Goal: Task Accomplishment & Management: Manage account settings

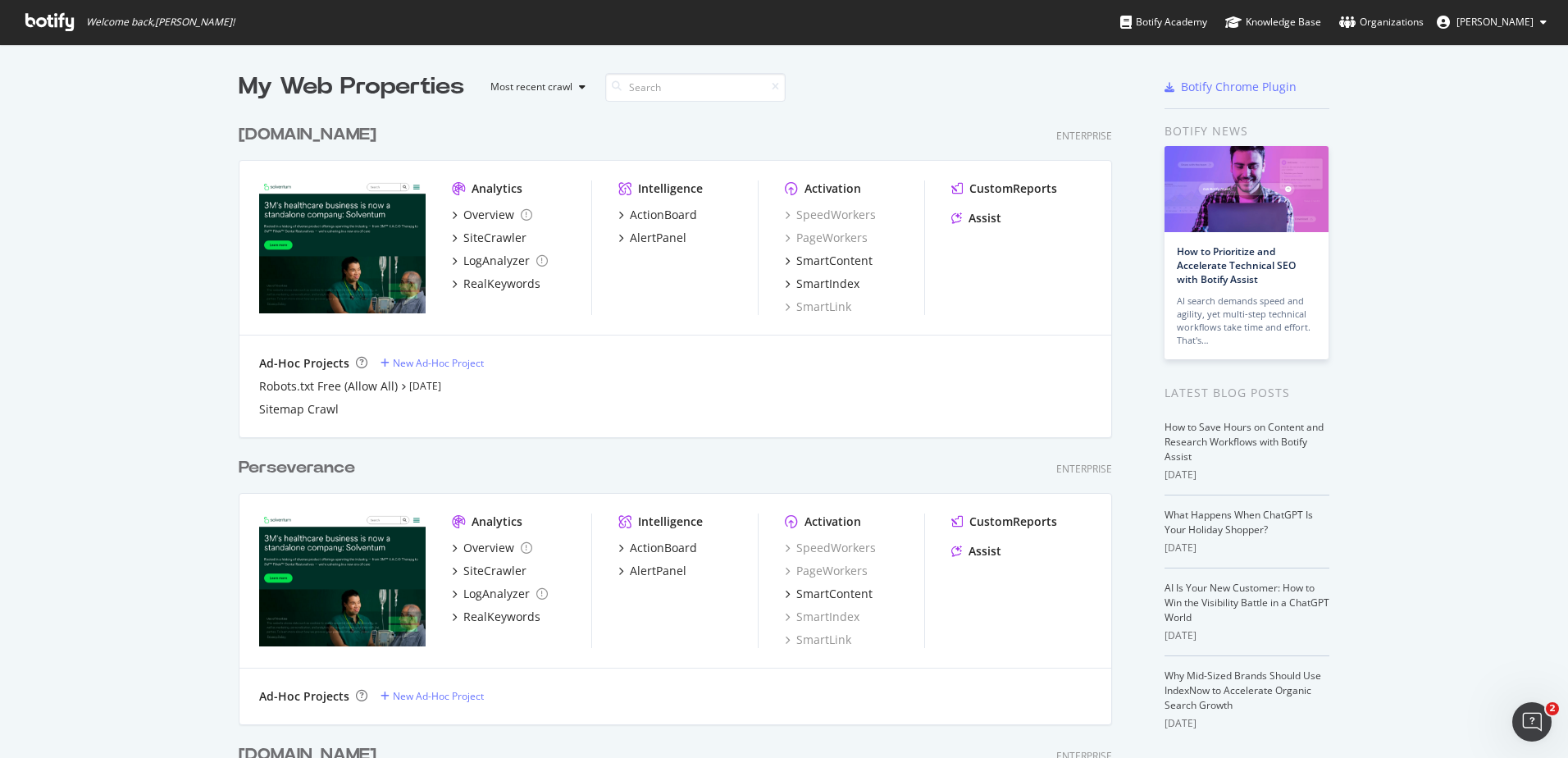
click at [323, 138] on div "[DOMAIN_NAME]" at bounding box center [308, 135] width 138 height 24
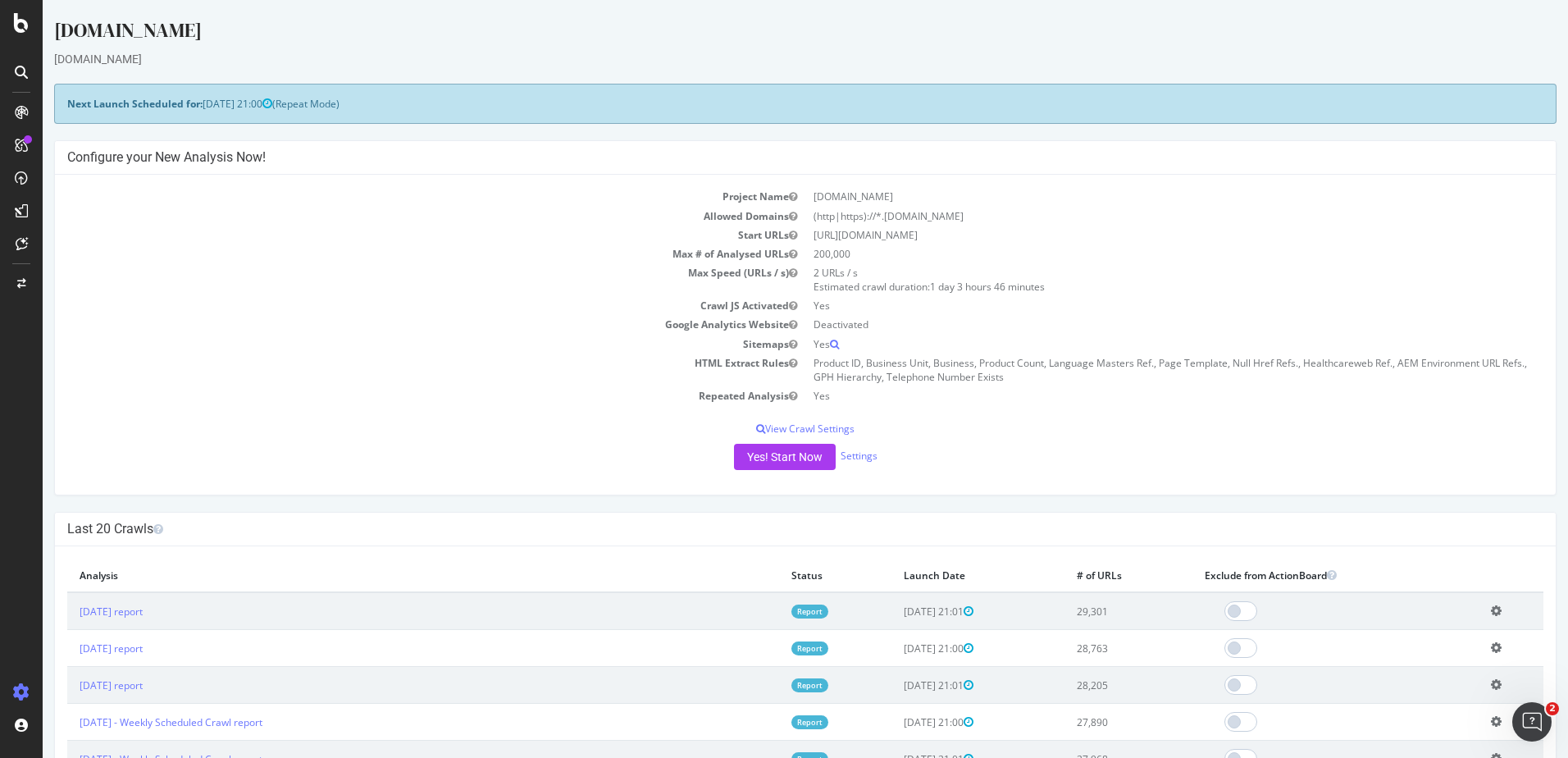
click at [1480, 694] on td "Add name Delete analysis" at bounding box center [1511, 685] width 65 height 37
click at [1491, 688] on icon at bounding box center [1496, 684] width 11 height 12
click at [1424, 709] on link "Add name" at bounding box center [1436, 709] width 131 height 22
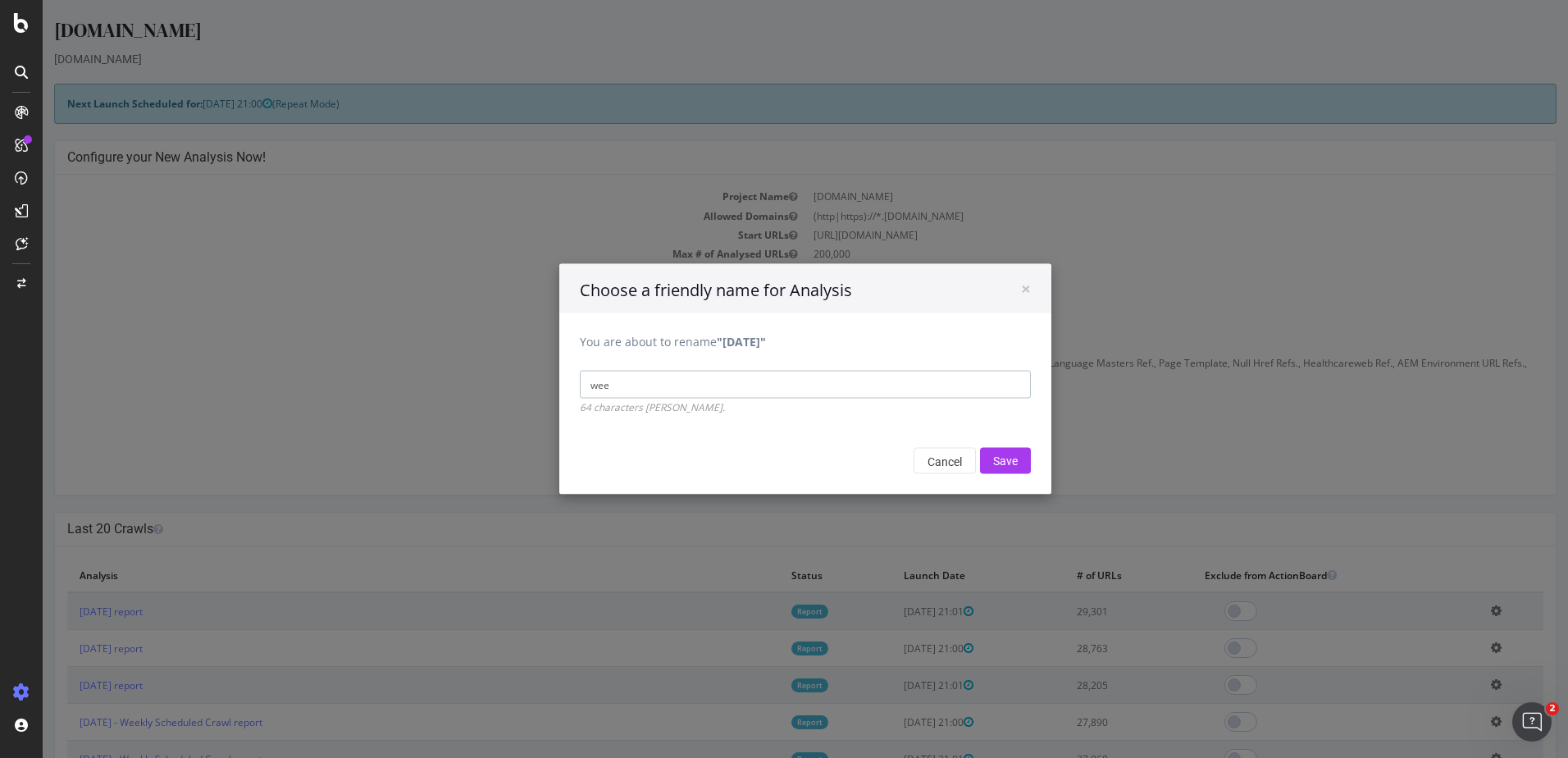
type input "Weekly Scheduled Crawl"
click at [996, 463] on input "Save" at bounding box center [1005, 461] width 50 height 26
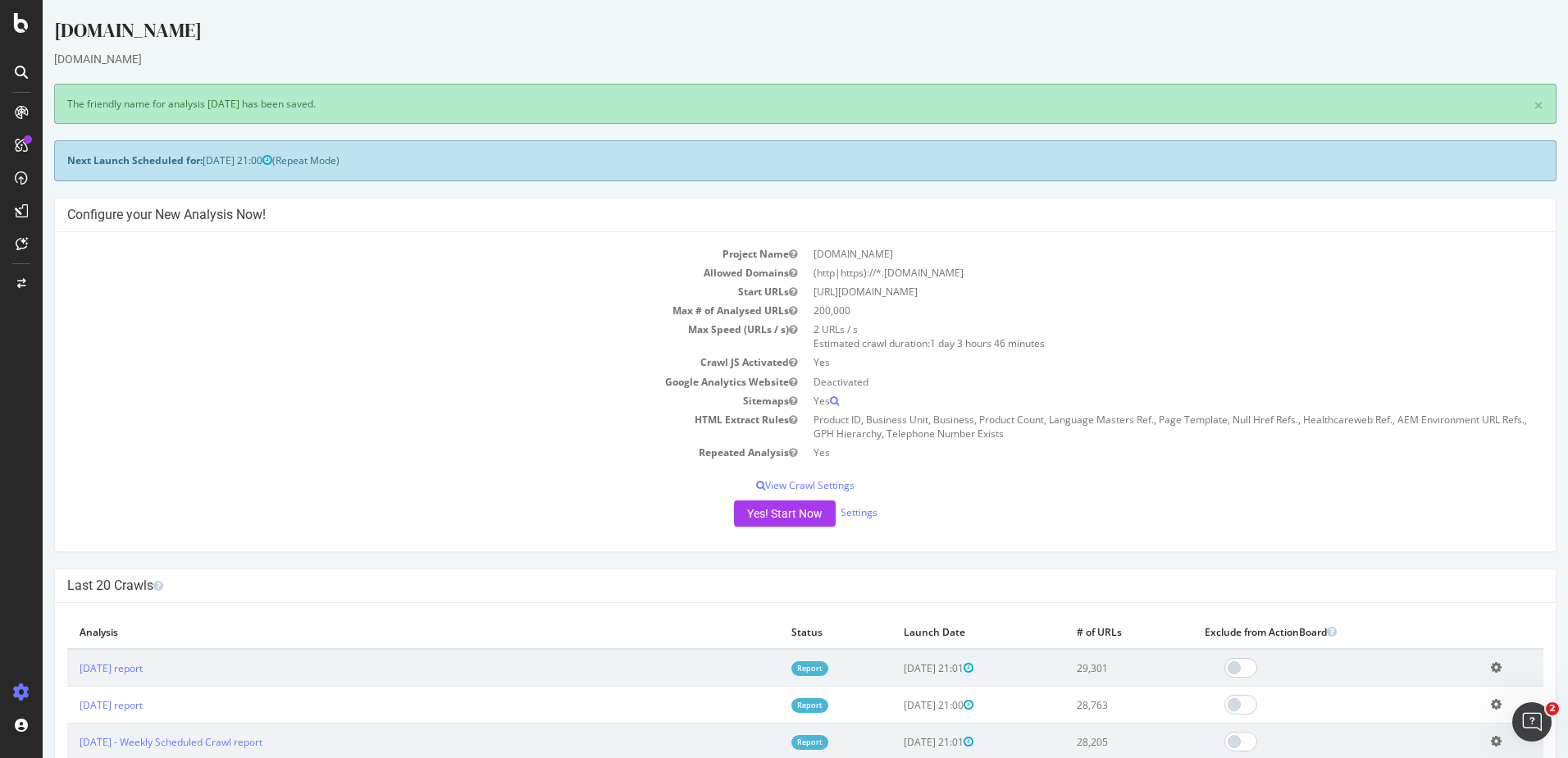
click at [1491, 706] on icon at bounding box center [1496, 704] width 11 height 12
click at [1419, 736] on link "Add name" at bounding box center [1436, 730] width 131 height 22
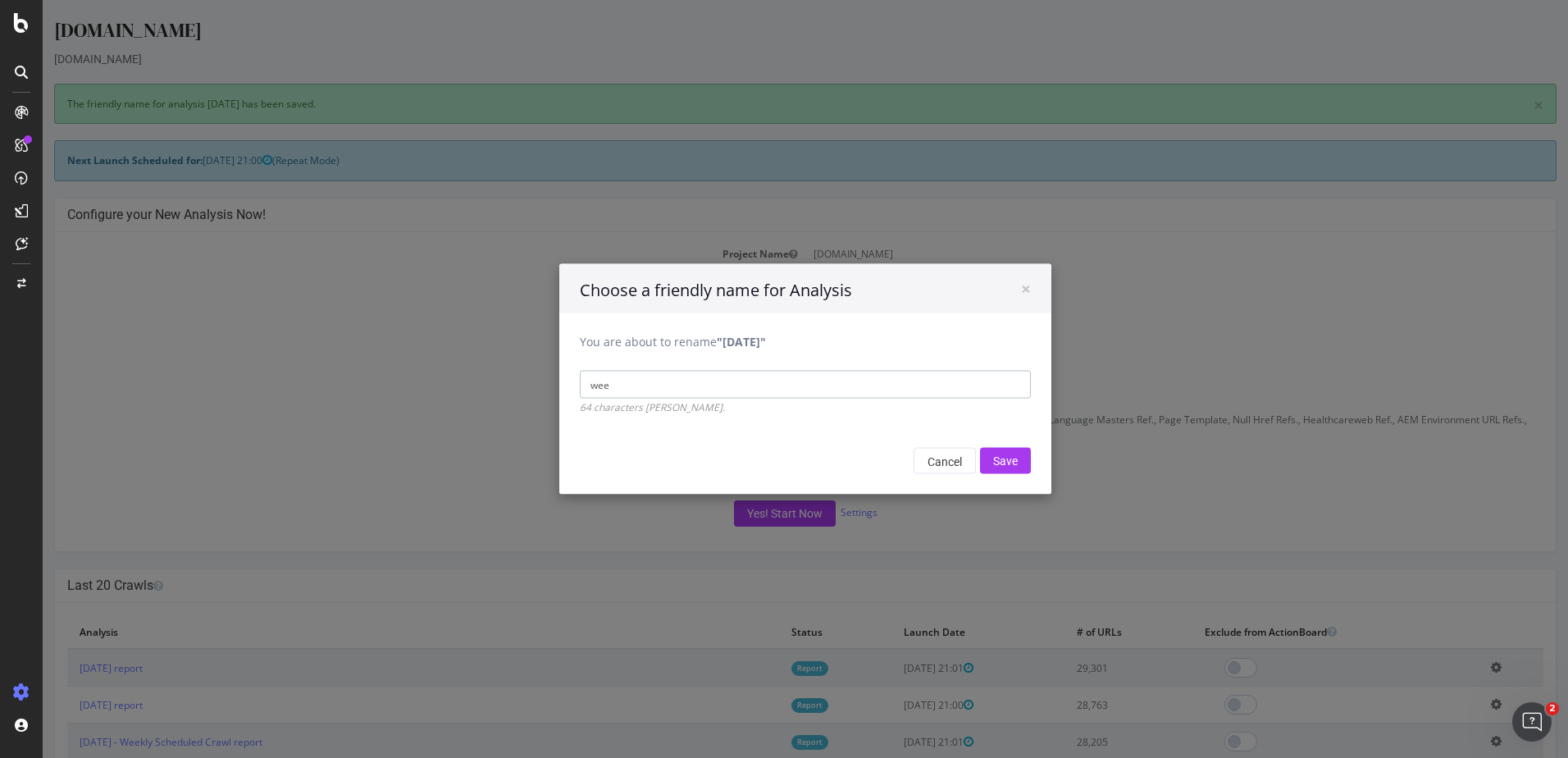
type input "Weekly Scheduled Crawl"
click at [985, 458] on input "Save" at bounding box center [1005, 461] width 50 height 26
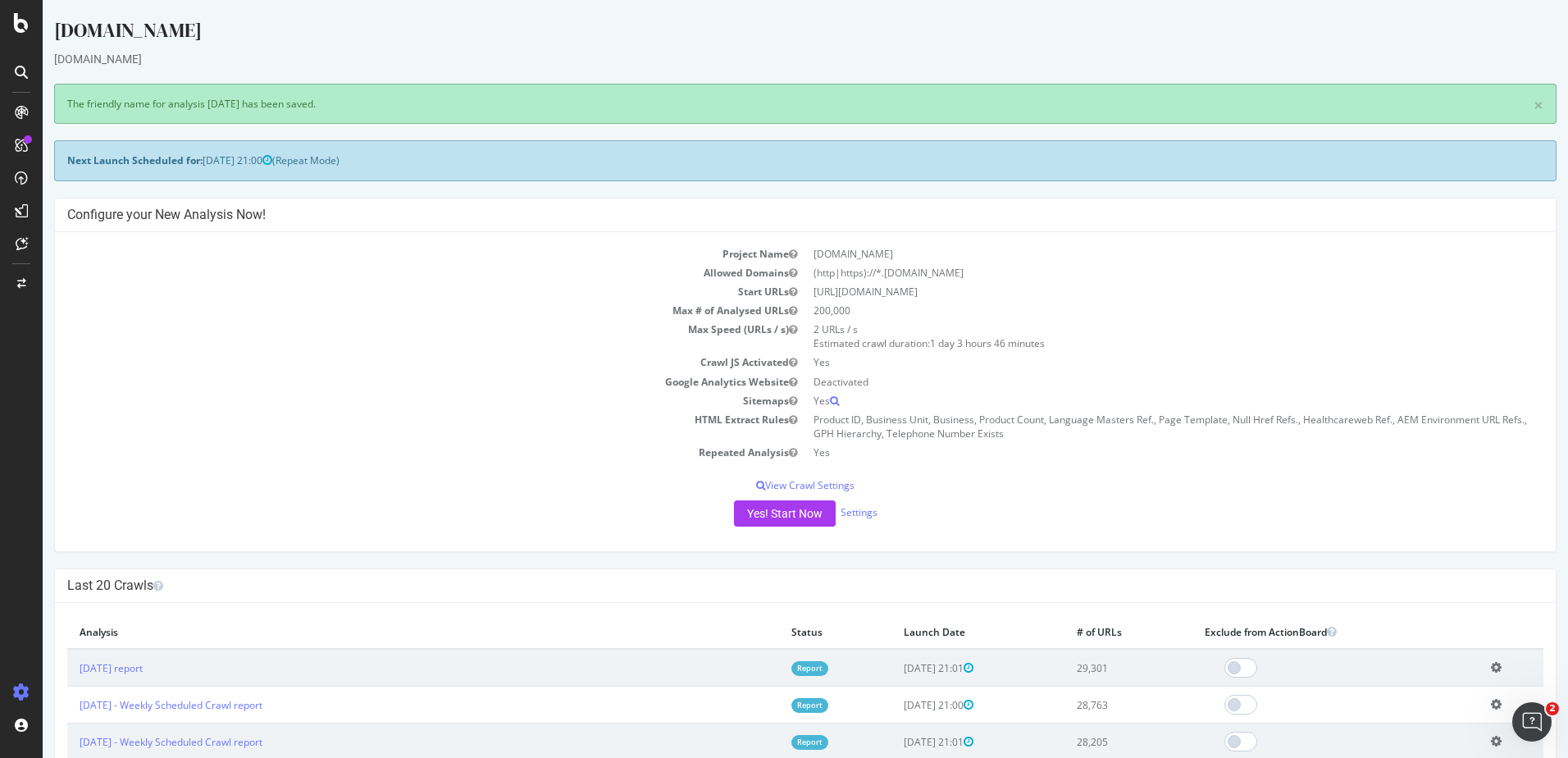
click at [1491, 670] on icon at bounding box center [1496, 667] width 11 height 12
click at [1380, 688] on link "Add name" at bounding box center [1436, 693] width 131 height 22
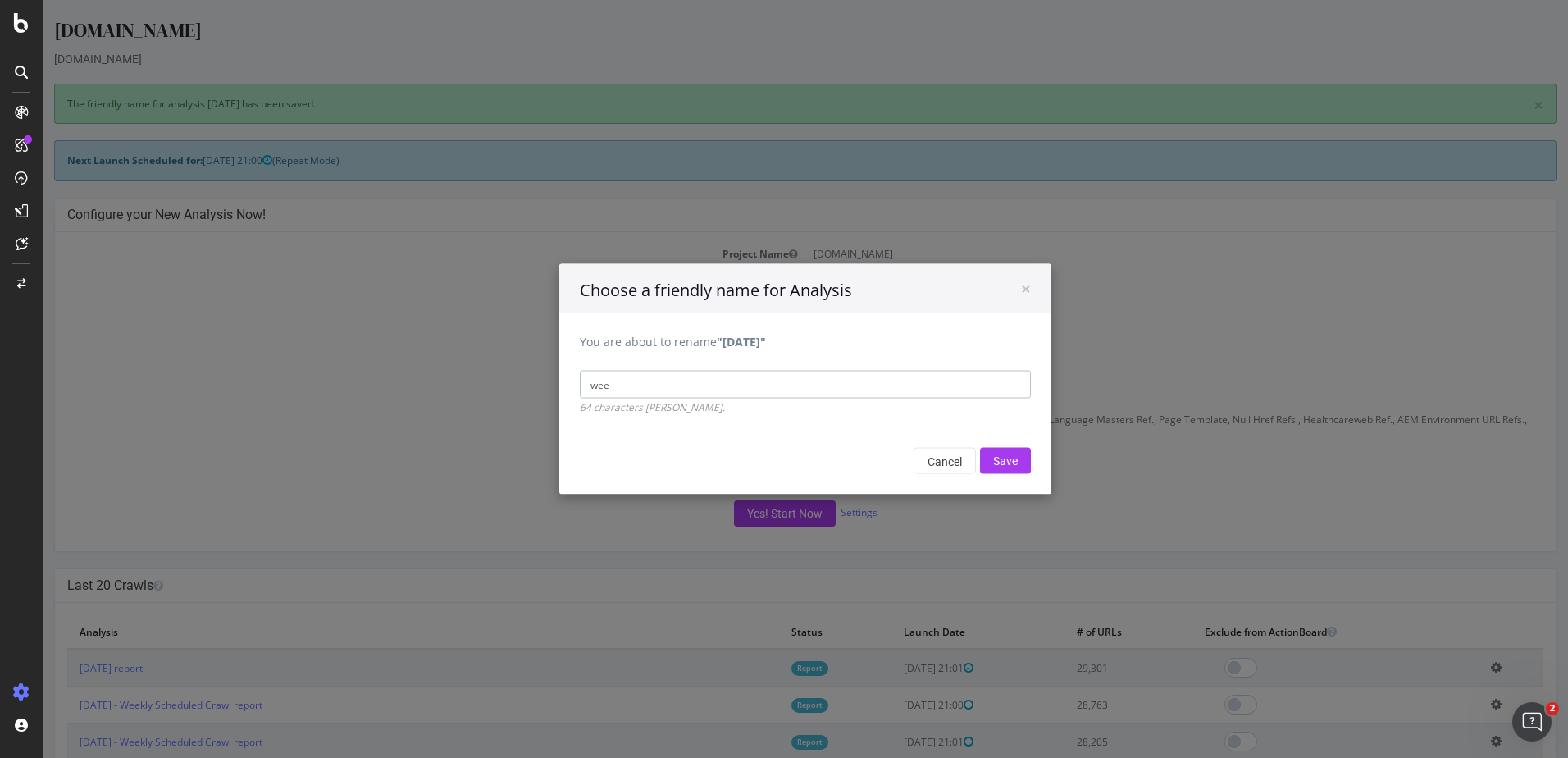
type input "Weekly Scheduled Crawl"
click at [998, 455] on input "Save" at bounding box center [1005, 461] width 50 height 26
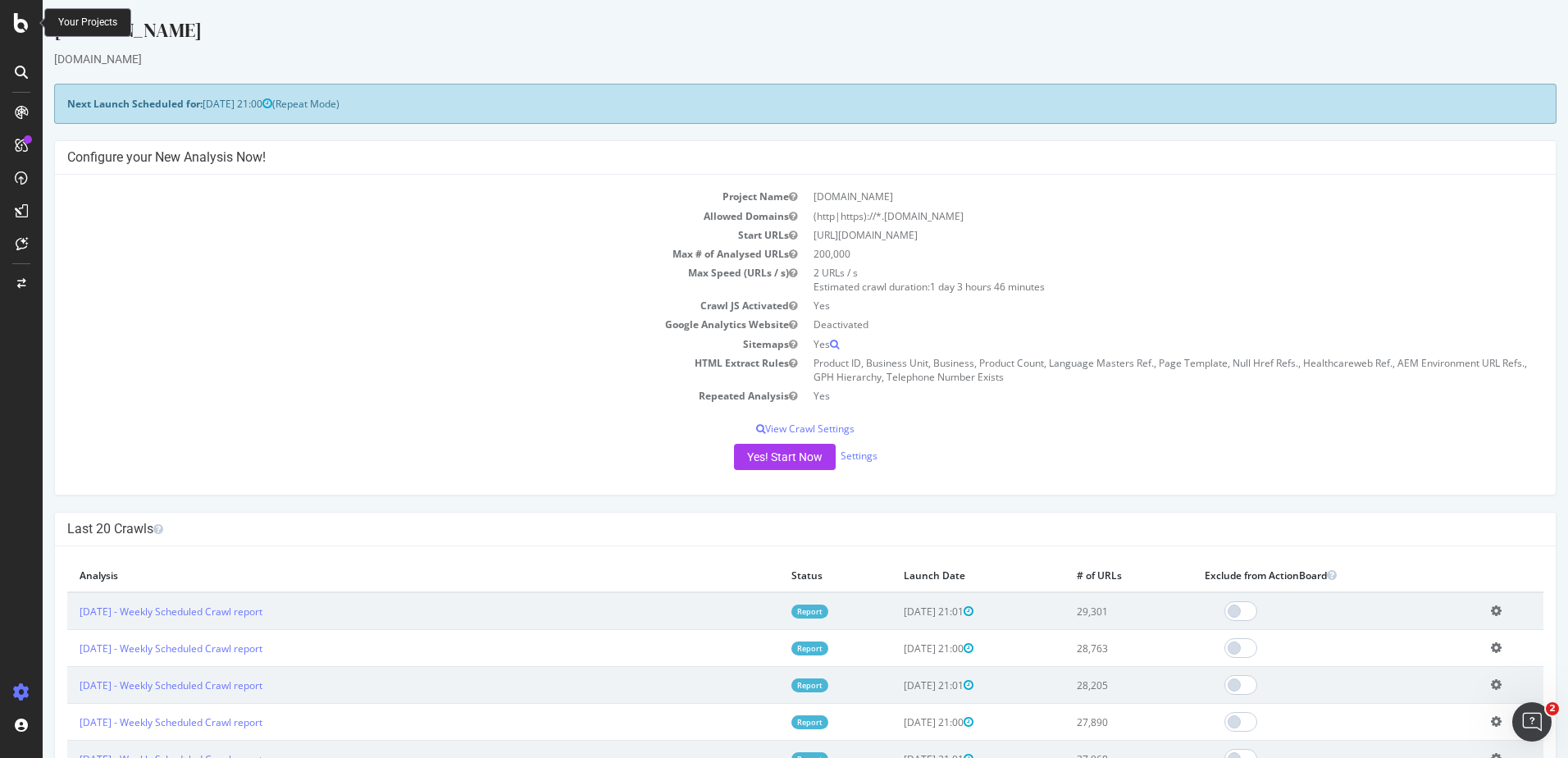
click at [20, 22] on icon at bounding box center [22, 23] width 15 height 20
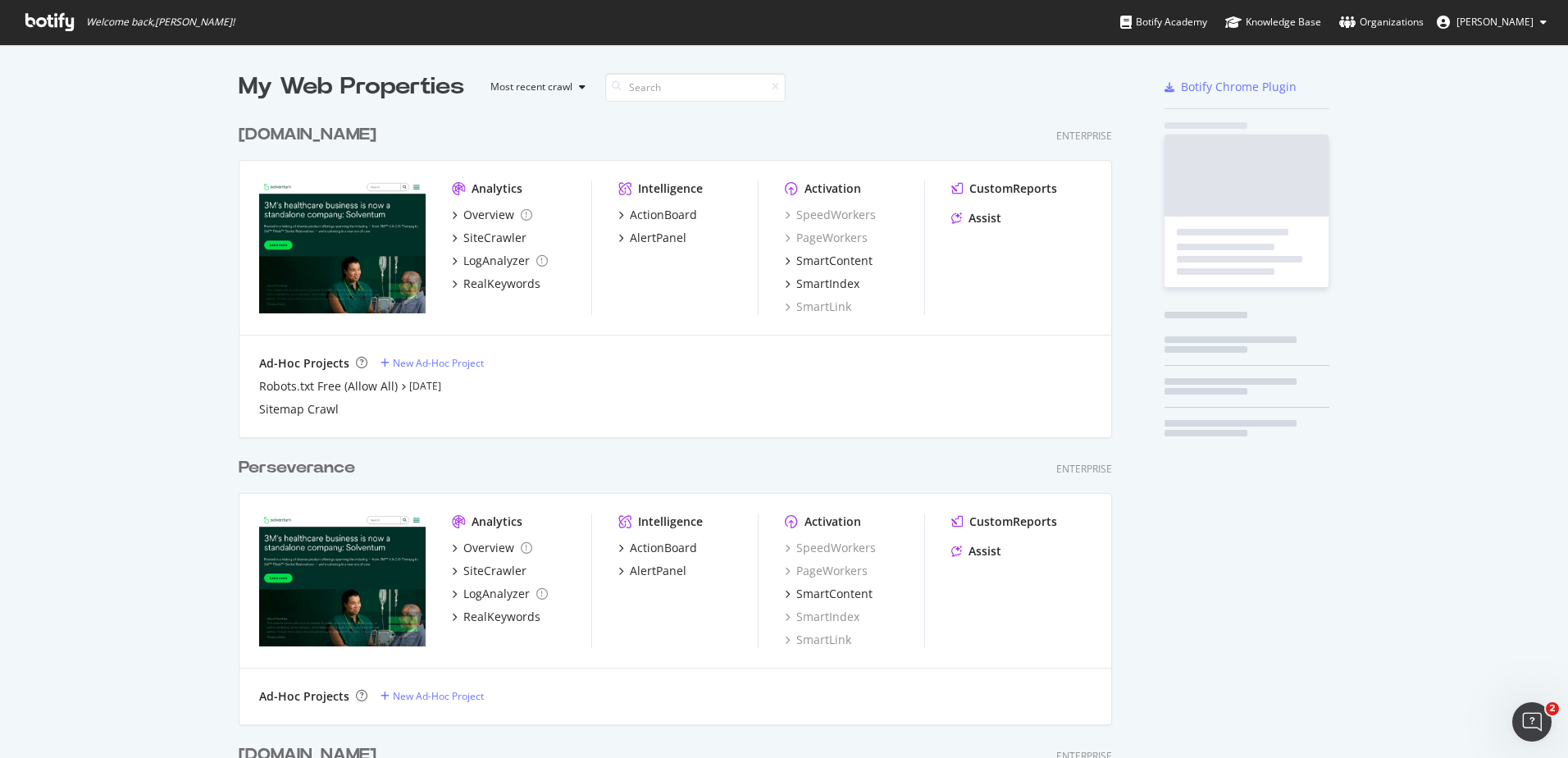
scroll to position [746, 1543]
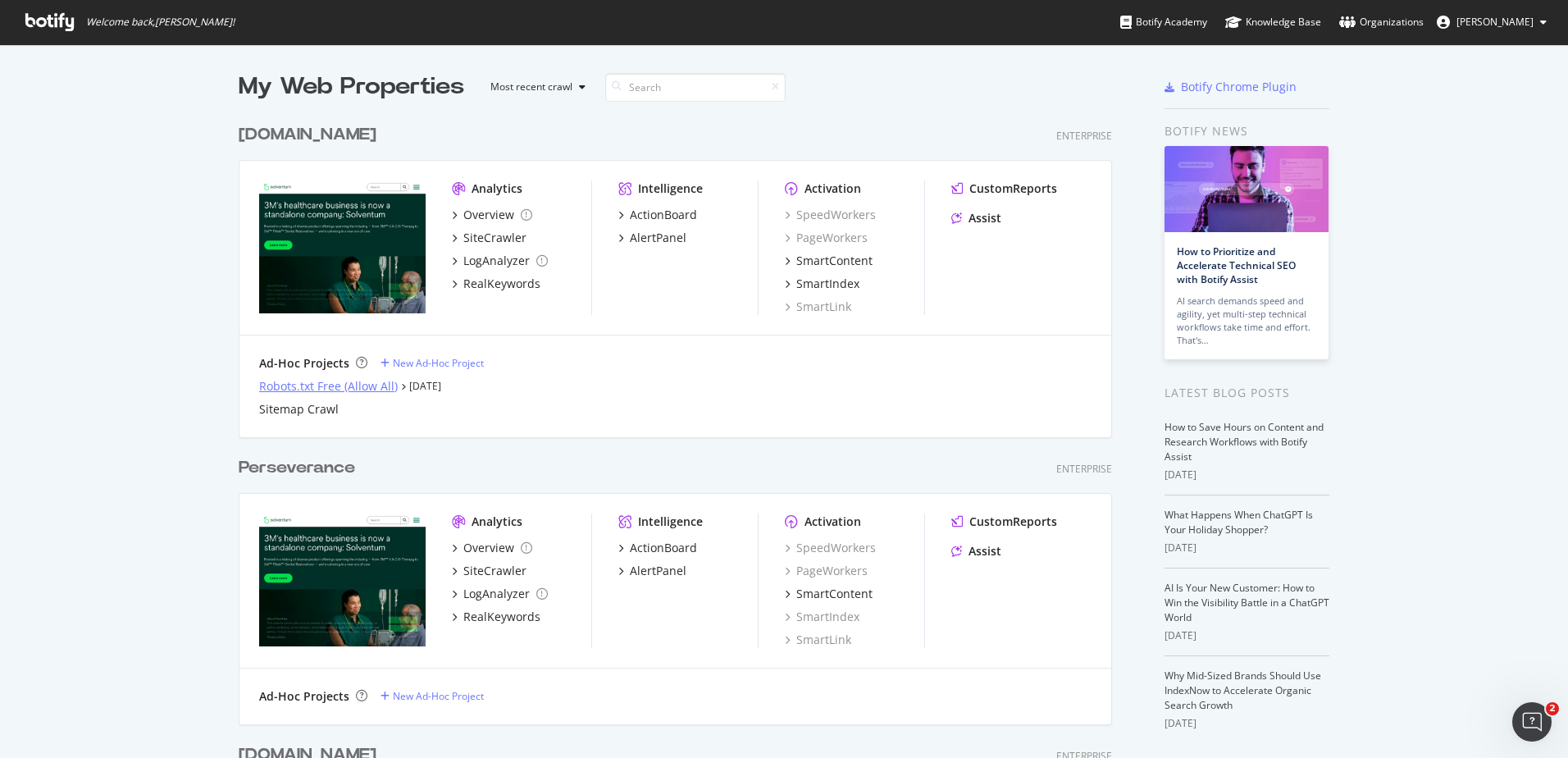
click at [312, 386] on div "Robots.txt Free (Allow All)" at bounding box center [328, 386] width 139 height 17
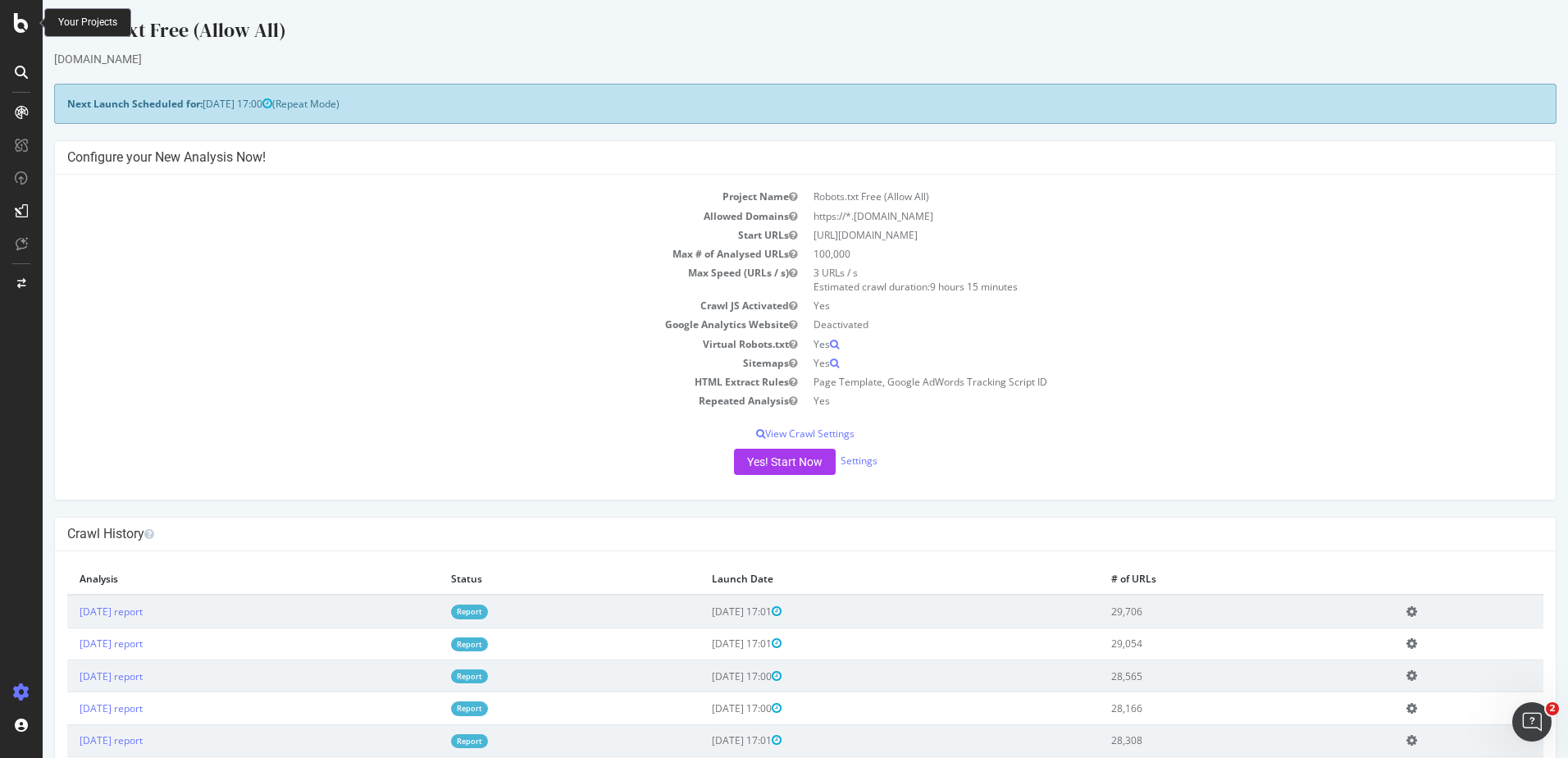
click at [22, 22] on icon at bounding box center [22, 23] width 15 height 20
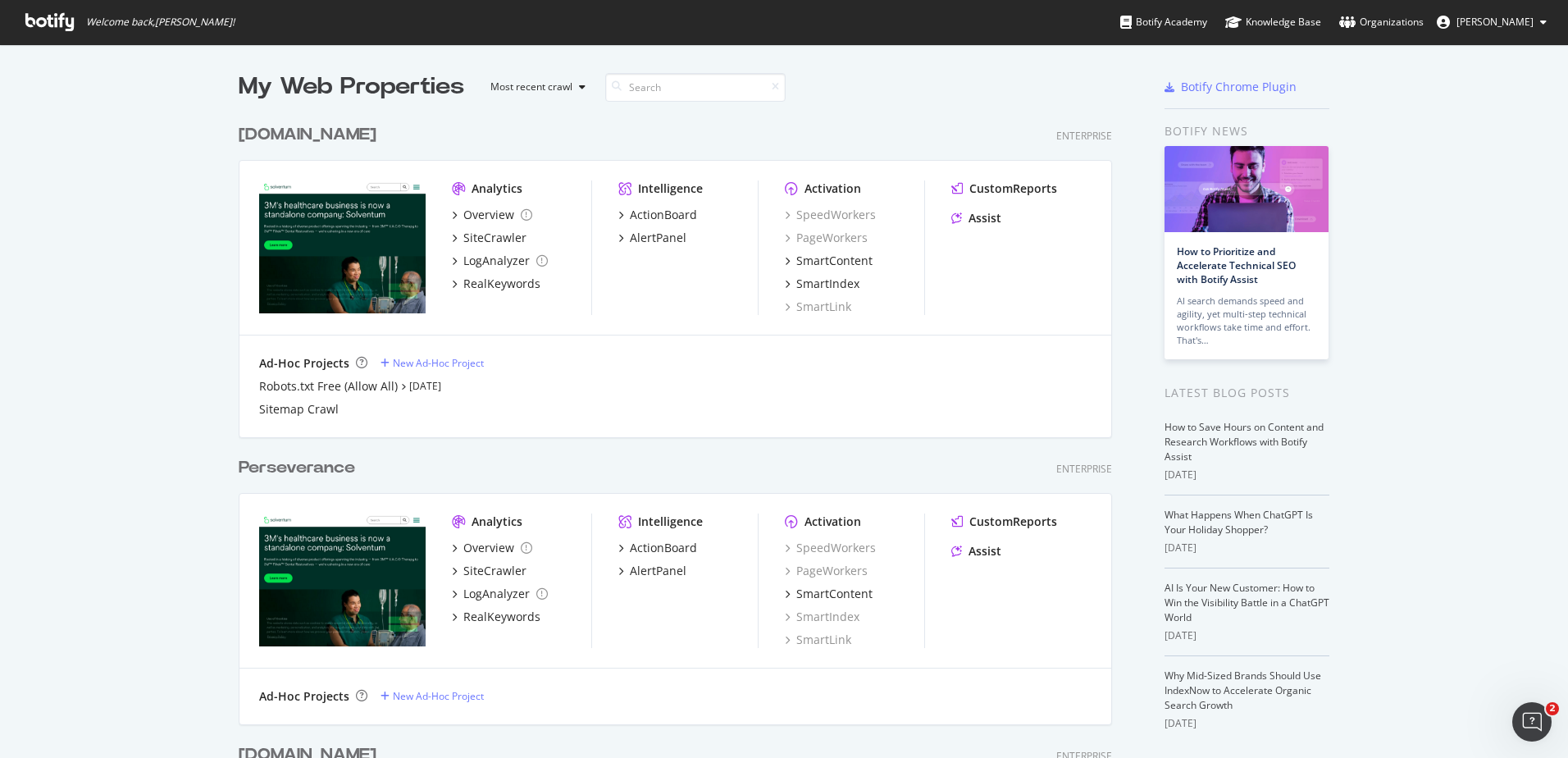
scroll to position [612, 0]
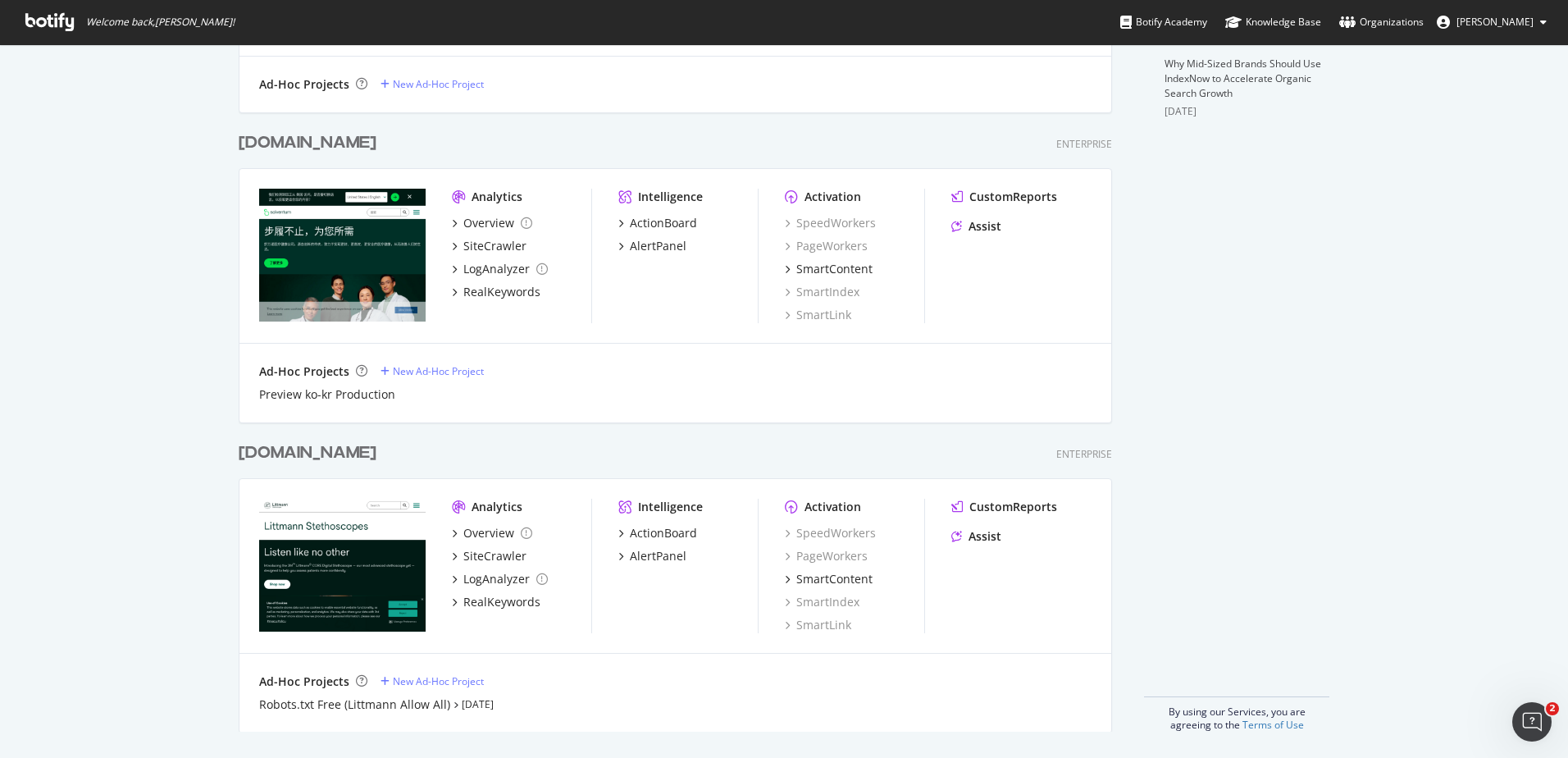
click at [328, 146] on div "[DOMAIN_NAME]" at bounding box center [308, 143] width 138 height 24
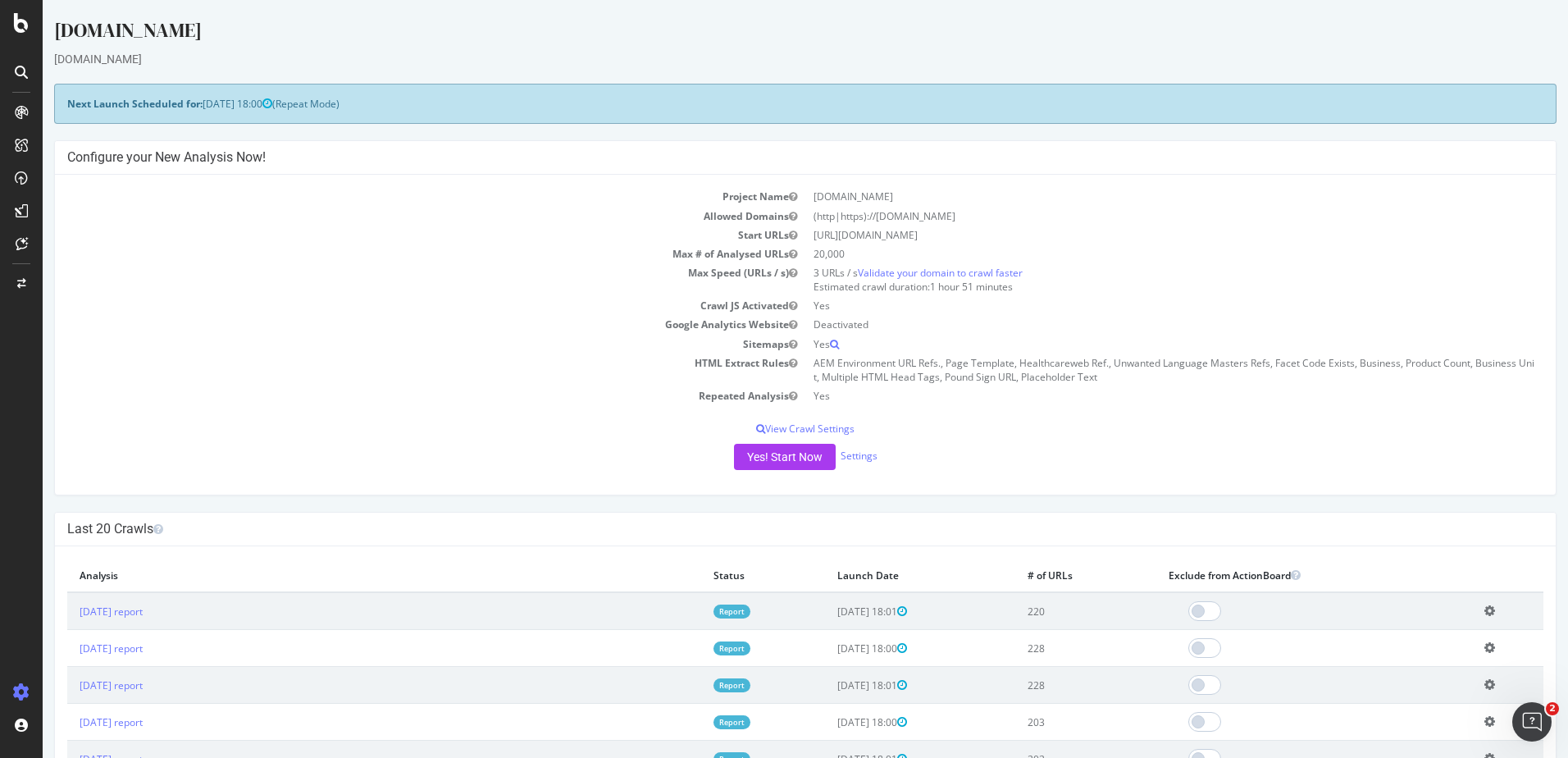
scroll to position [663, 0]
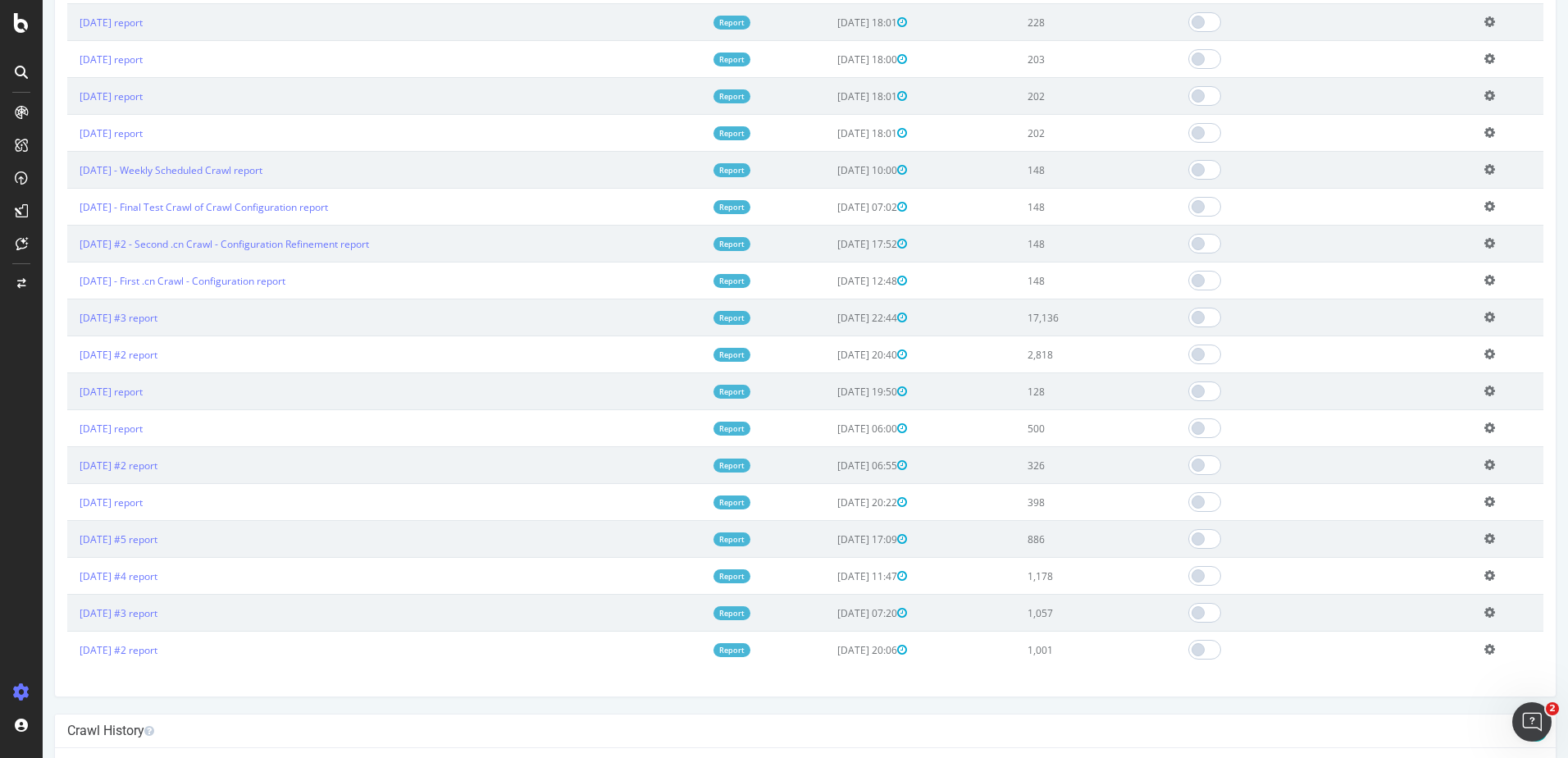
click at [1484, 134] on icon at bounding box center [1489, 132] width 11 height 12
click at [1434, 160] on link "Add name" at bounding box center [1429, 156] width 131 height 22
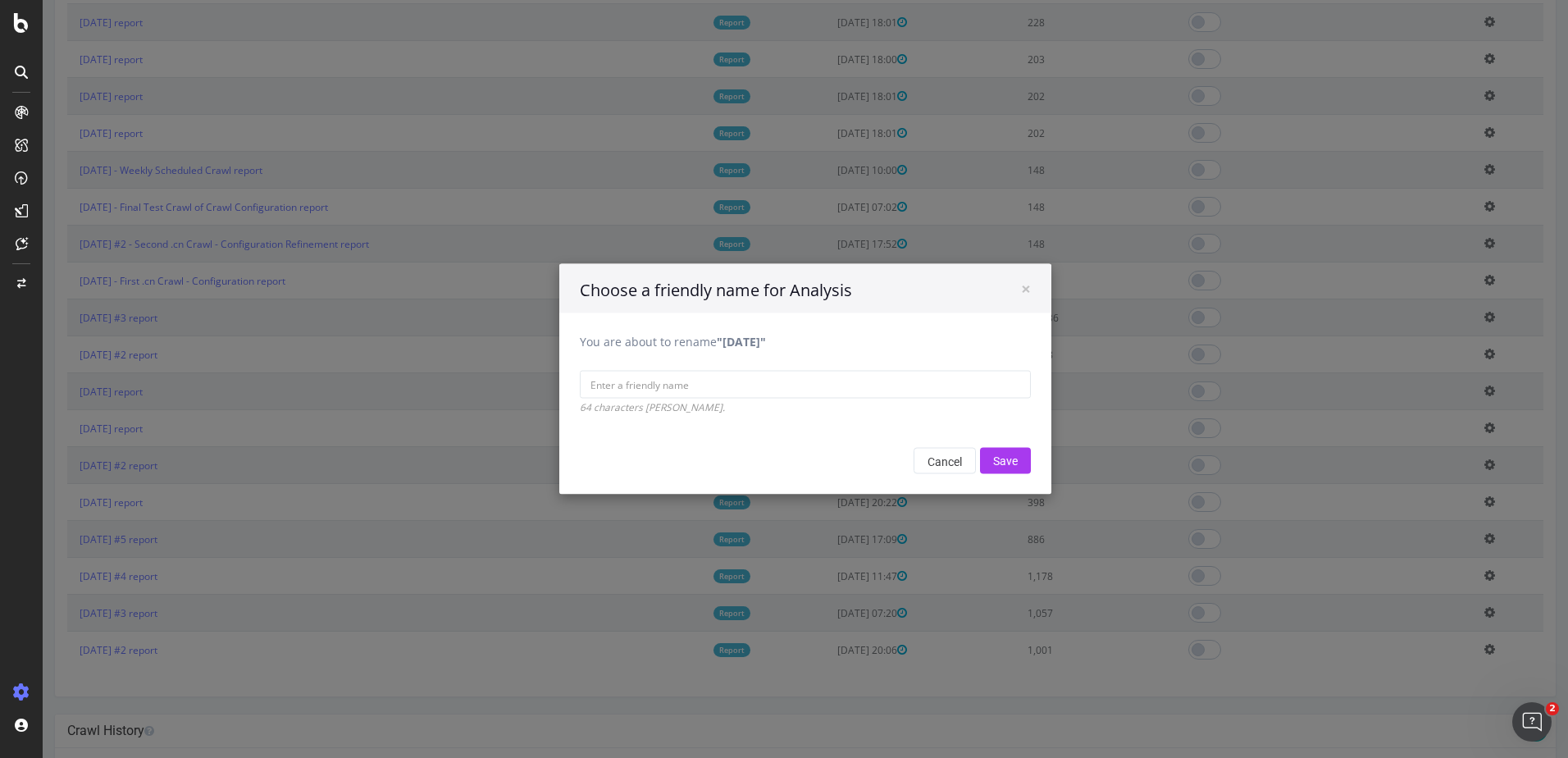
click at [635, 357] on fieldset "You are about to rename "[DATE]" 64 characters [PERSON_NAME]." at bounding box center [805, 375] width 451 height 81
click at [636, 384] on input "You are about to rename "[DATE]"" at bounding box center [805, 385] width 451 height 28
type input "we"
click at [997, 459] on input "Save" at bounding box center [1005, 461] width 50 height 26
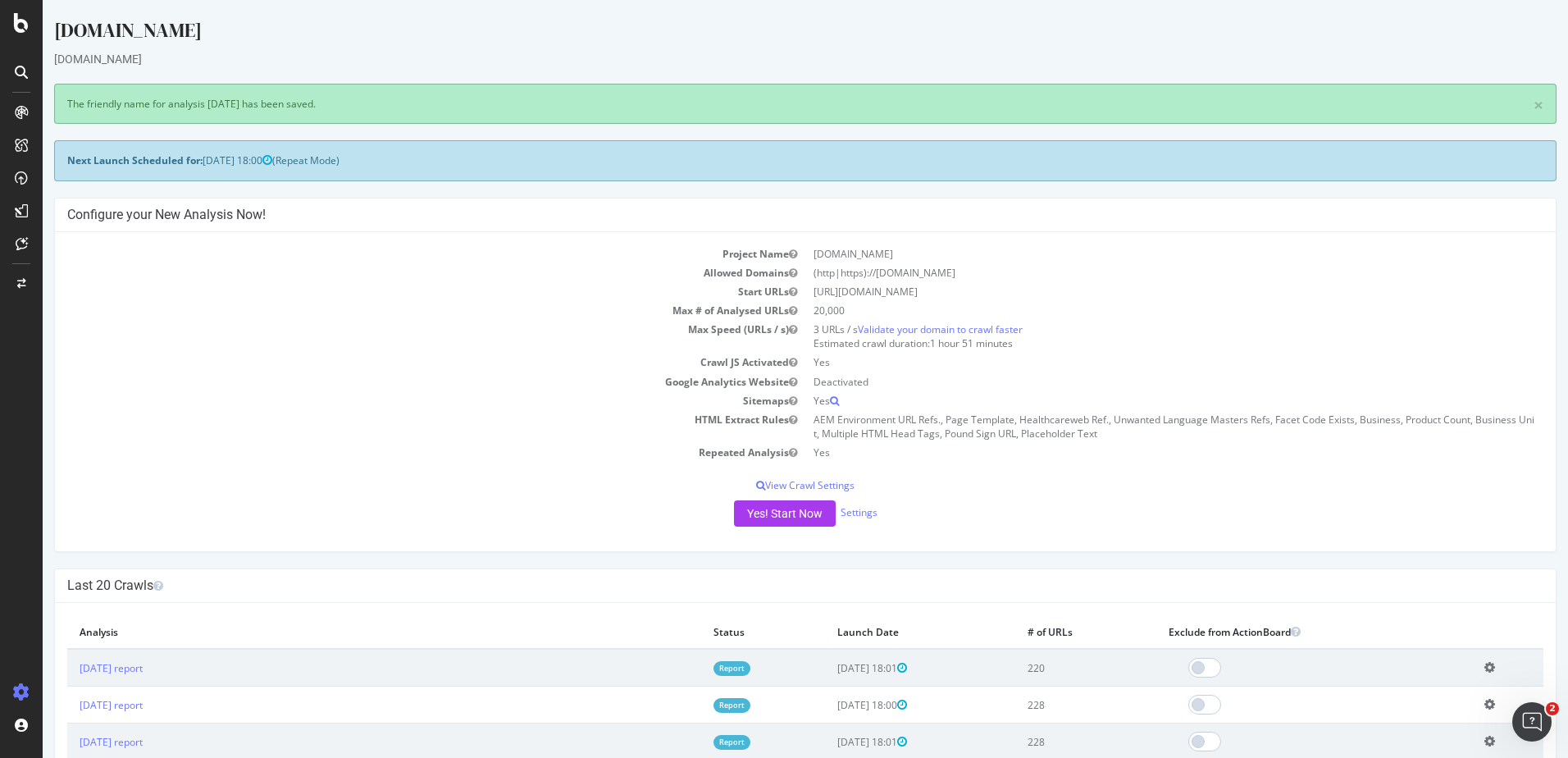
scroll to position [0, 0]
click at [1484, 664] on icon at bounding box center [1489, 667] width 11 height 12
click at [1421, 691] on link "Add name" at bounding box center [1429, 693] width 131 height 22
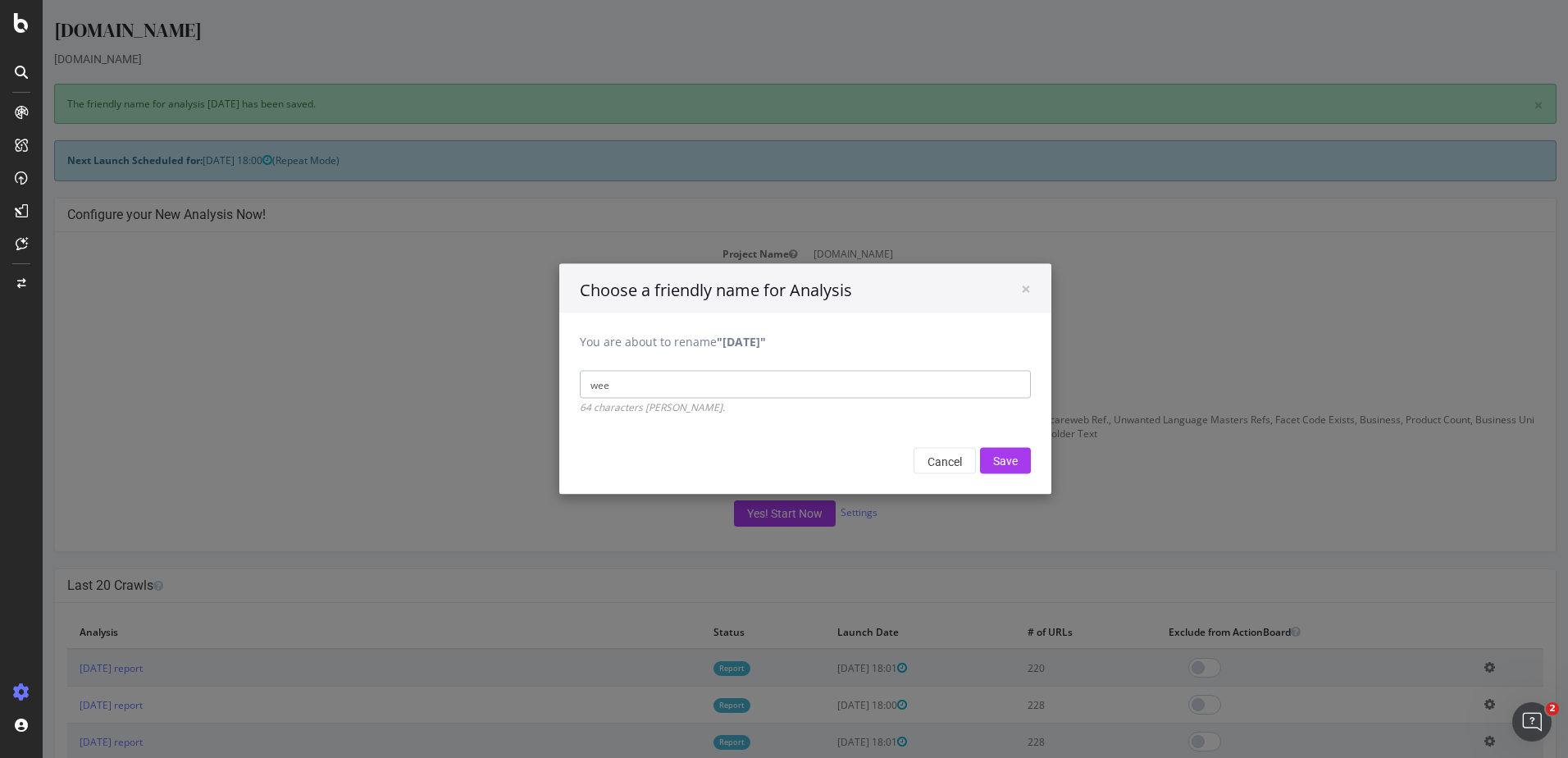
type input "Weekly Scheduled Crawl"
click at [997, 458] on input "Save" at bounding box center [1005, 461] width 50 height 26
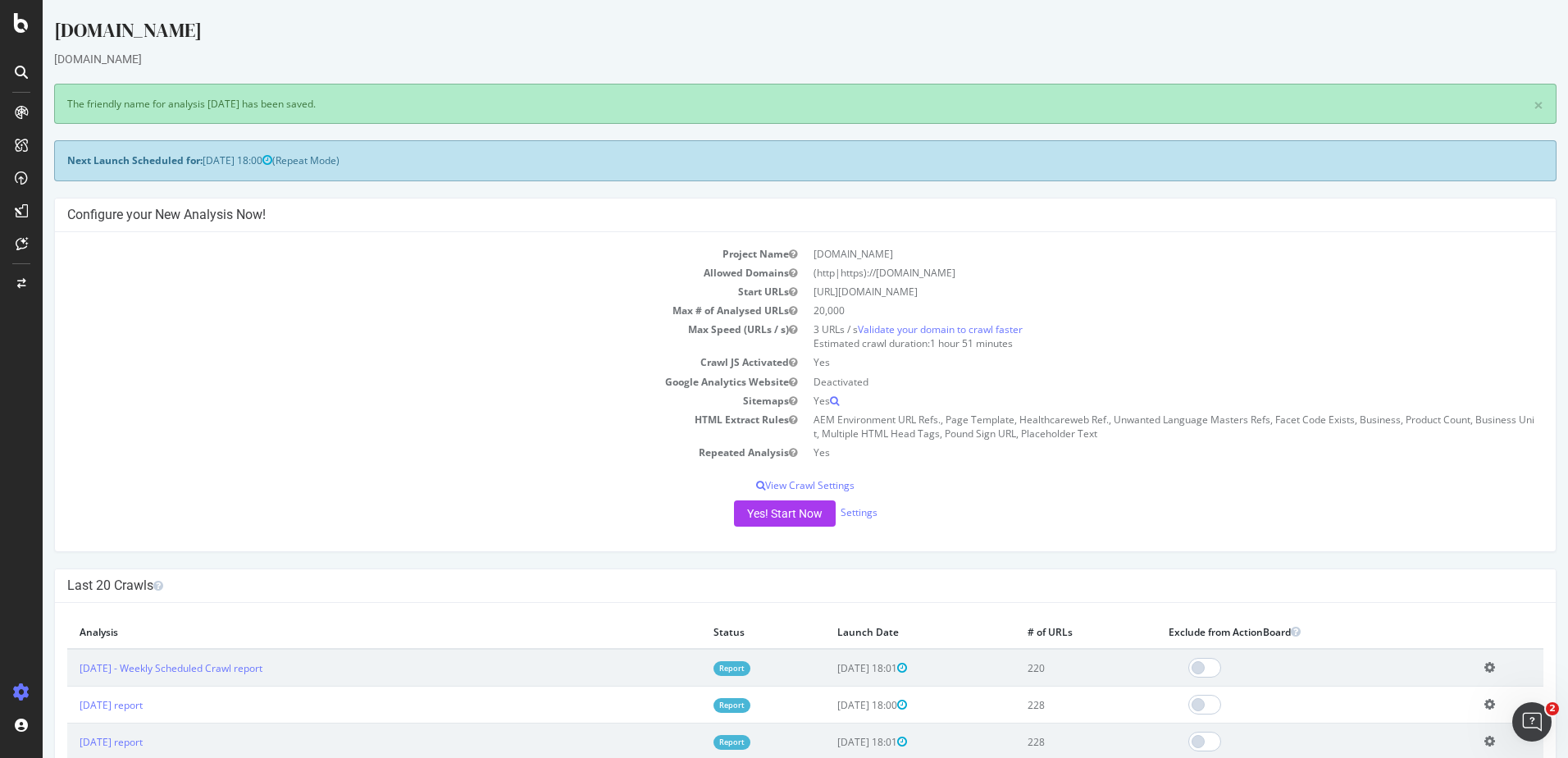
click at [1484, 705] on icon at bounding box center [1489, 704] width 11 height 12
click at [1399, 730] on link "Add name" at bounding box center [1429, 730] width 131 height 22
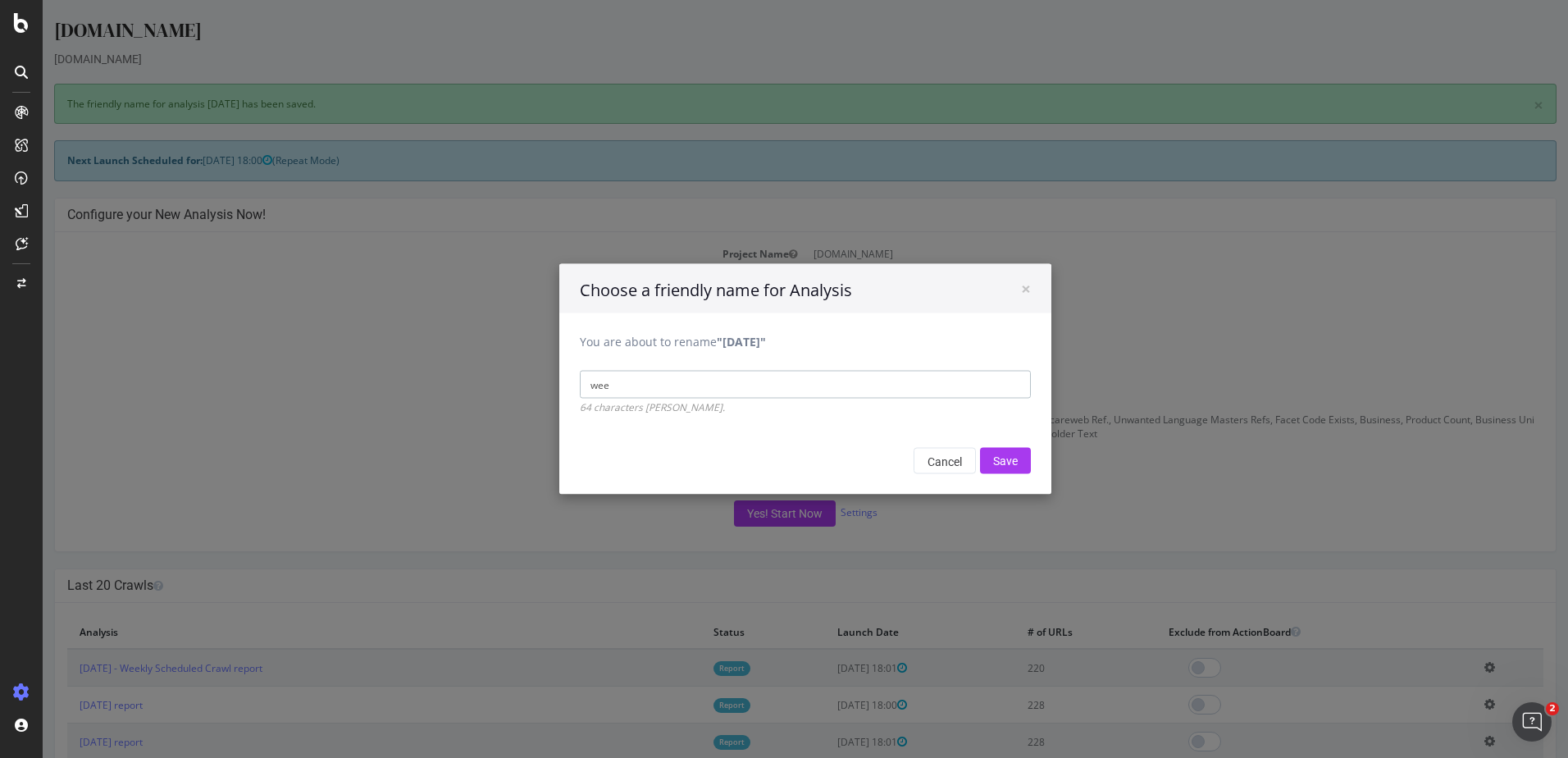
type input "Weekly Scheduled Crawl"
click at [987, 460] on input "Save" at bounding box center [1005, 461] width 50 height 26
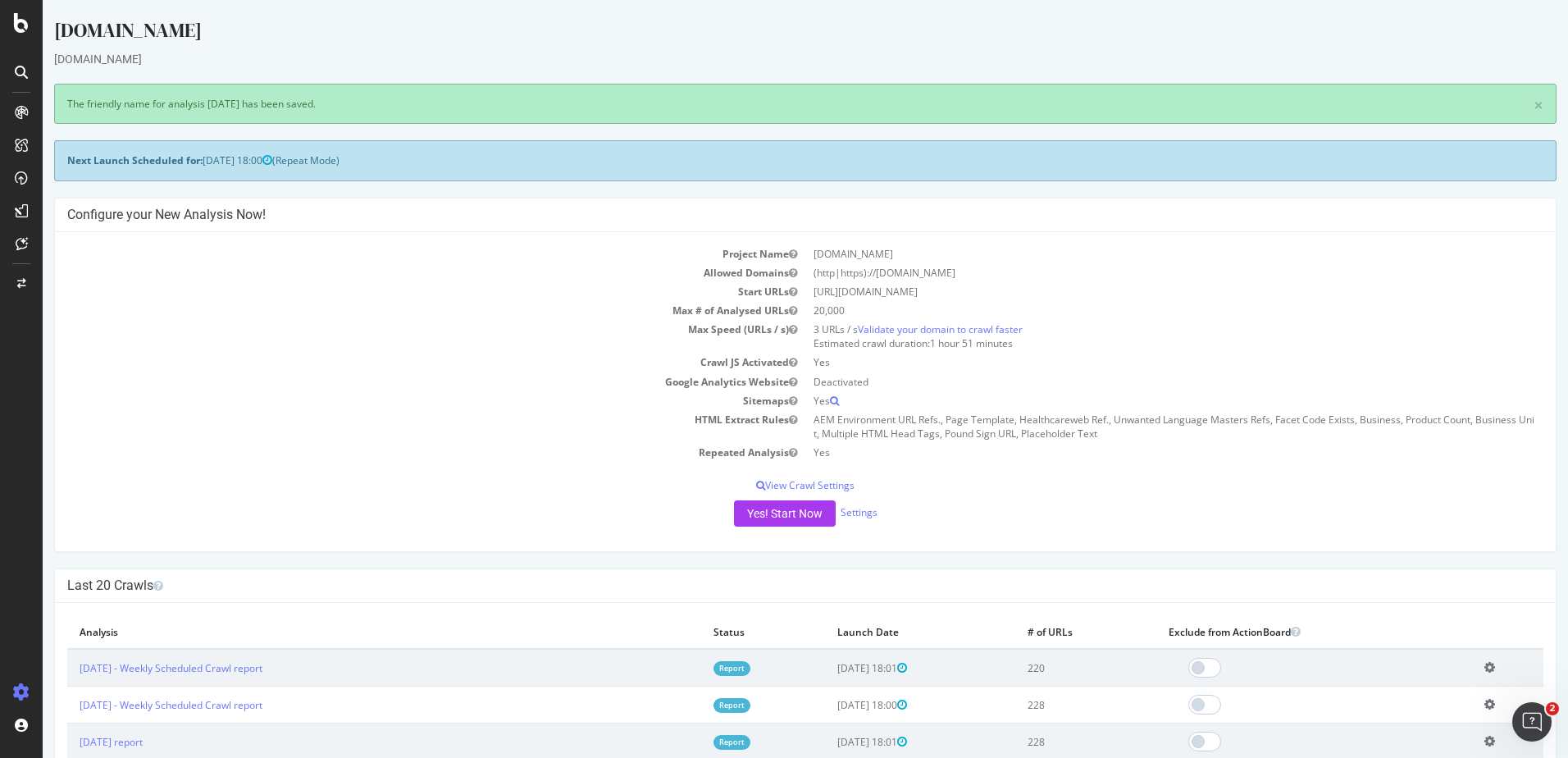
click at [1484, 744] on icon at bounding box center [1489, 741] width 11 height 12
click at [1484, 745] on icon at bounding box center [1489, 741] width 11 height 12
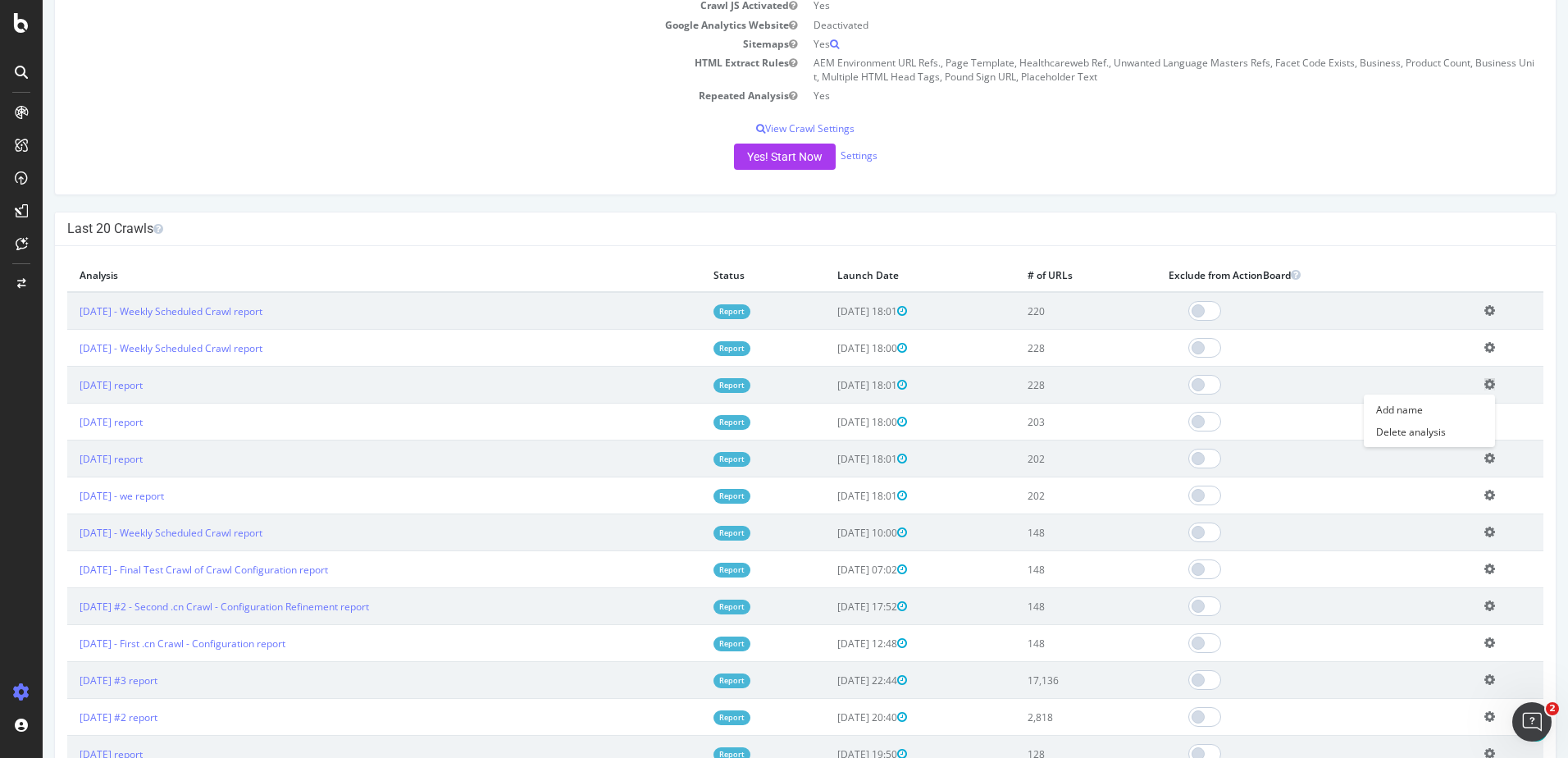
scroll to position [329, 0]
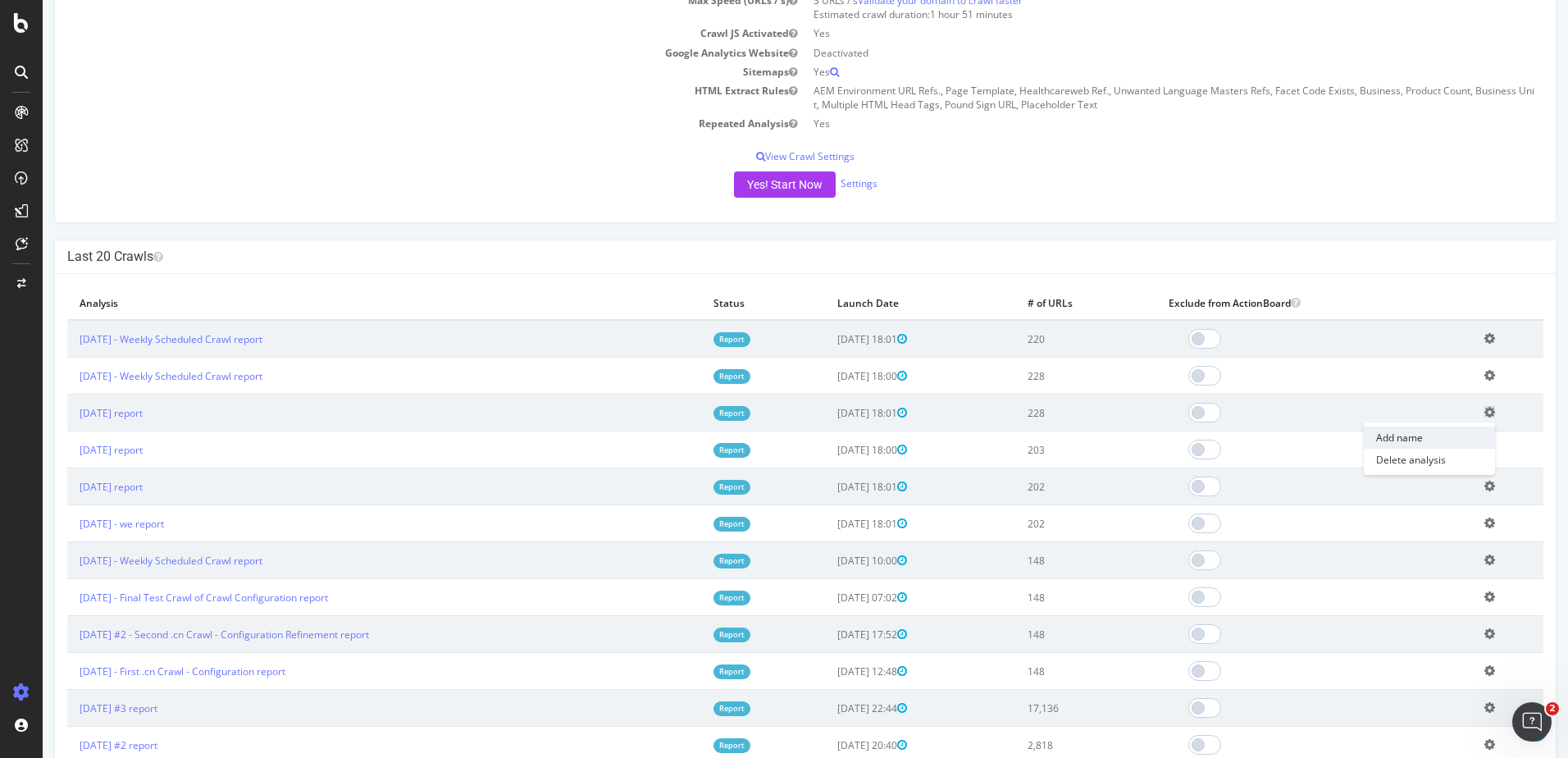
click at [1402, 439] on link "Add name" at bounding box center [1429, 438] width 131 height 22
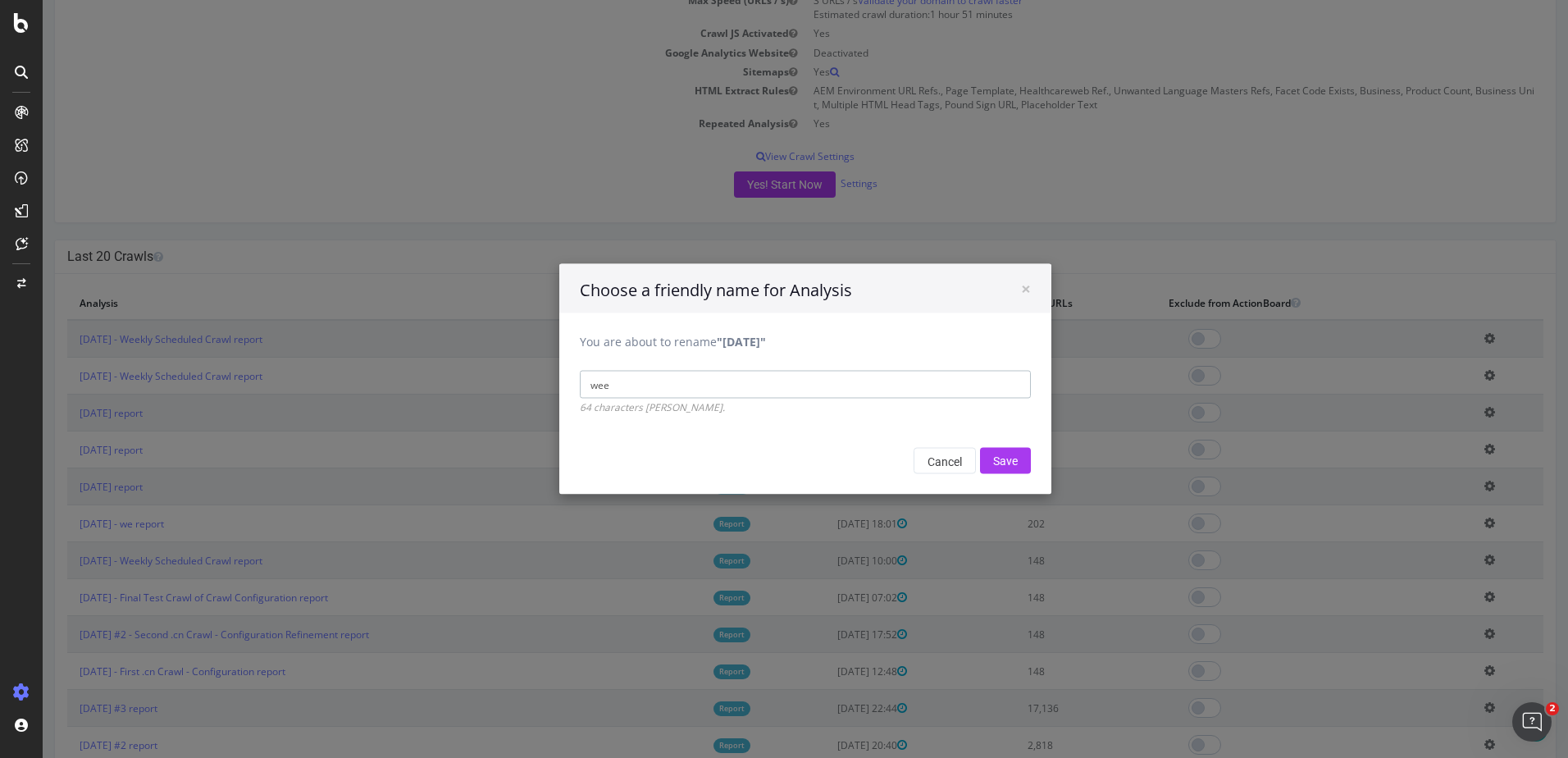
type input "Weekly Scheduled Crawl"
click at [1004, 459] on input "Save" at bounding box center [1005, 461] width 50 height 26
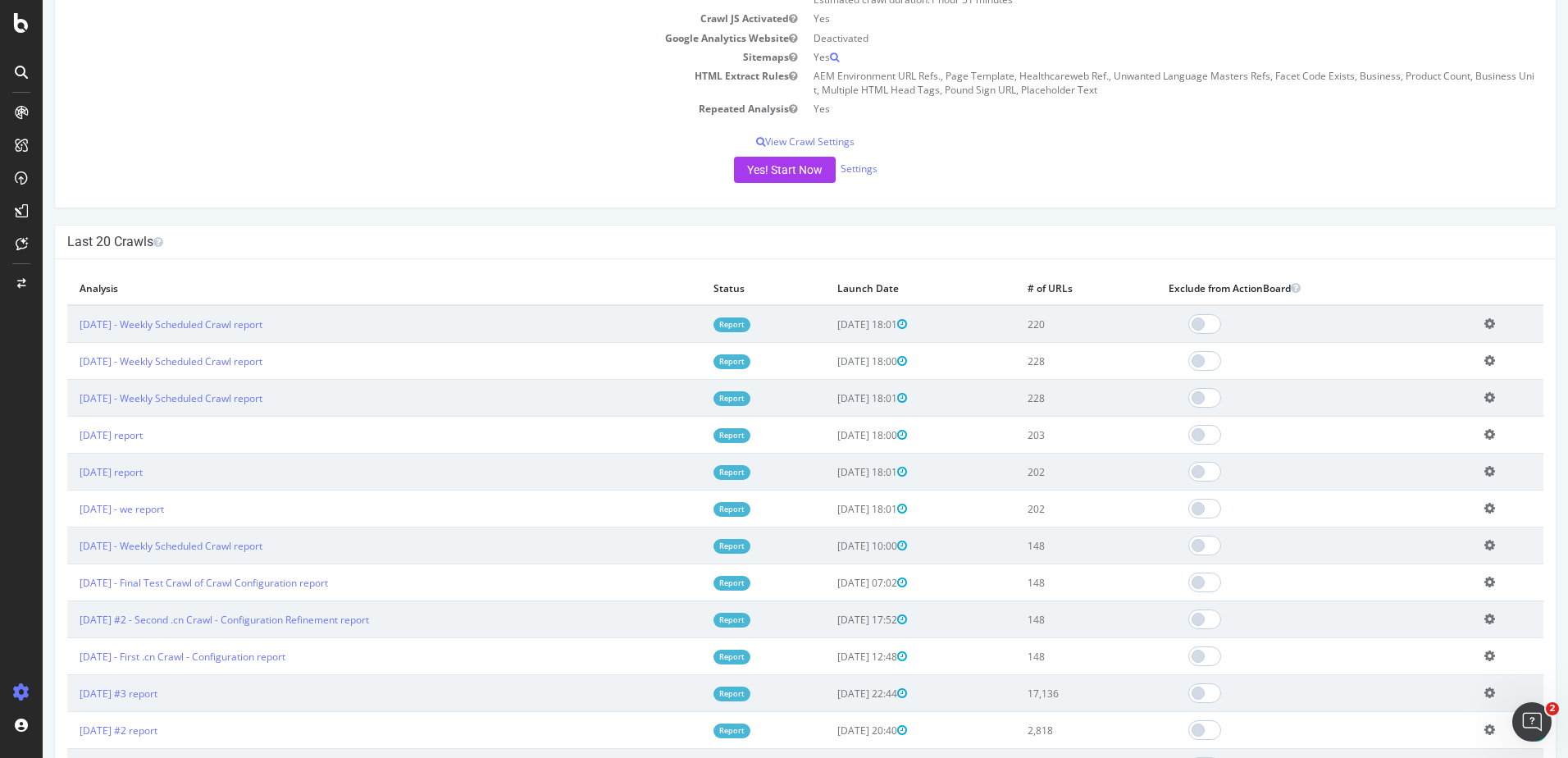
scroll to position [359, 0]
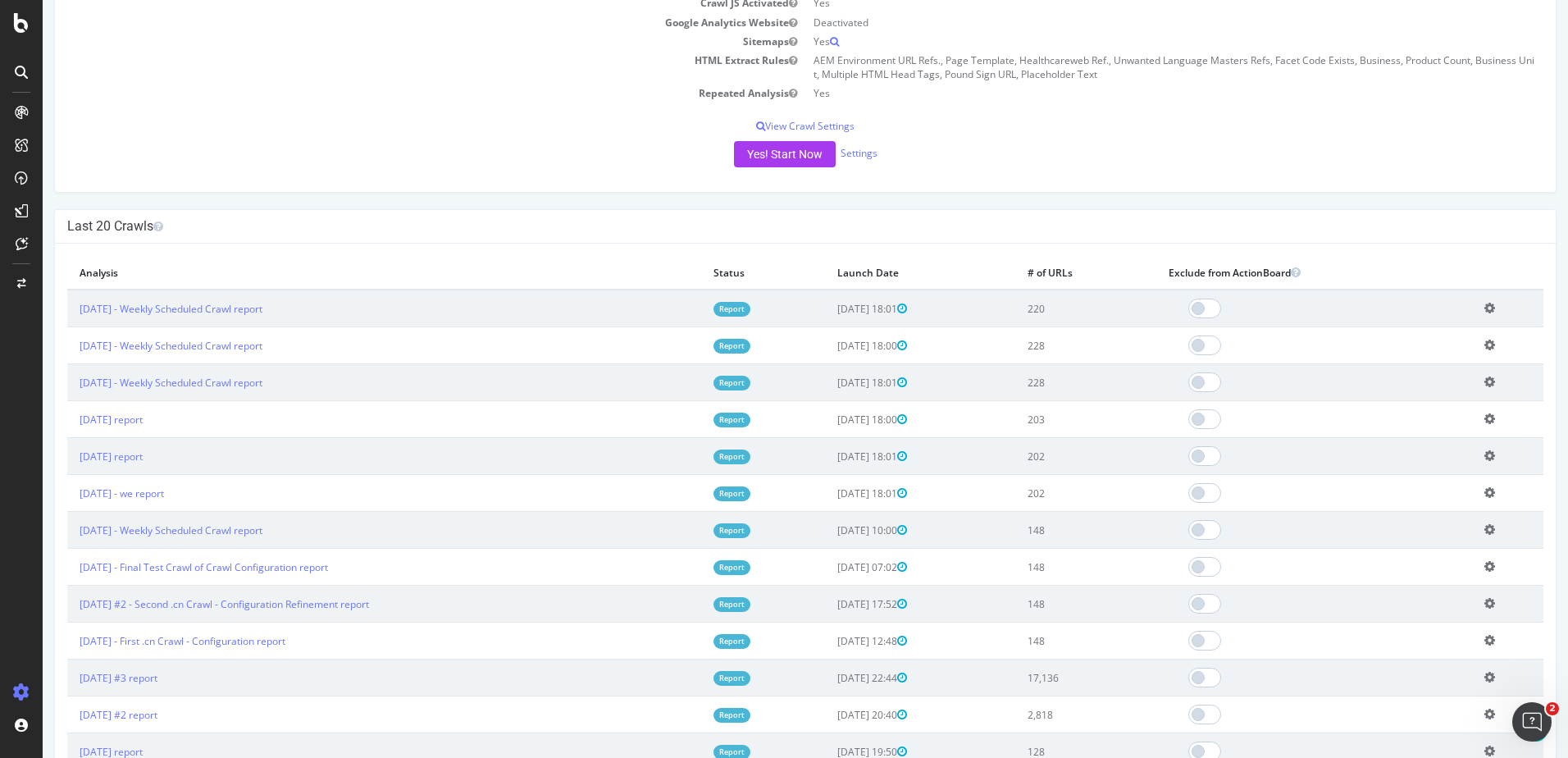
click at [1484, 425] on icon at bounding box center [1489, 419] width 11 height 12
click at [1382, 447] on link "Add name" at bounding box center [1429, 444] width 131 height 22
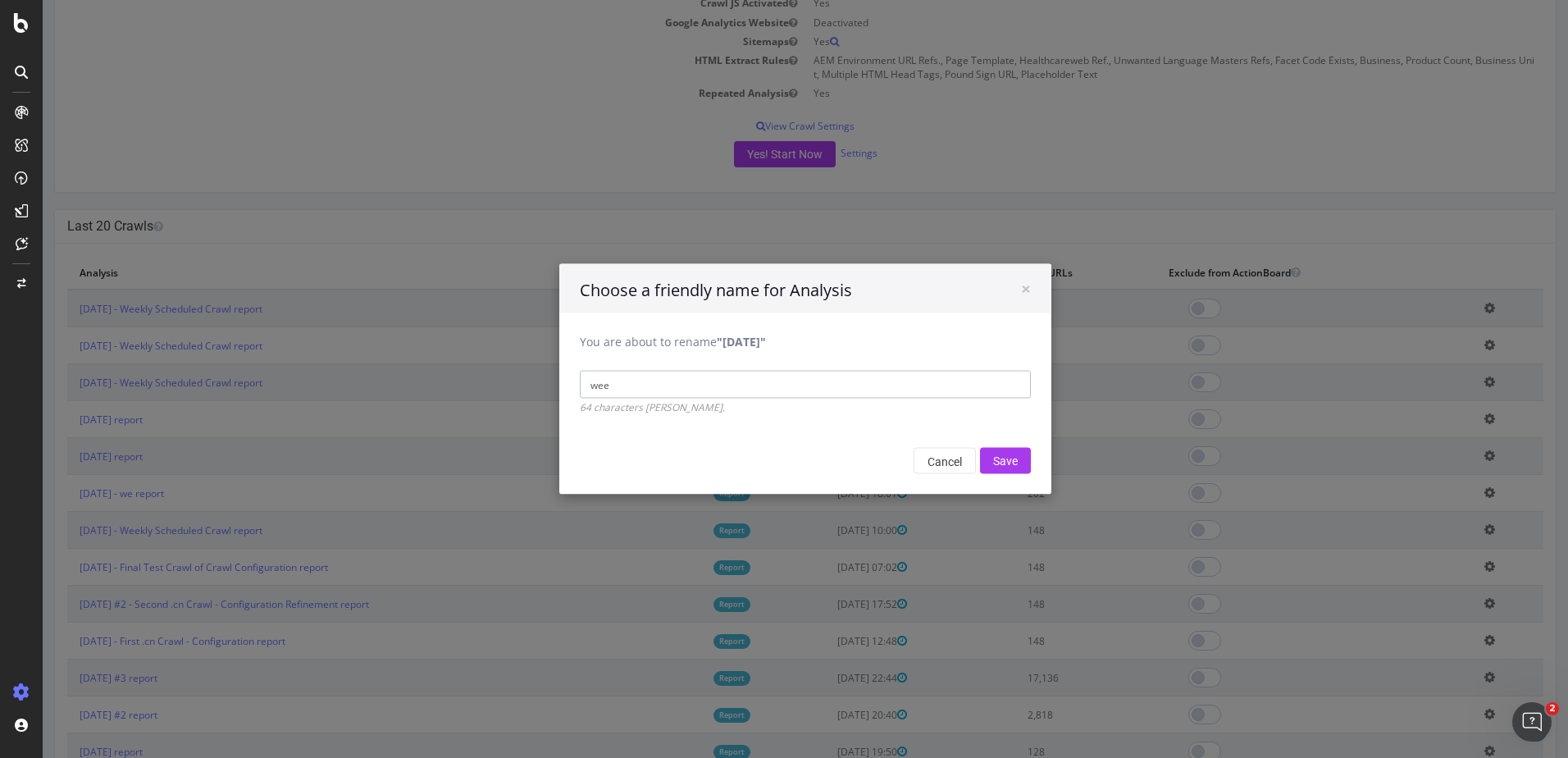
type input "Weekly Scheduled Crawl"
click at [1013, 463] on input "Save" at bounding box center [1005, 461] width 50 height 26
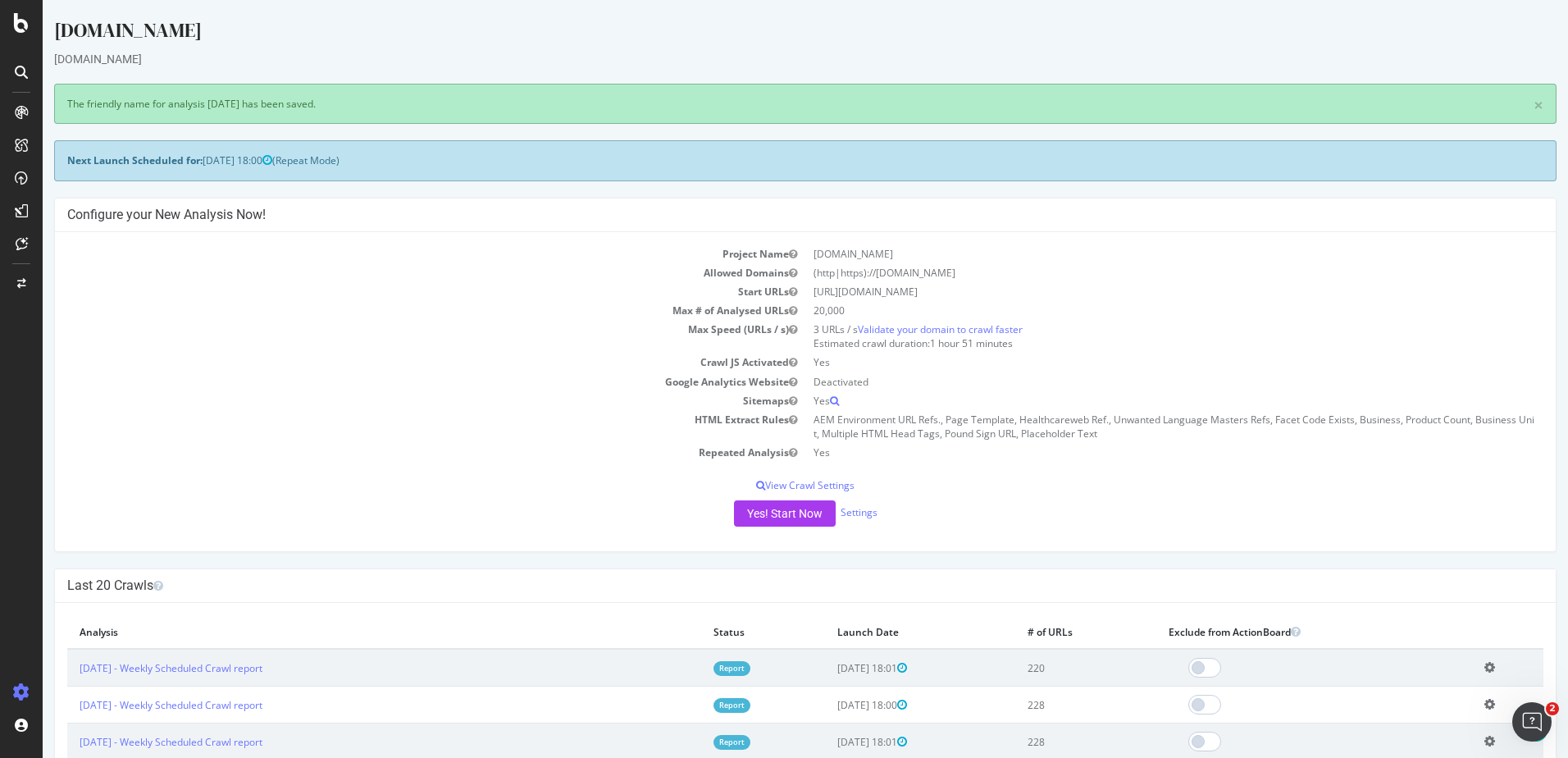
scroll to position [663, 0]
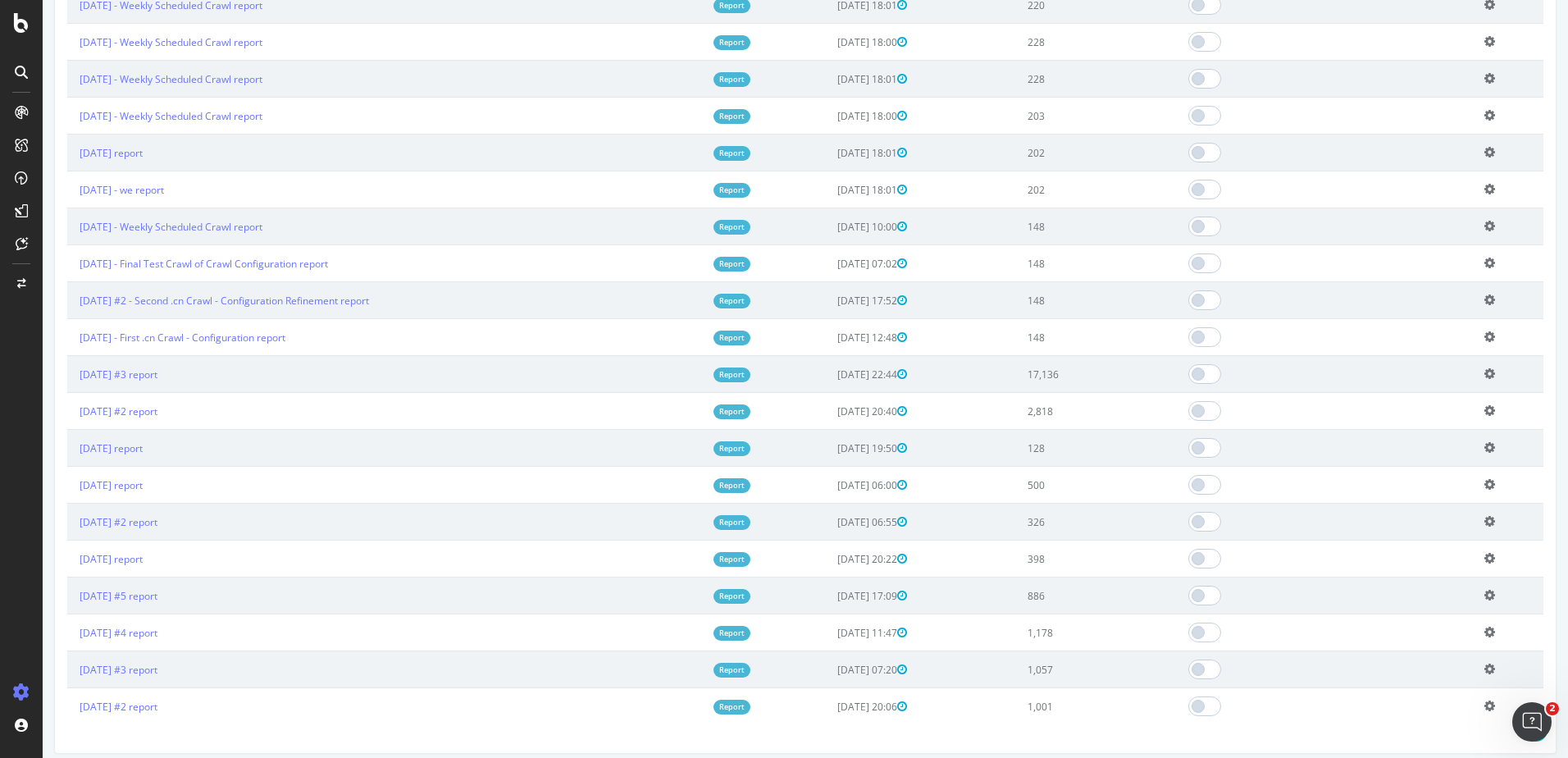
click at [1484, 151] on icon at bounding box center [1489, 151] width 11 height 12
click at [1397, 182] on link "Add name" at bounding box center [1429, 177] width 131 height 22
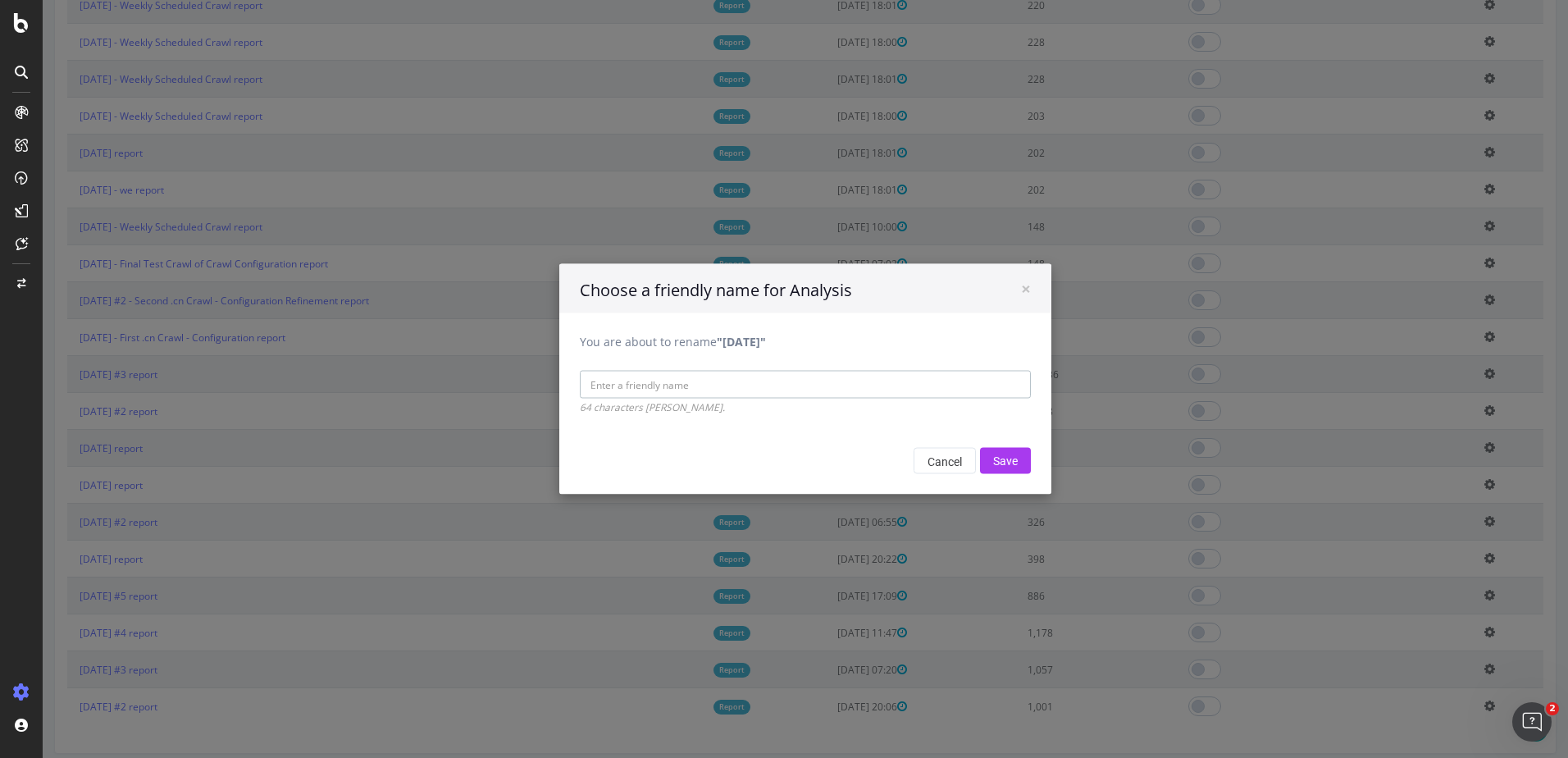
click at [715, 385] on input "You are about to rename "[DATE]"" at bounding box center [805, 385] width 451 height 28
type input "wee"
click at [1002, 451] on input "Save" at bounding box center [1005, 461] width 50 height 26
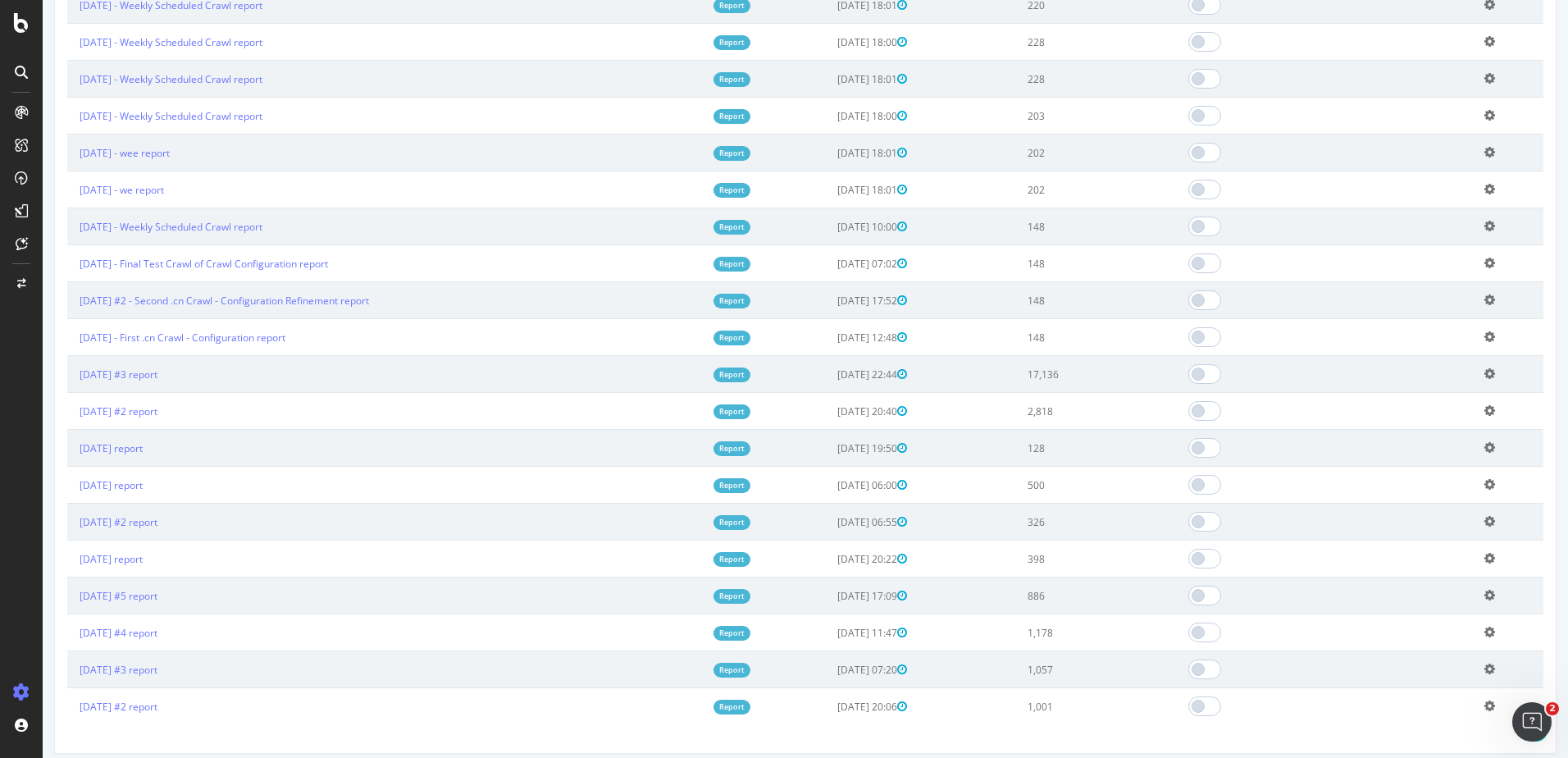
click at [1484, 185] on icon at bounding box center [1489, 189] width 11 height 12
click at [1403, 220] on link "Edit name" at bounding box center [1429, 214] width 131 height 22
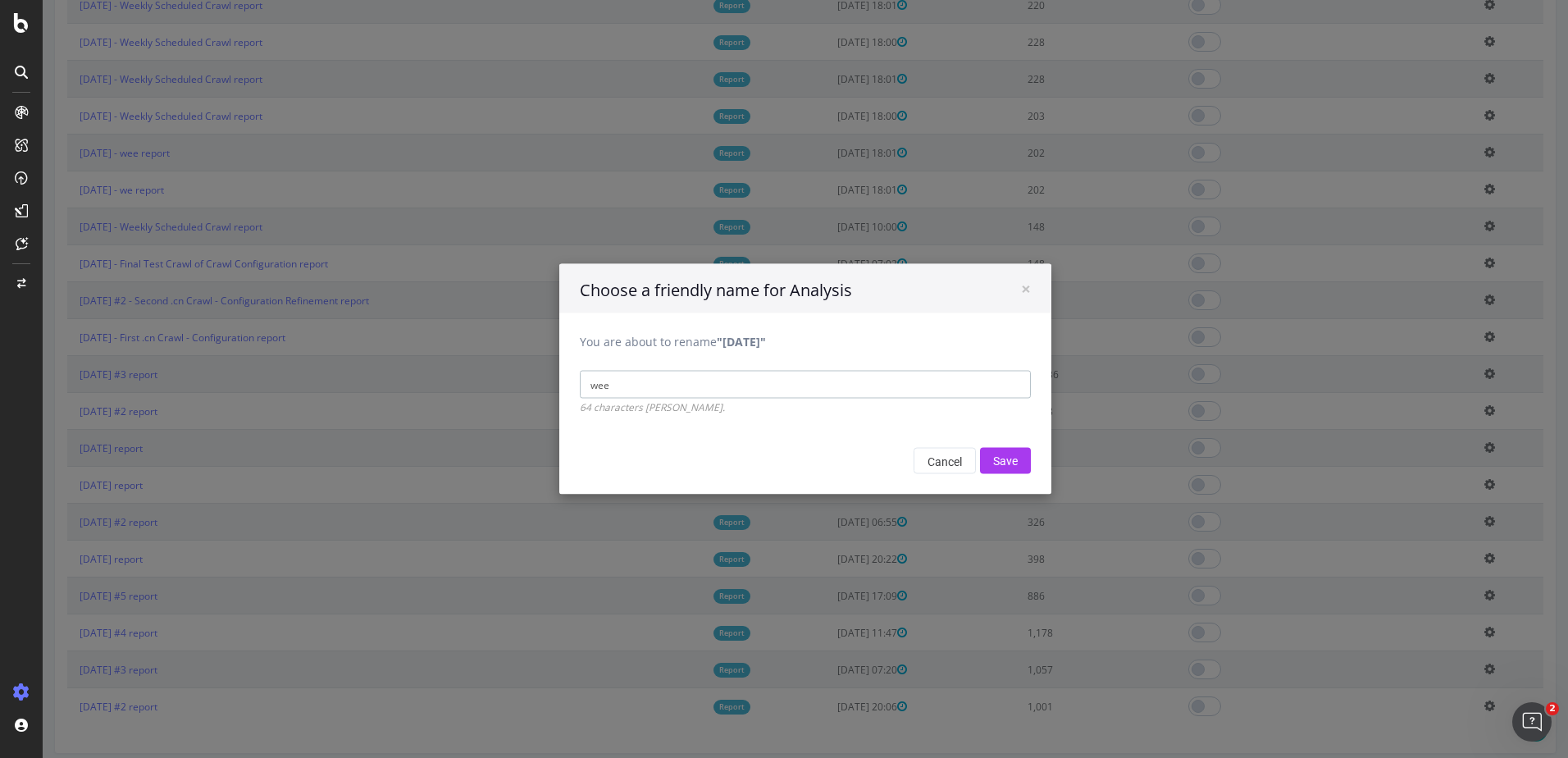
type input "Weekly Scheduled Crawl"
click at [999, 459] on input "Save" at bounding box center [1005, 461] width 50 height 26
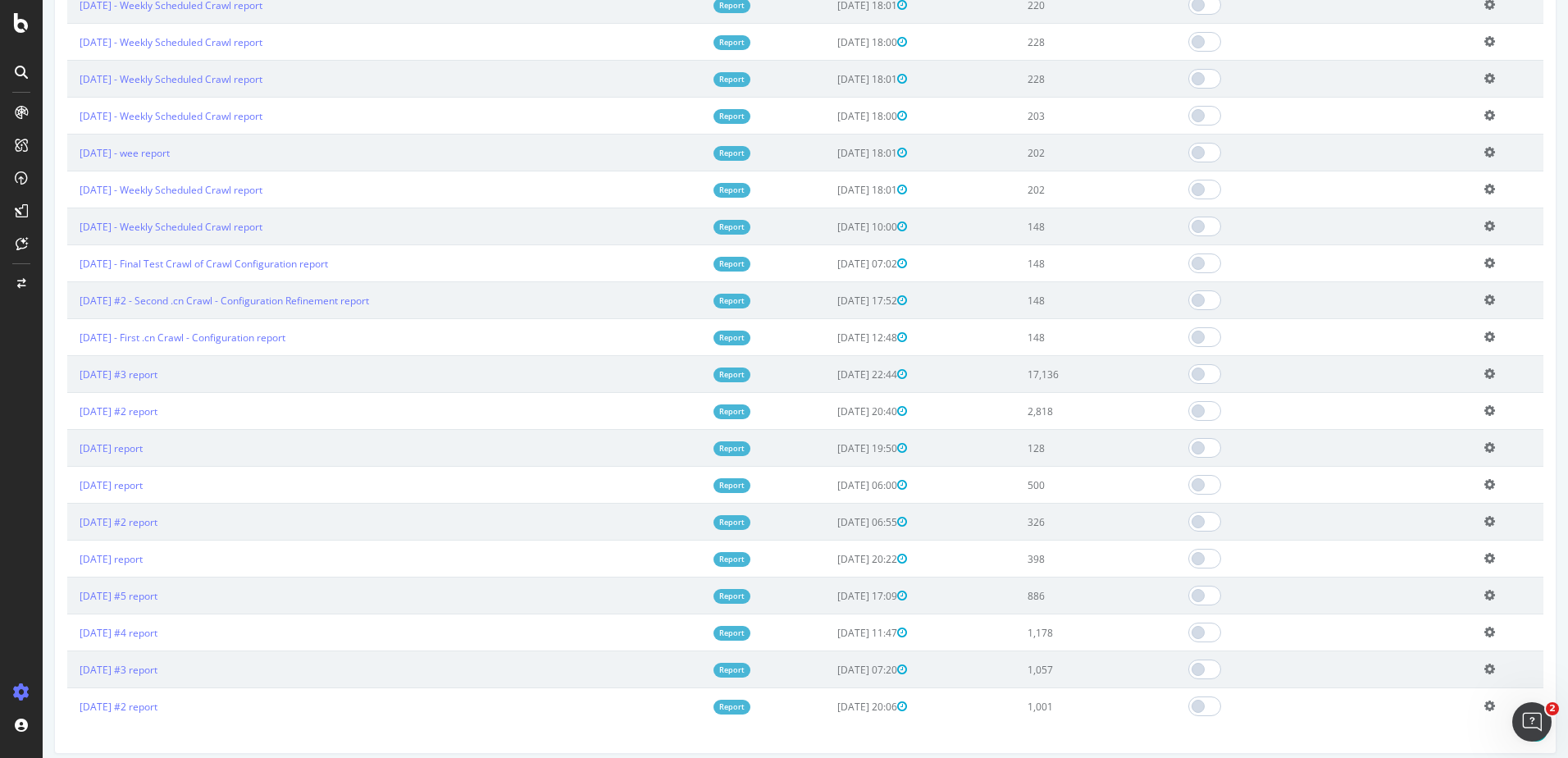
click at [1484, 152] on icon at bounding box center [1489, 151] width 11 height 12
click at [1428, 184] on link "Edit name" at bounding box center [1429, 177] width 131 height 22
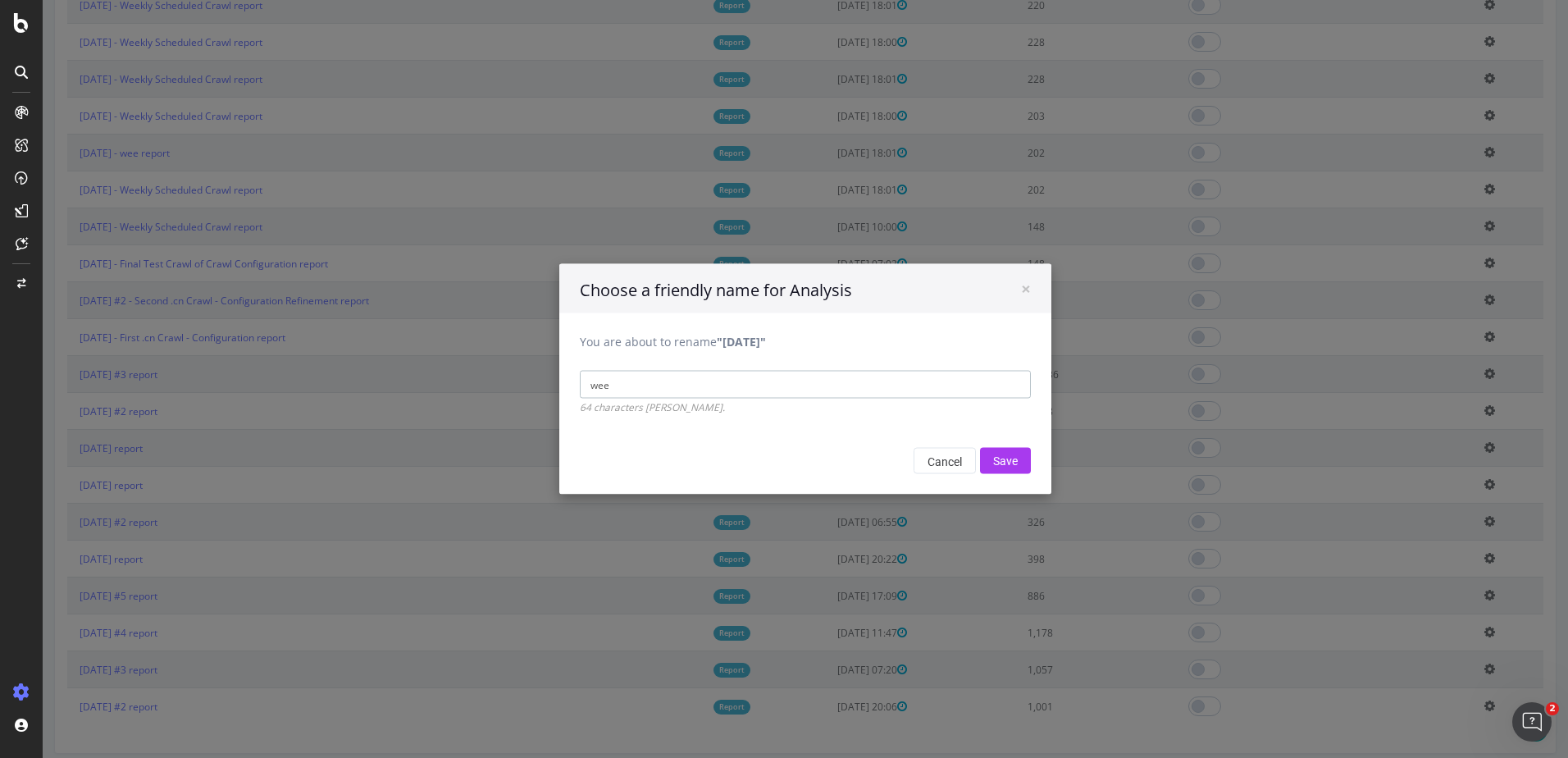
click at [927, 391] on input "wee" at bounding box center [805, 385] width 451 height 28
type input "Weekly Scheduled Crawl"
click at [999, 461] on input "Save" at bounding box center [1005, 461] width 50 height 26
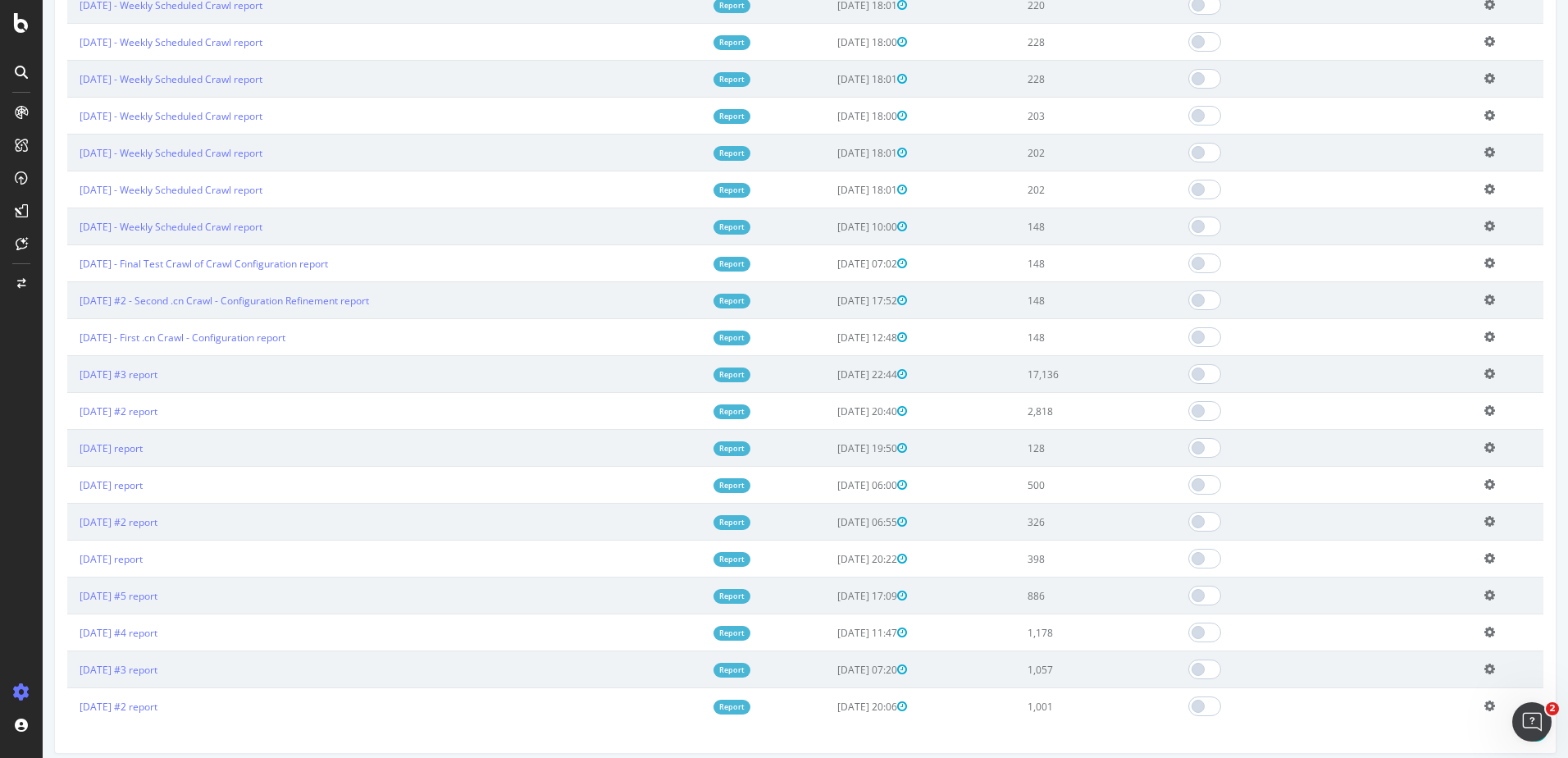
scroll to position [0, 0]
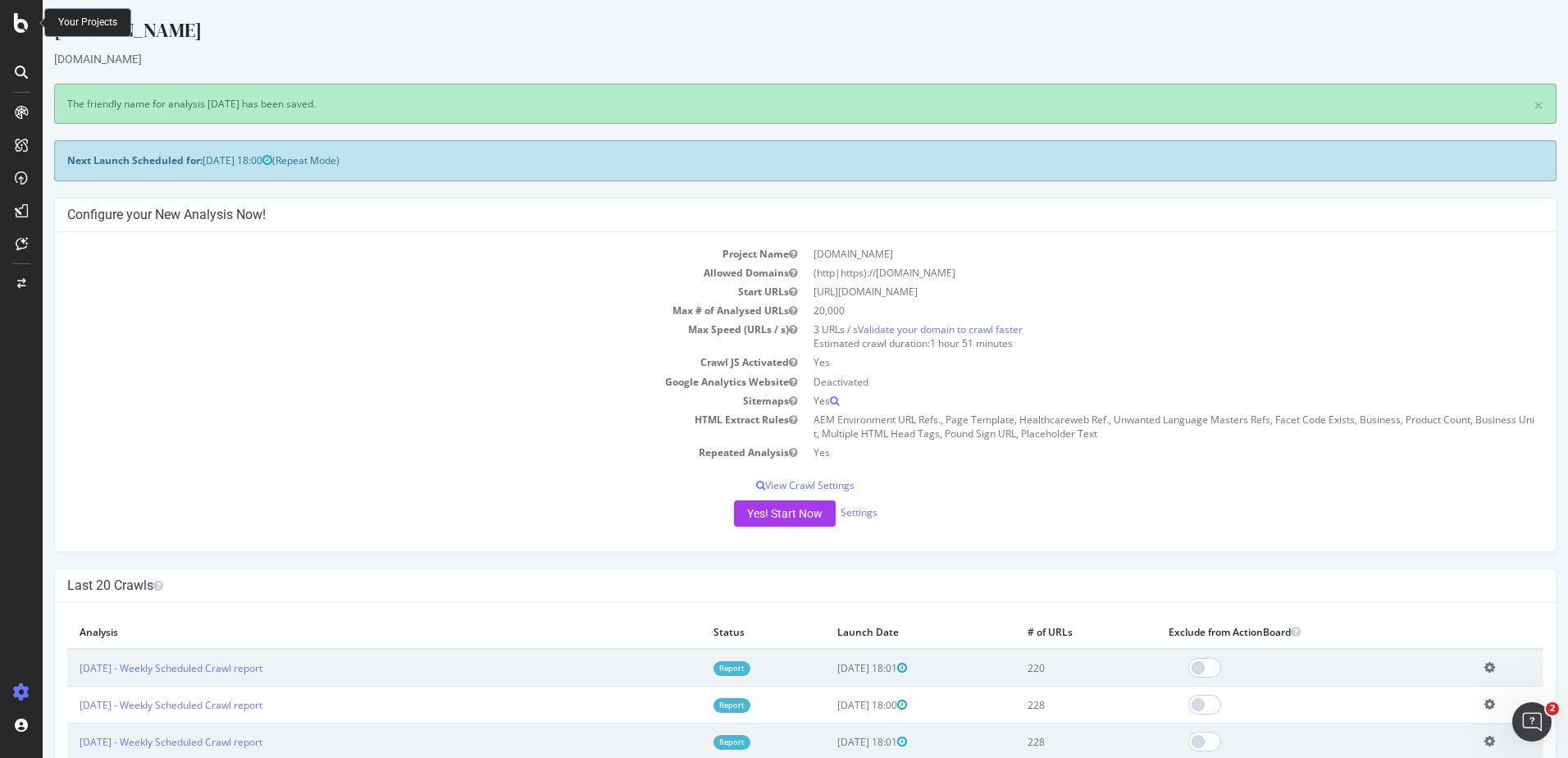
click at [22, 30] on icon at bounding box center [22, 23] width 15 height 20
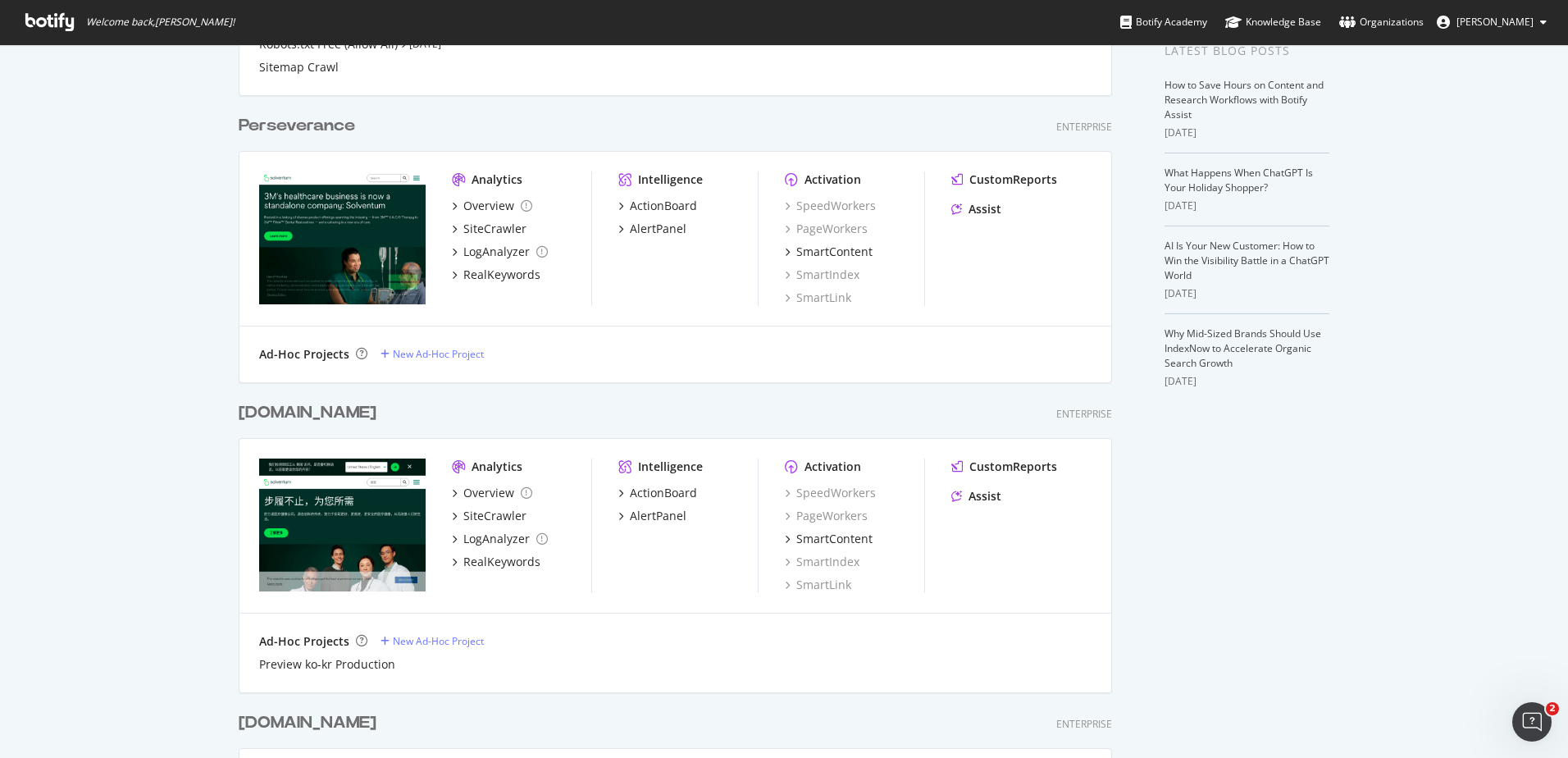
scroll to position [391, 0]
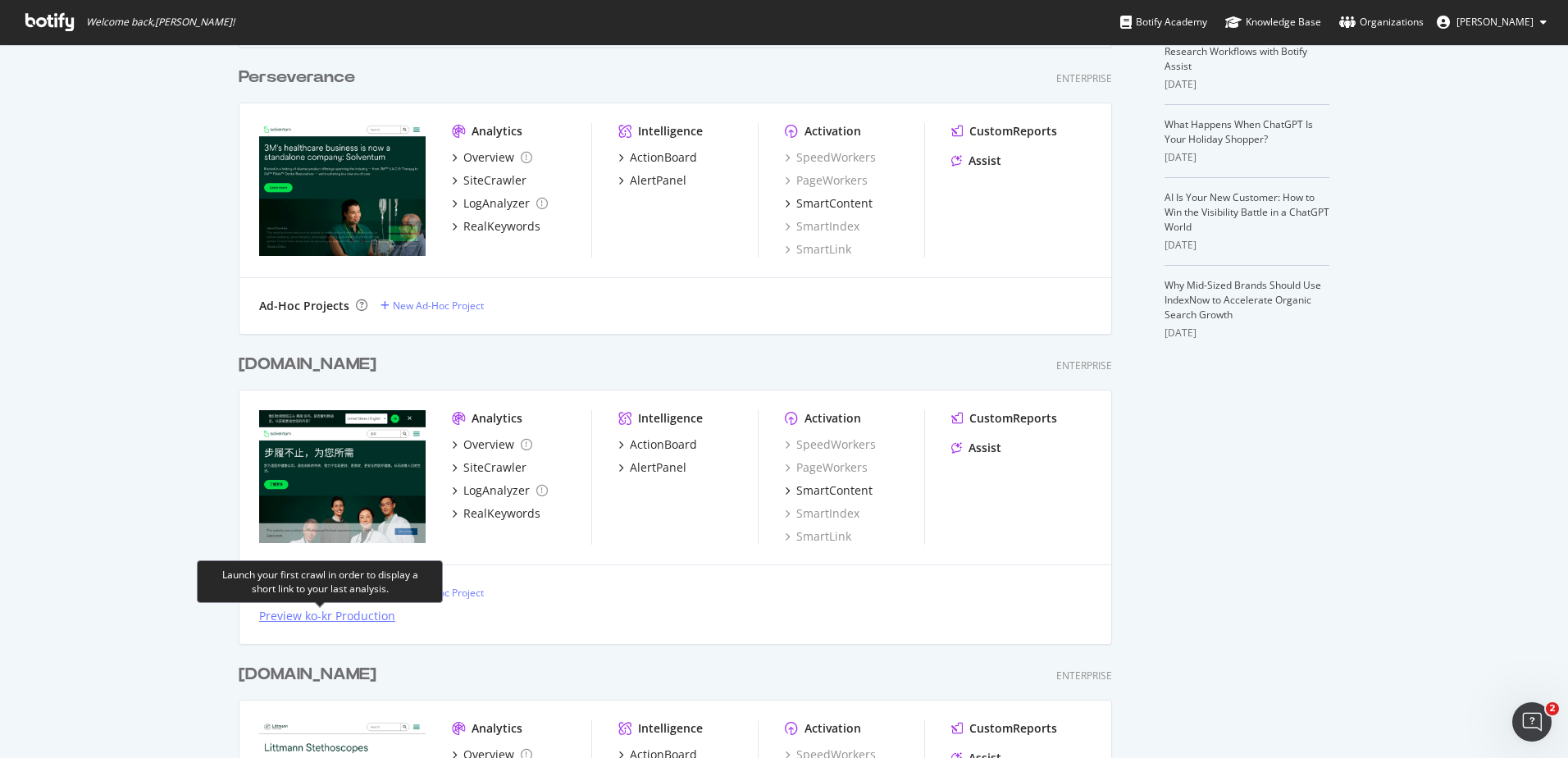
click at [315, 620] on div "Preview ko-kr Production" at bounding box center [327, 616] width 136 height 17
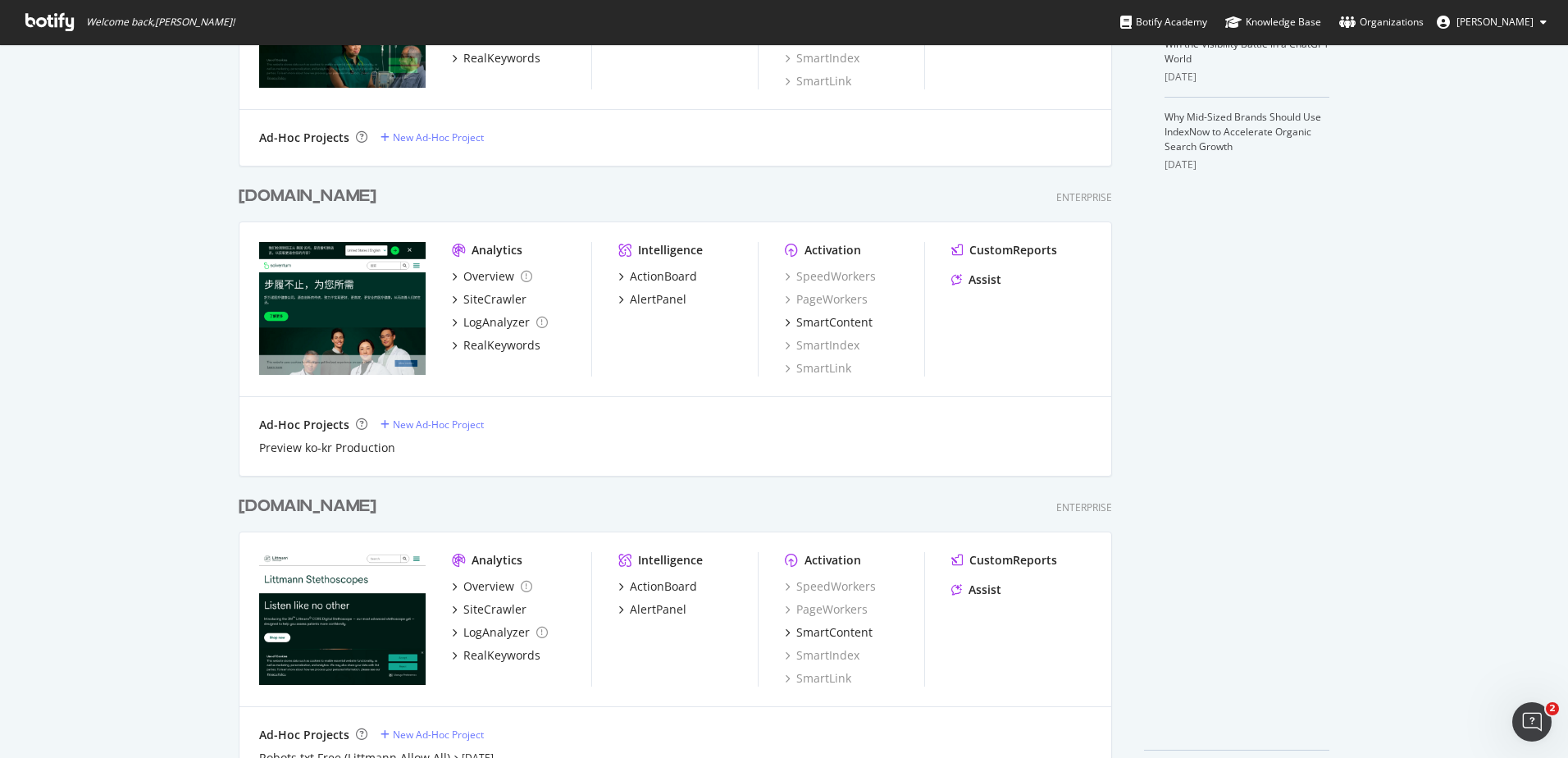
scroll to position [612, 0]
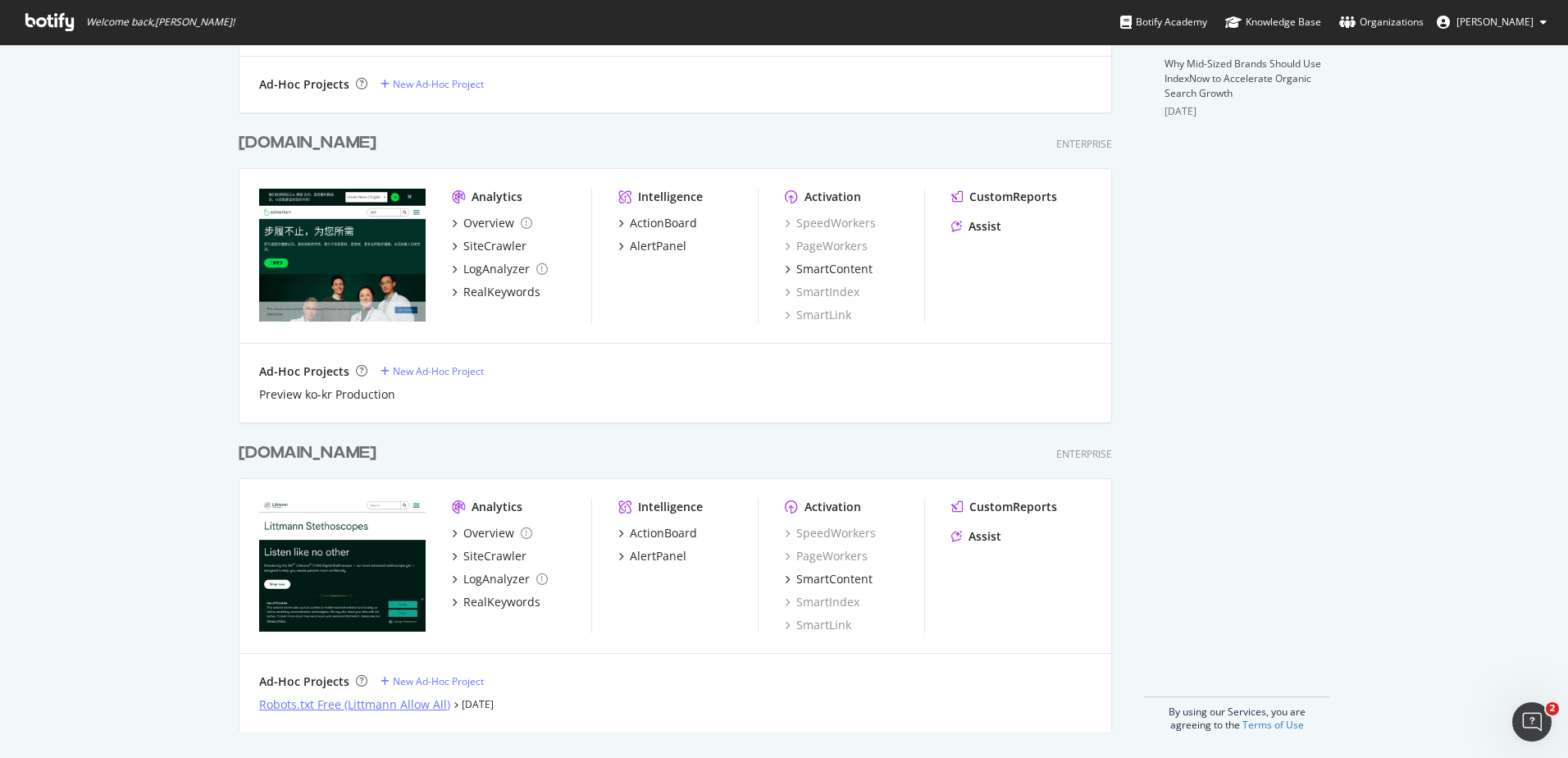
click at [428, 704] on div "Robots.txt Free (Littmann Allow All)" at bounding box center [354, 705] width 191 height 17
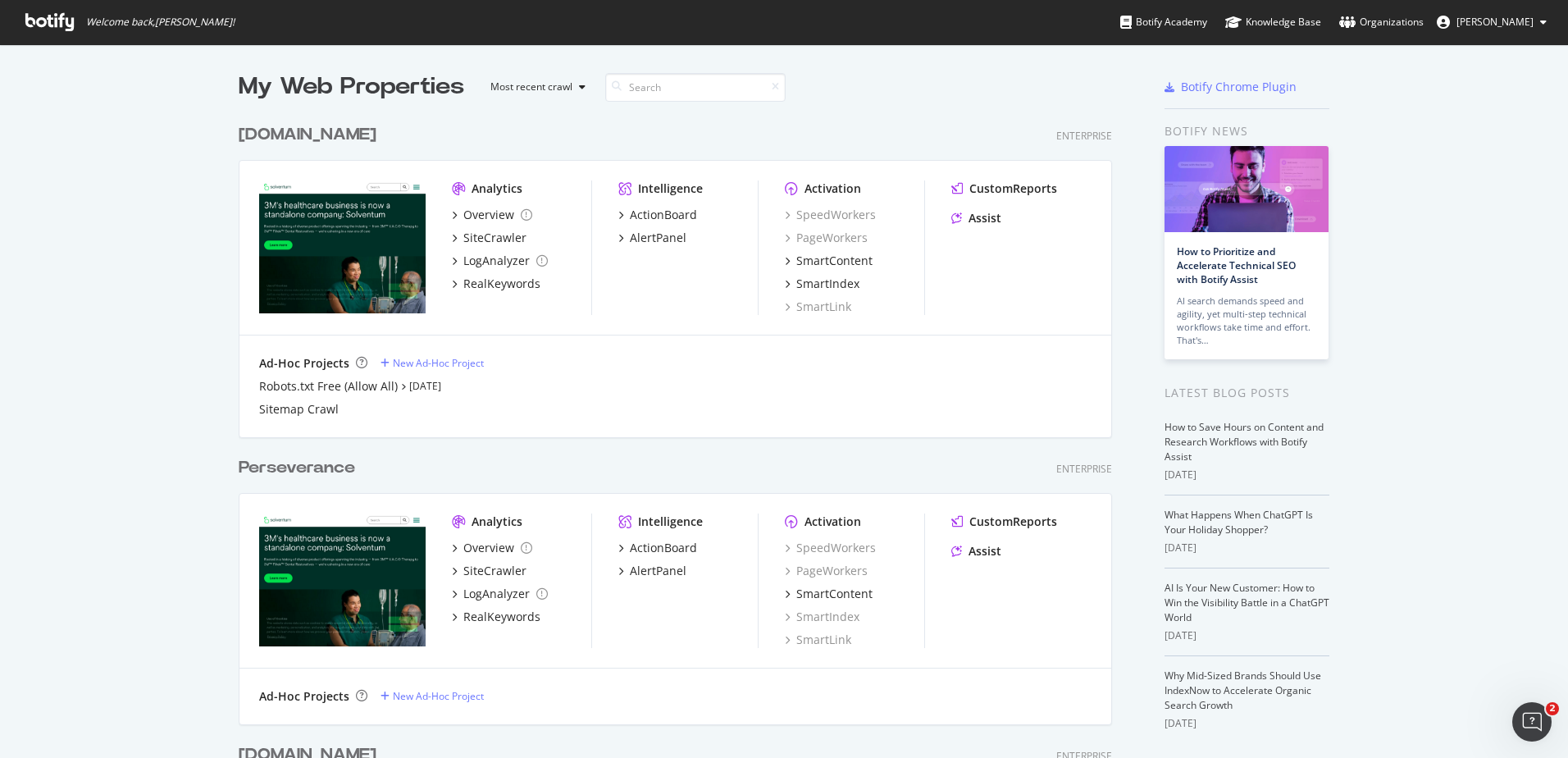
scroll to position [612, 0]
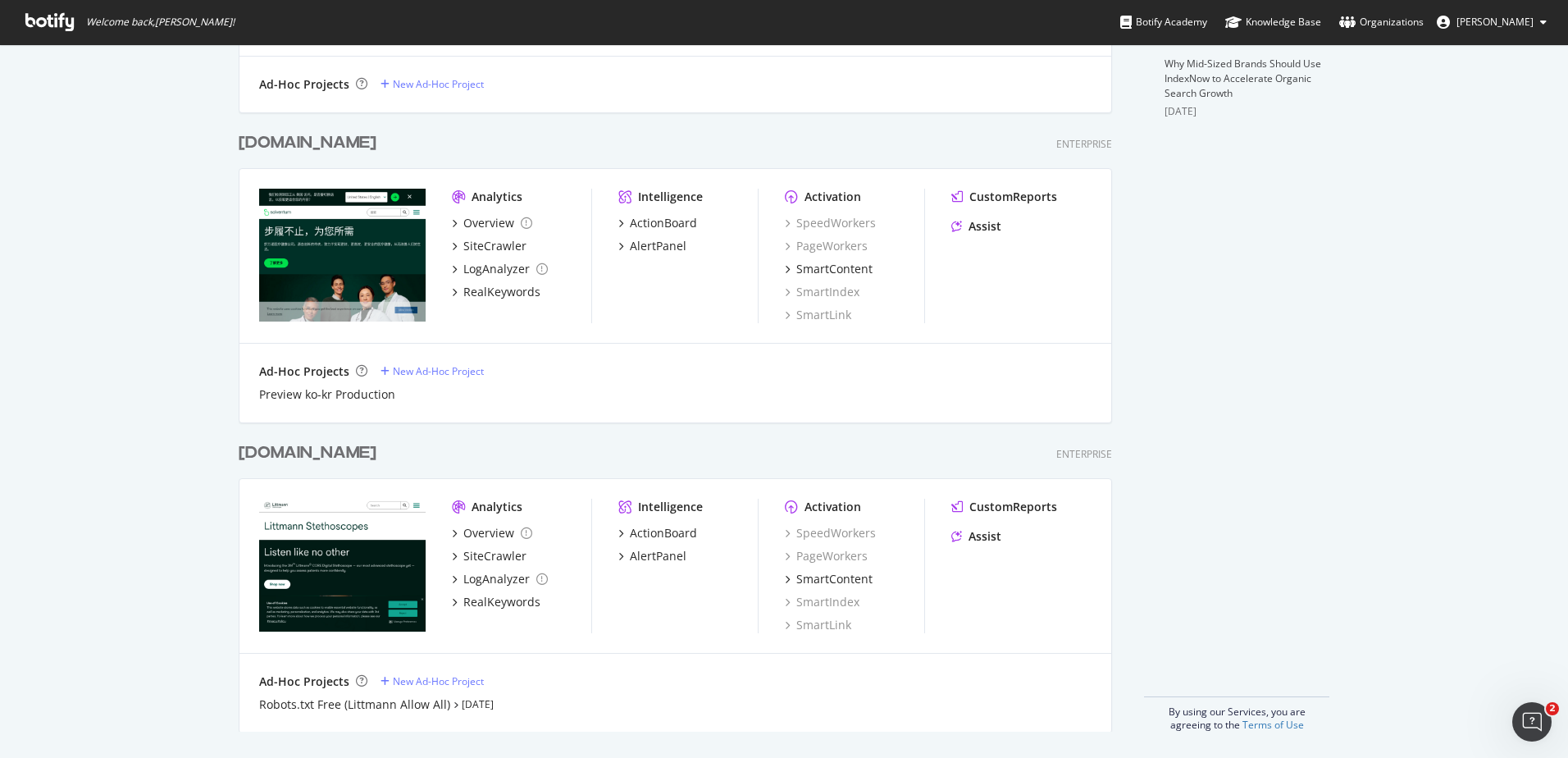
click at [326, 455] on div "[DOMAIN_NAME]" at bounding box center [308, 453] width 138 height 24
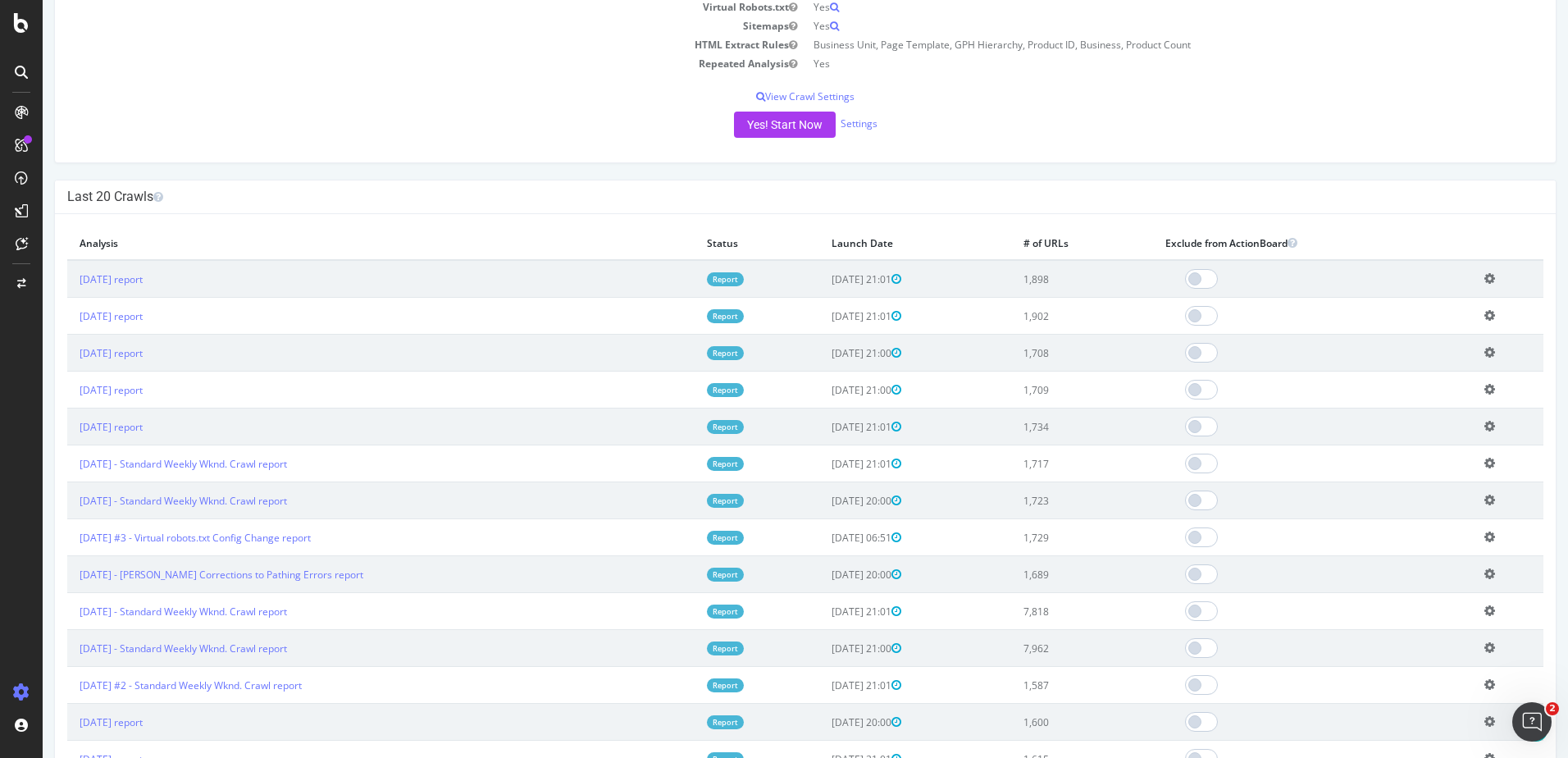
scroll to position [343, 0]
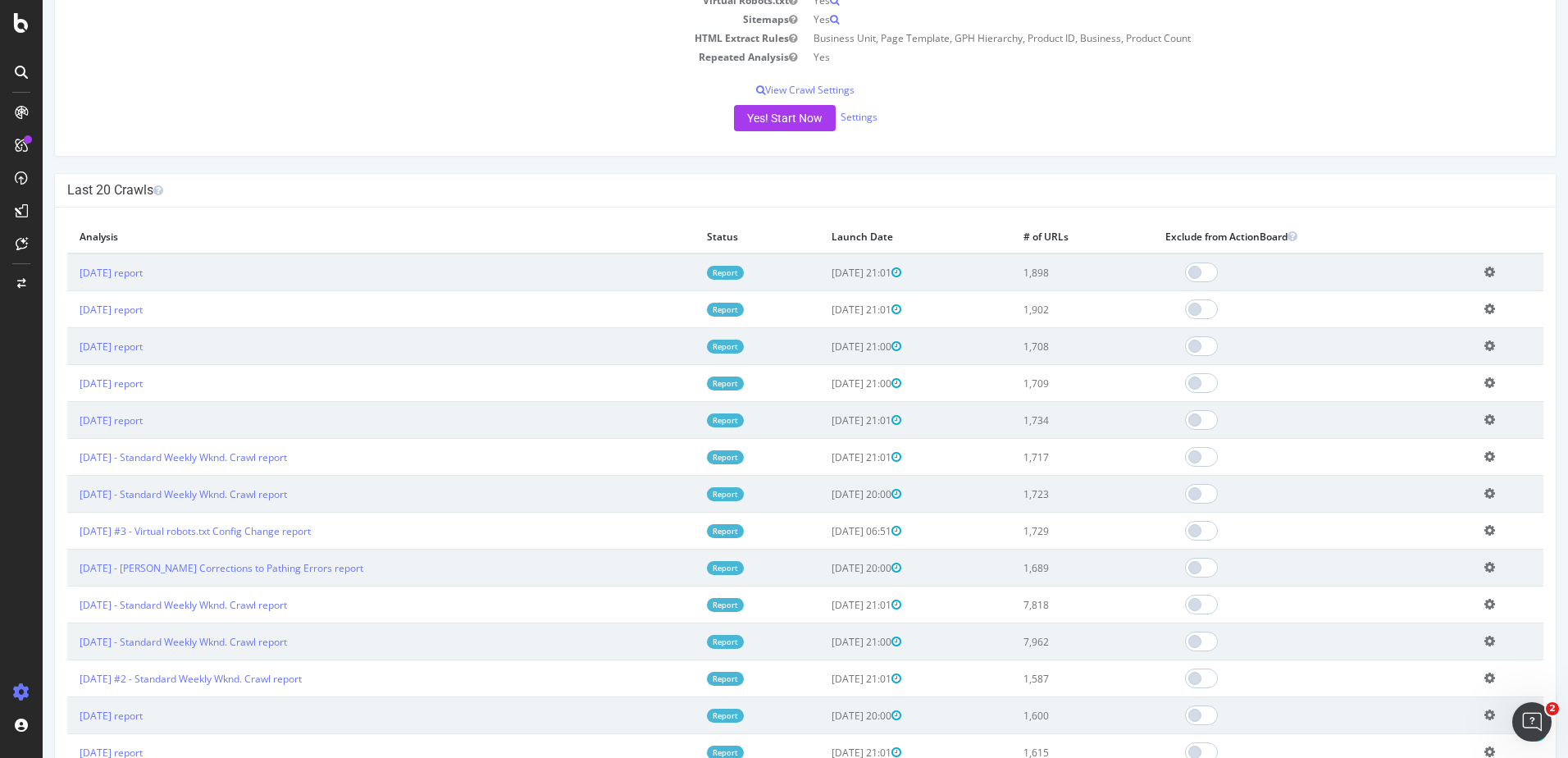
click at [1484, 418] on icon at bounding box center [1489, 420] width 11 height 12
click at [1412, 444] on link "Add name" at bounding box center [1429, 444] width 131 height 22
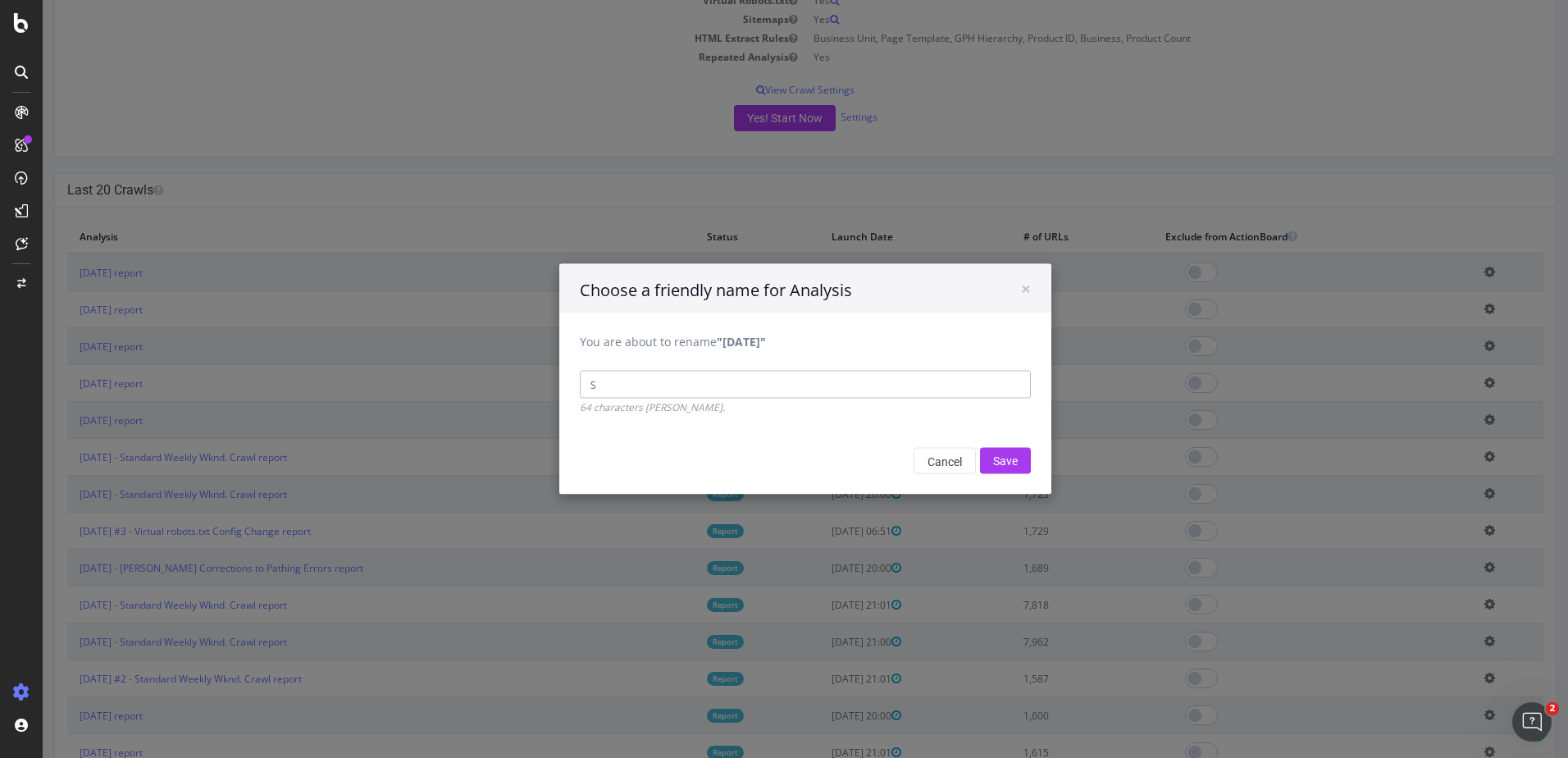
type input "Standard Weekly Wknd. Crawl"
click at [990, 464] on input "Save" at bounding box center [1005, 461] width 50 height 26
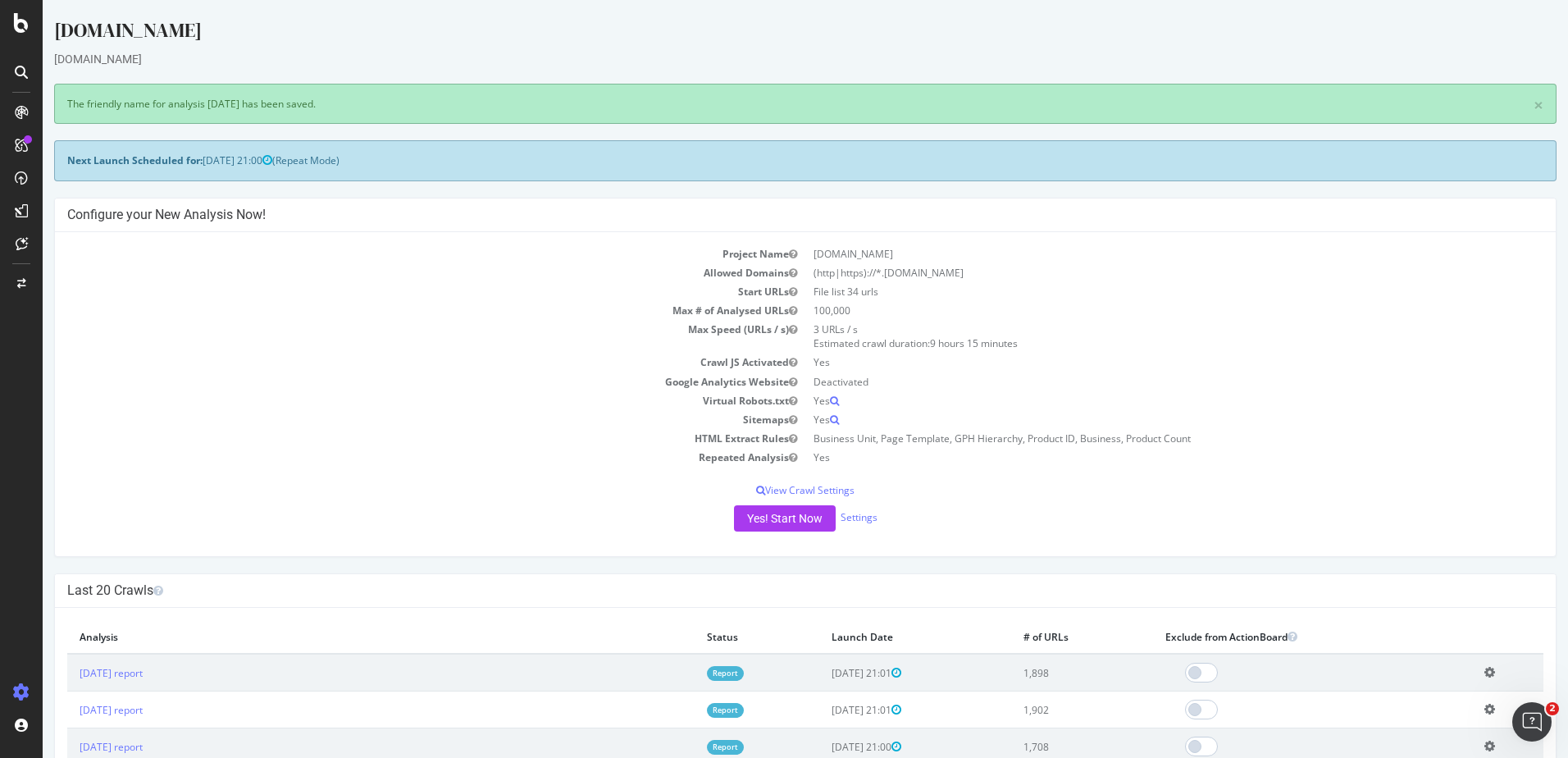
scroll to position [0, 0]
click at [1484, 672] on icon at bounding box center [1489, 672] width 11 height 12
click at [1419, 691] on link "Add name" at bounding box center [1429, 698] width 131 height 22
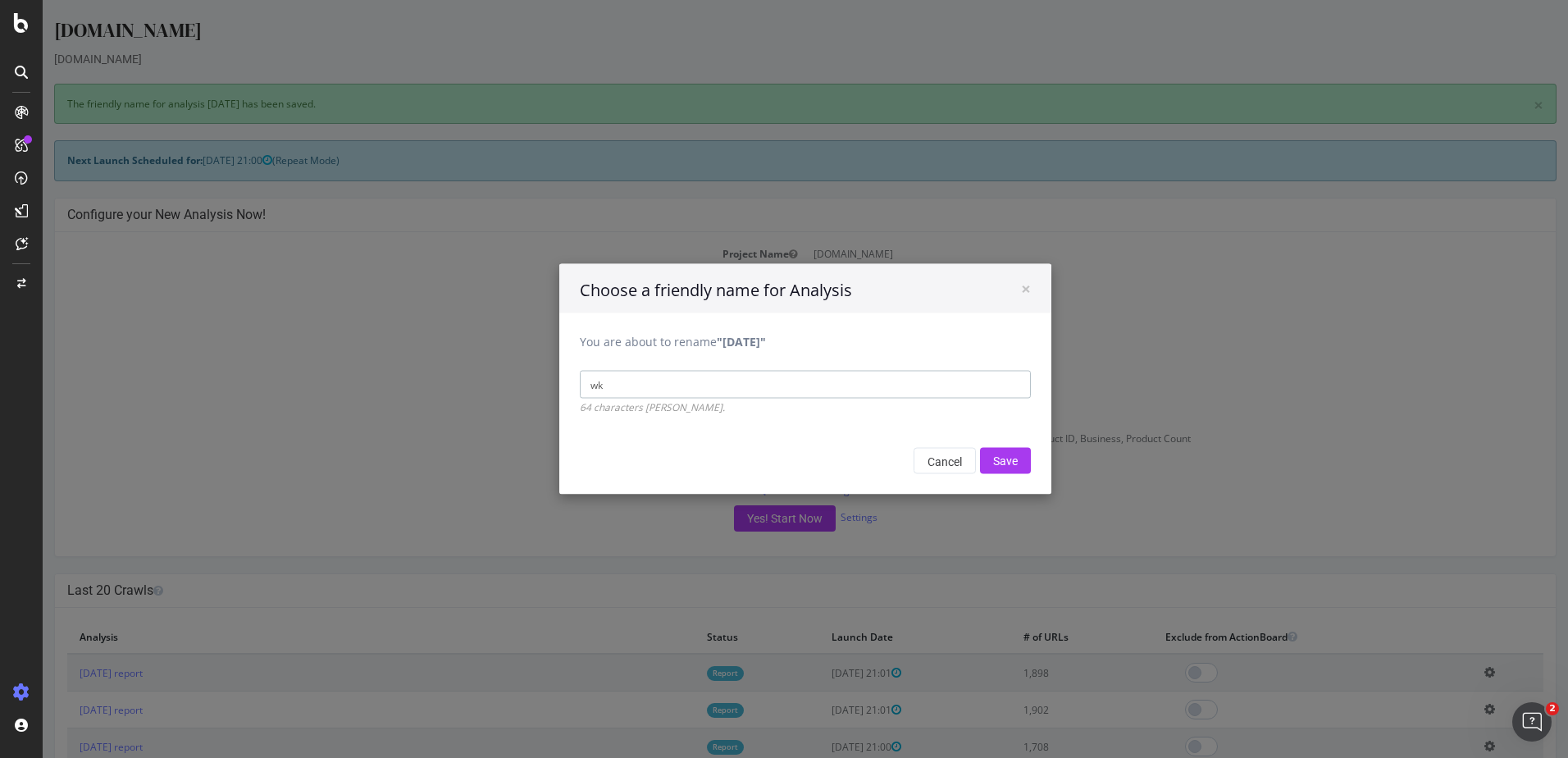
type input "w"
type input "Standard Weekly Wknd. Crawl"
click at [1015, 456] on input "Save" at bounding box center [1005, 461] width 50 height 26
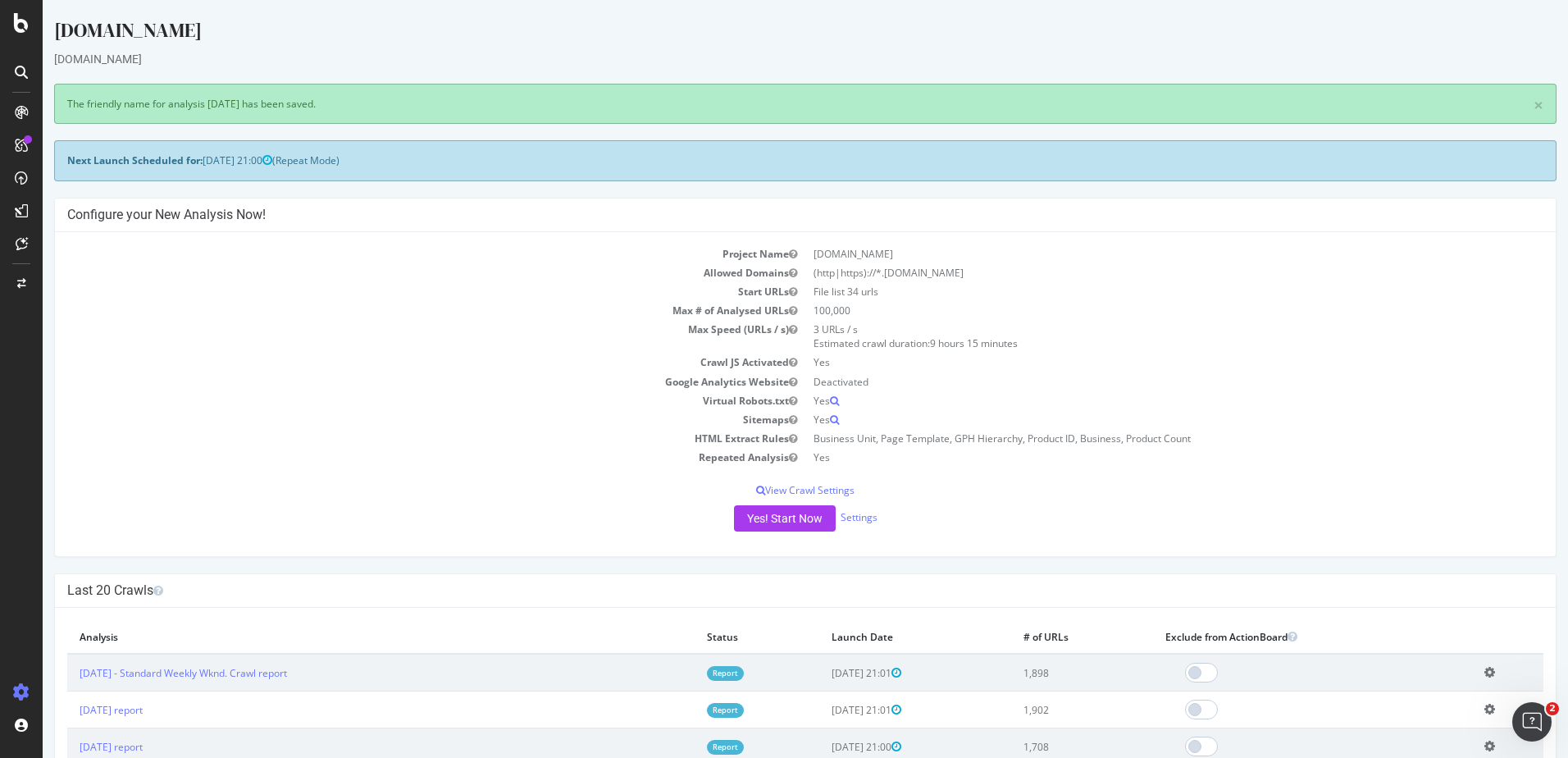
click at [1484, 711] on icon at bounding box center [1489, 709] width 11 height 12
click at [1431, 731] on link "Add name" at bounding box center [1429, 735] width 131 height 22
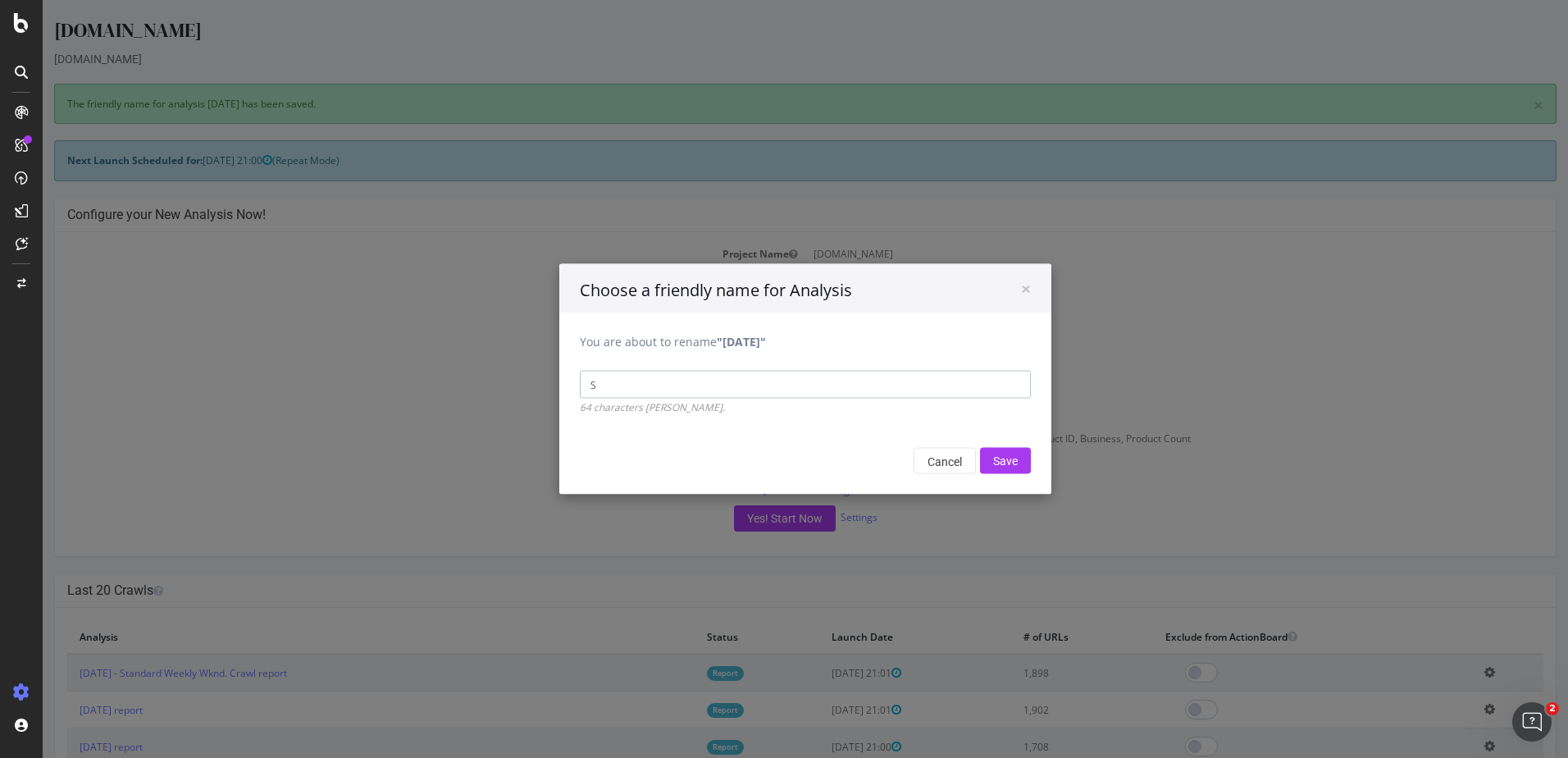
type input "Standard Weekly Wknd. Crawl"
click at [999, 470] on input "Save" at bounding box center [1005, 461] width 50 height 26
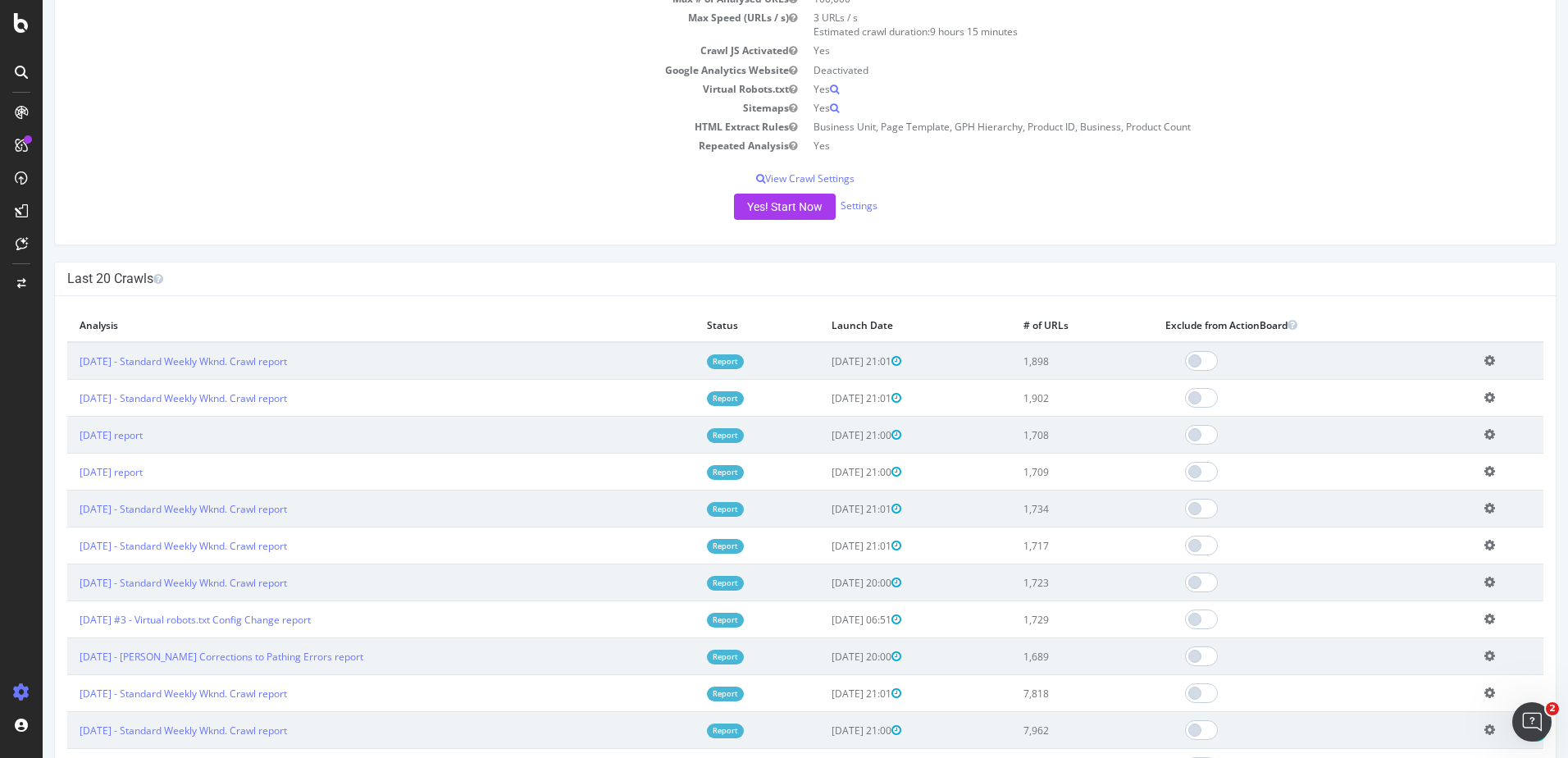
scroll to position [316, 0]
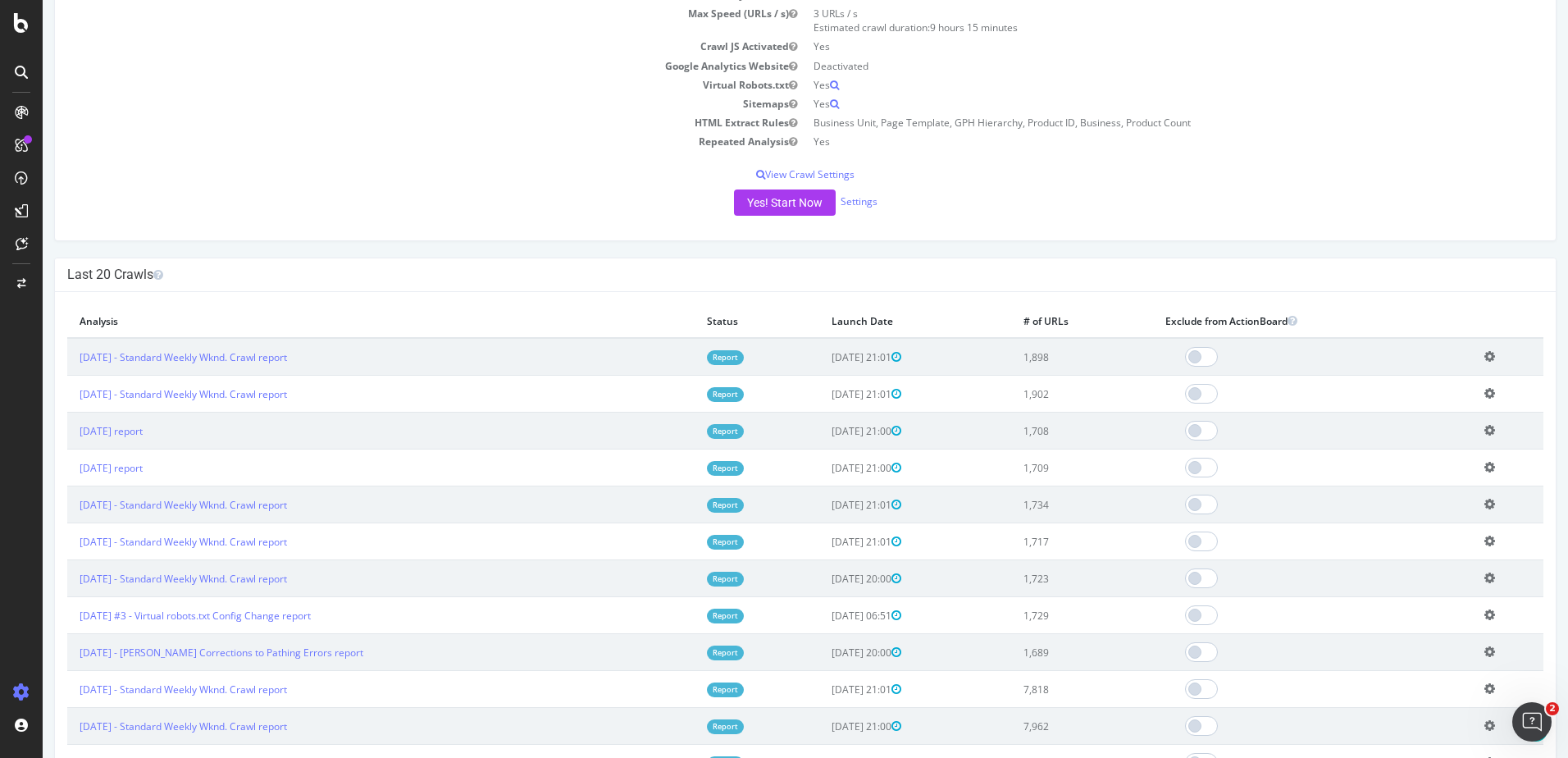
click at [1484, 466] on icon at bounding box center [1489, 467] width 11 height 12
click at [1432, 492] on link "Add name" at bounding box center [1429, 492] width 131 height 22
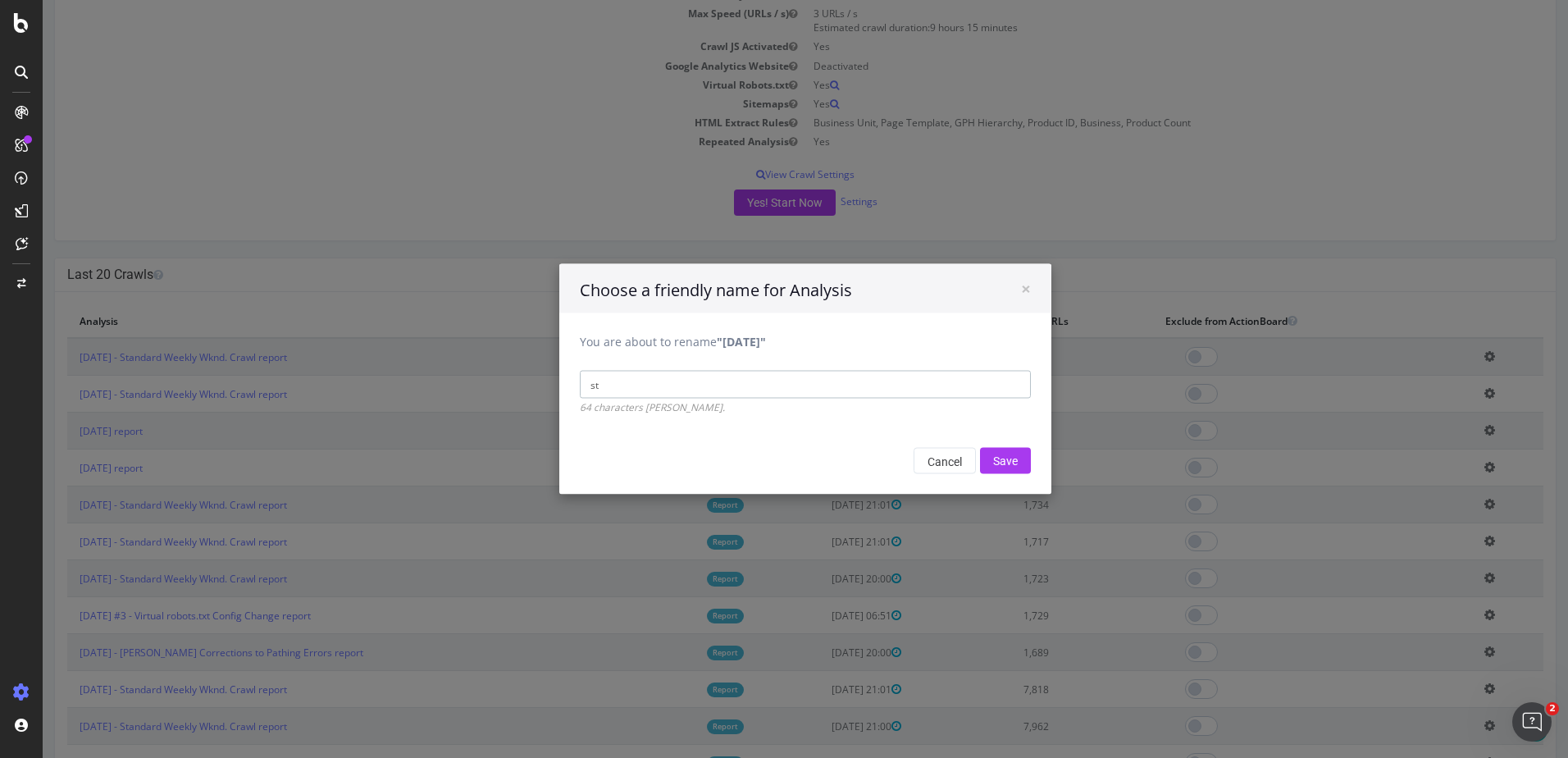
type input "Standard Weekly Wknd. Crawl"
click at [1001, 460] on input "Save" at bounding box center [1005, 461] width 50 height 26
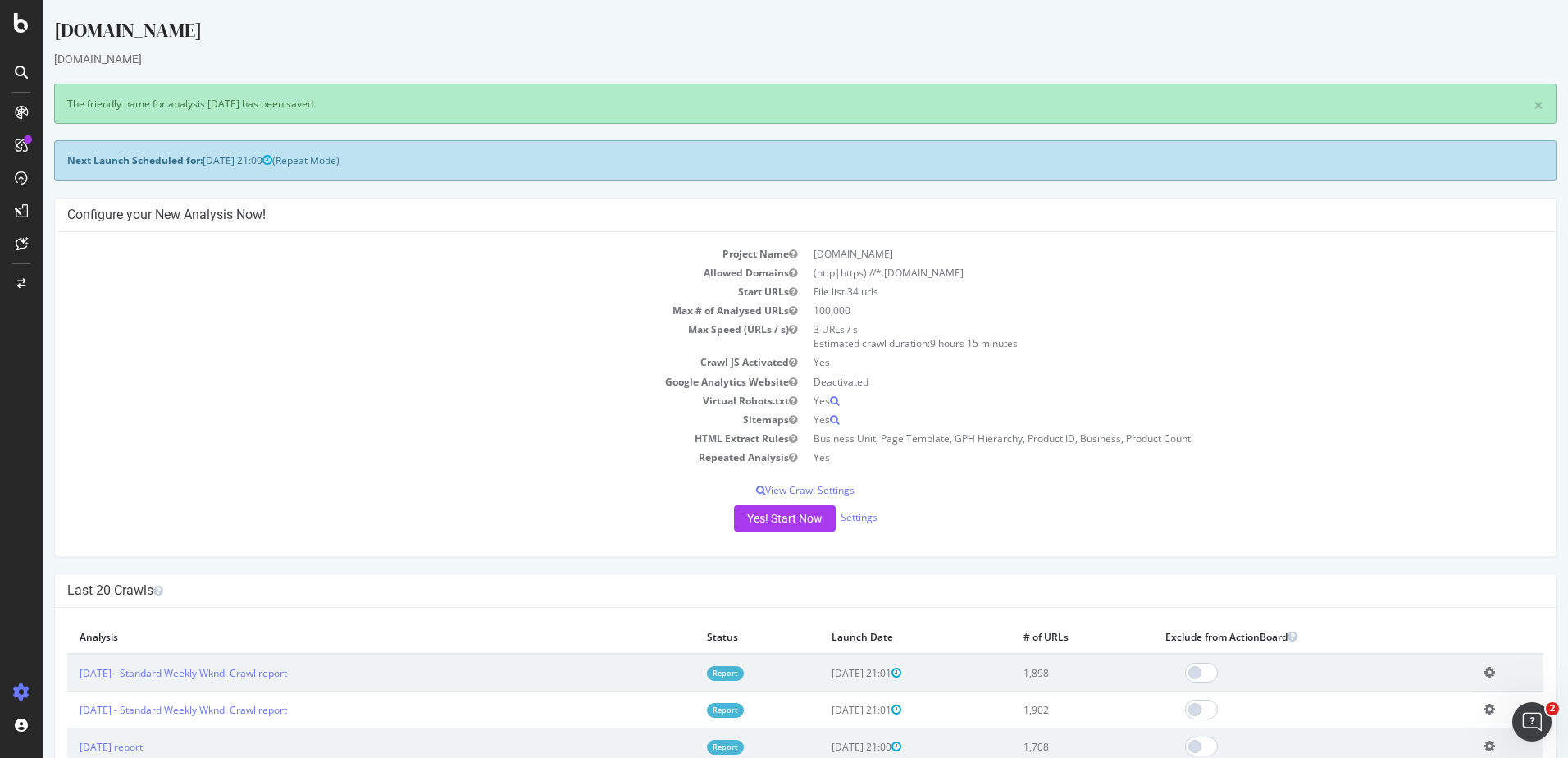
scroll to position [0, 0]
click at [1484, 750] on icon at bounding box center [1489, 746] width 11 height 12
click at [1484, 747] on icon at bounding box center [1489, 746] width 11 height 12
click at [1484, 746] on icon at bounding box center [1489, 746] width 11 height 12
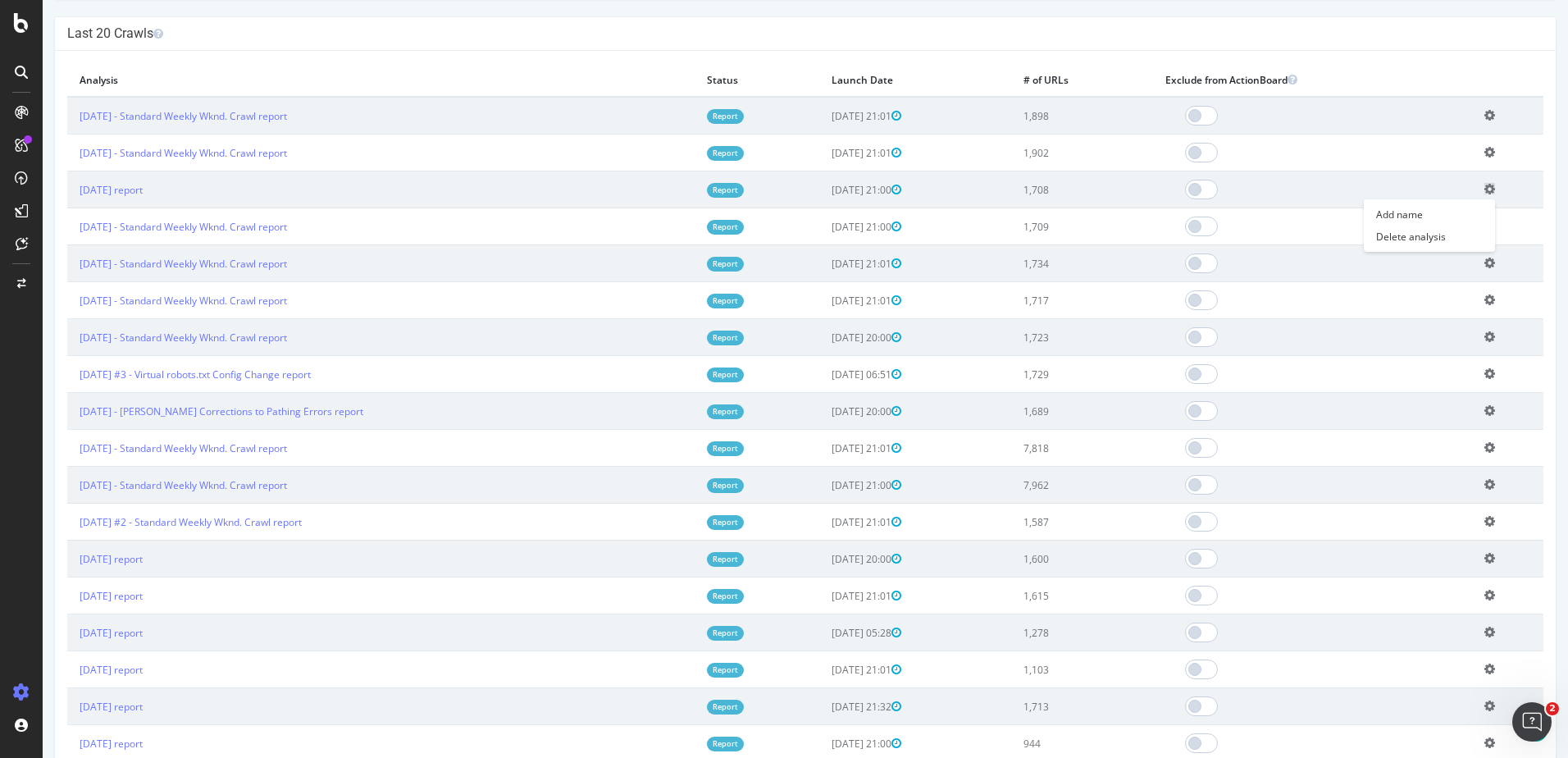
scroll to position [461, 0]
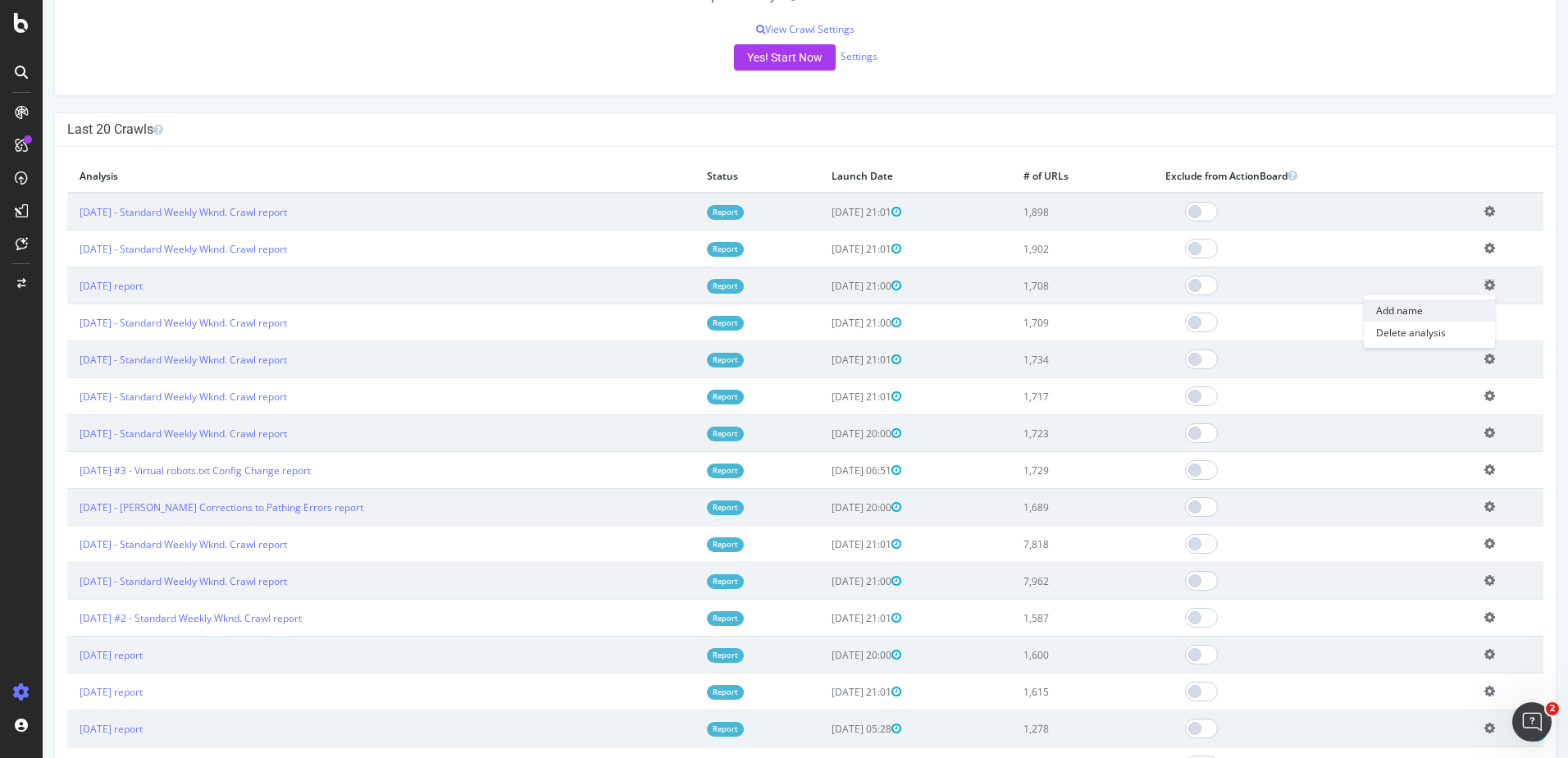
click at [1389, 315] on link "Add name" at bounding box center [1429, 310] width 131 height 22
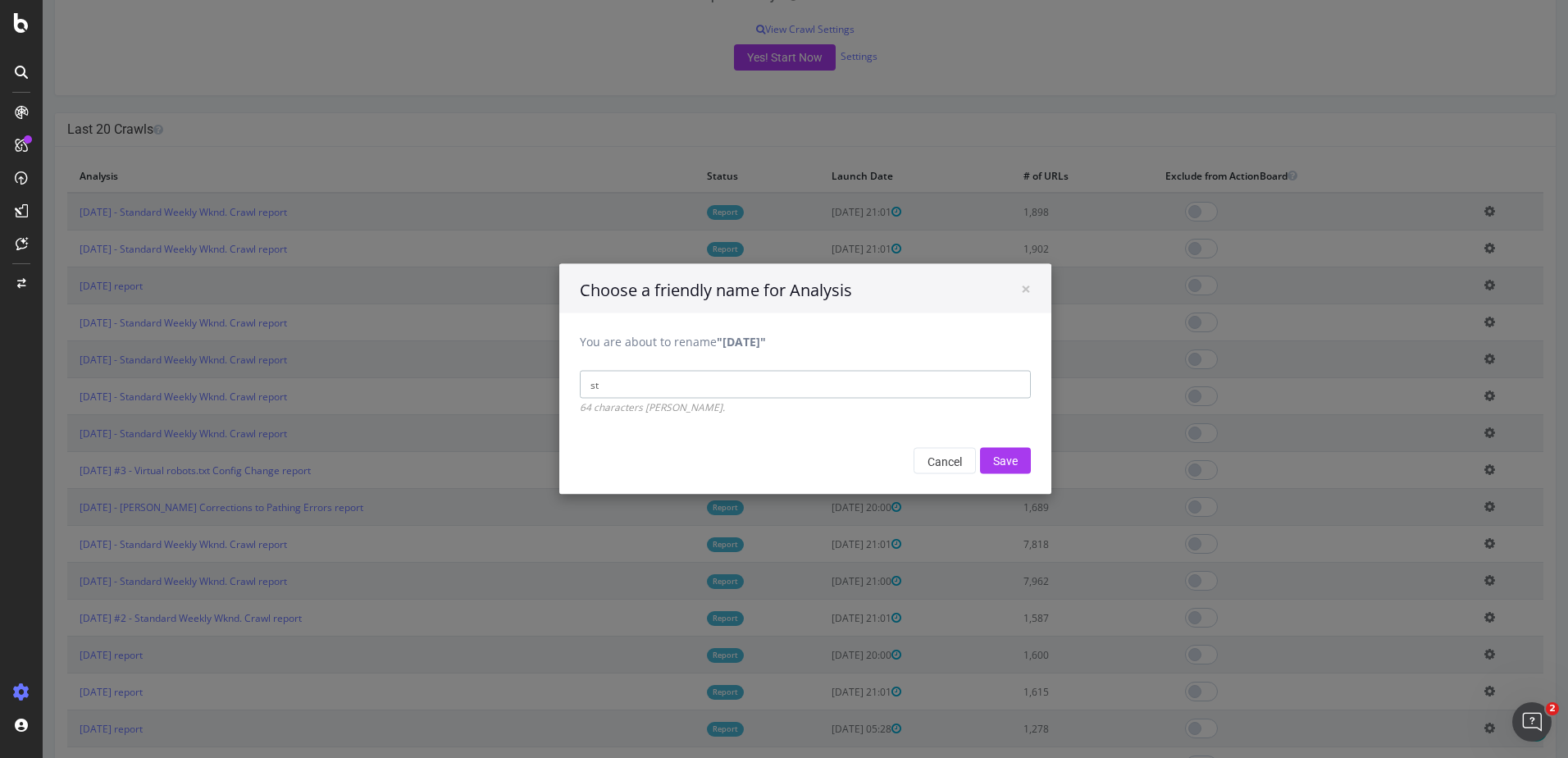
type input "Standard Weekly Wknd. Crawl"
click at [1006, 471] on input "Save" at bounding box center [1005, 461] width 50 height 26
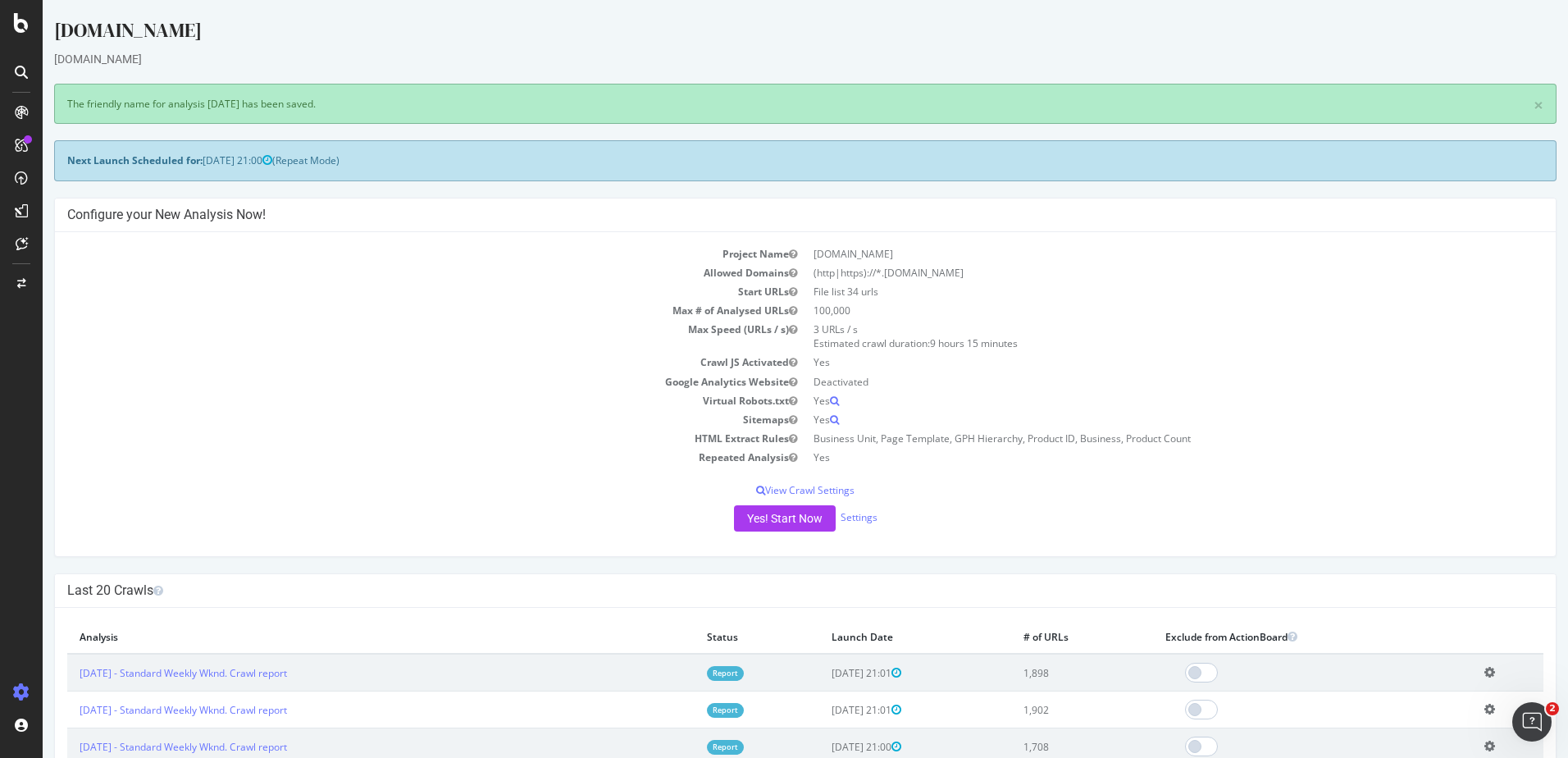
scroll to position [0, 0]
click at [26, 31] on icon at bounding box center [22, 23] width 15 height 20
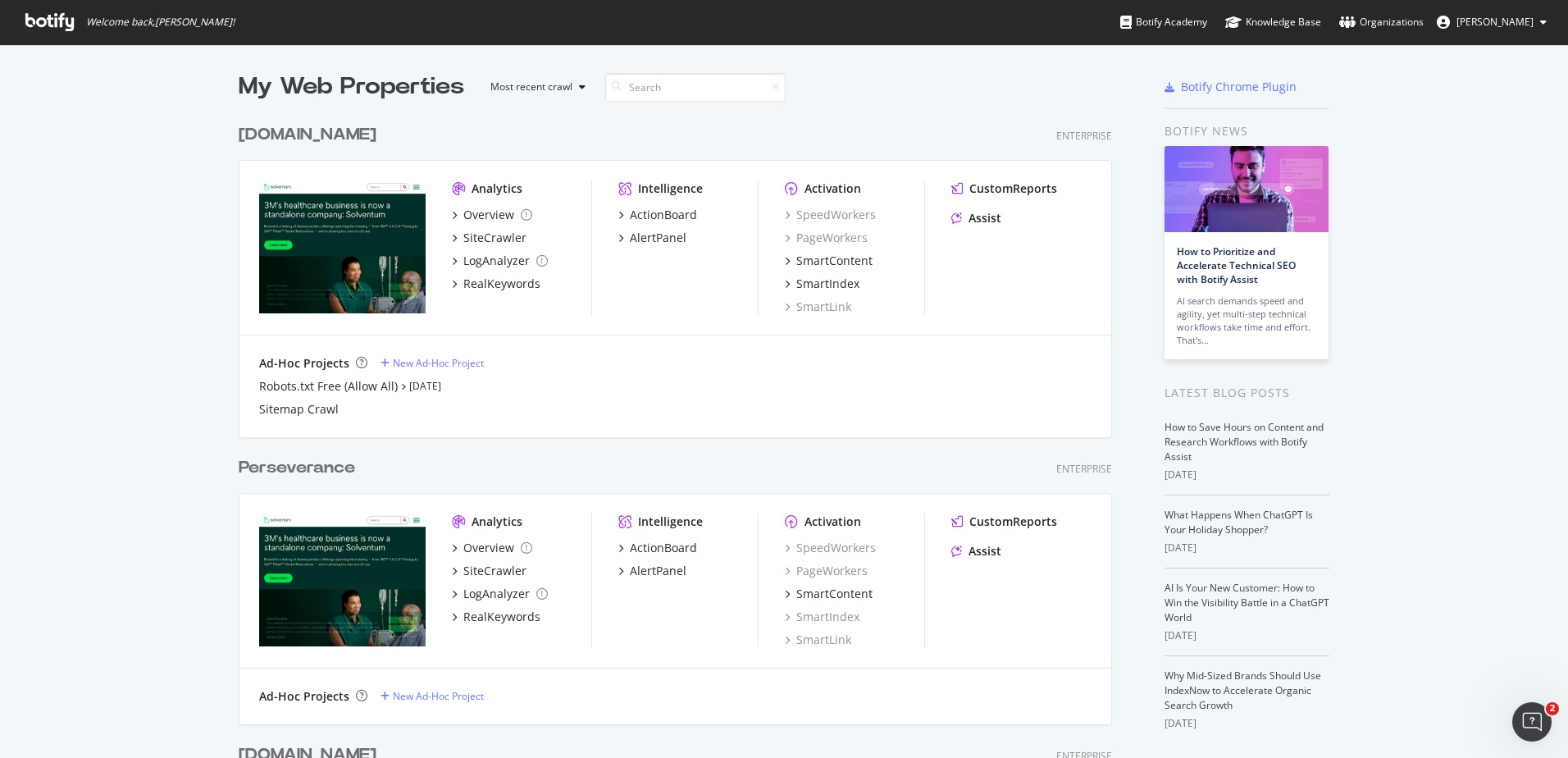
scroll to position [612, 0]
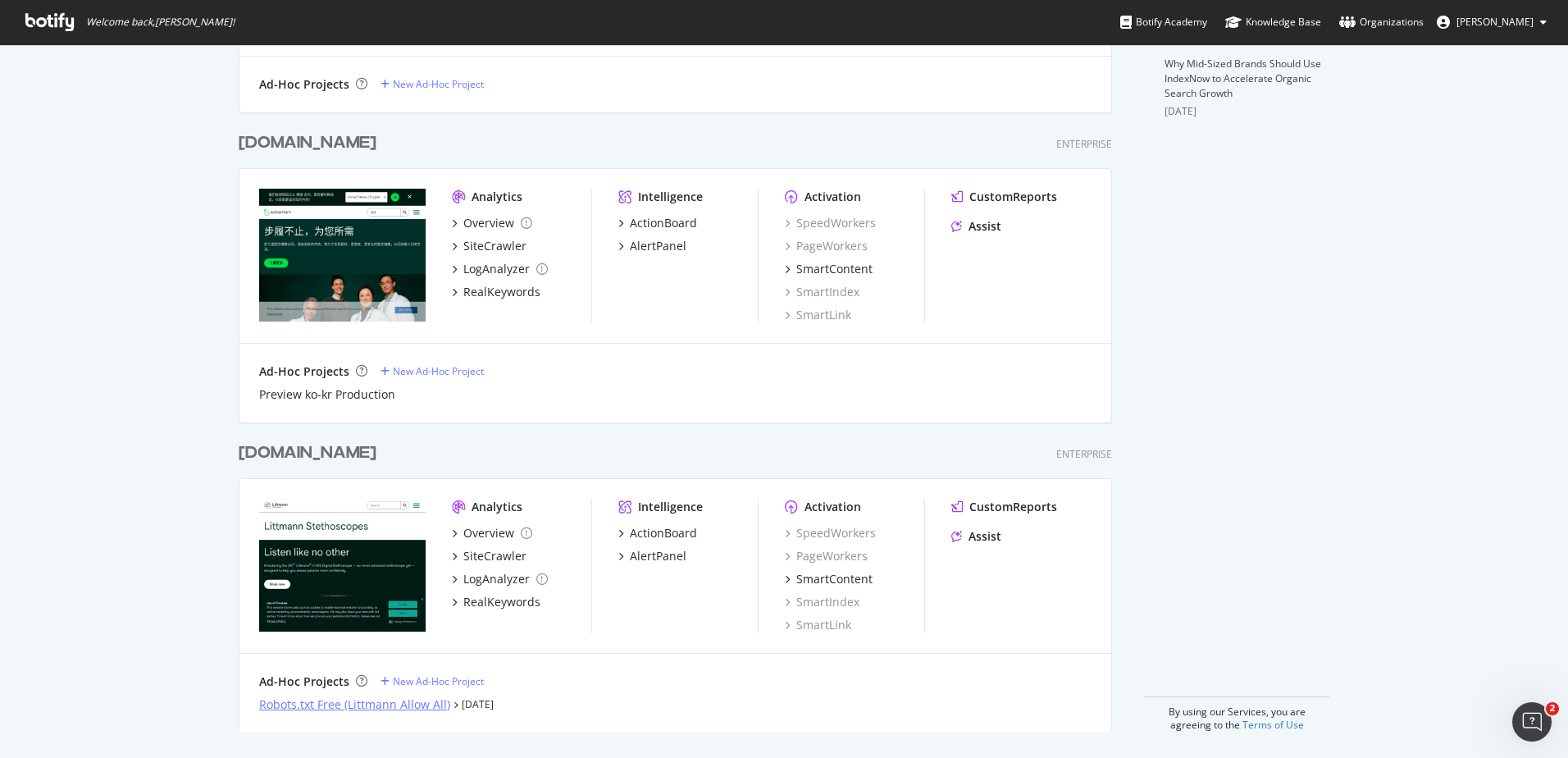
click at [372, 705] on div "Robots.txt Free (Littmann Allow All)" at bounding box center [354, 705] width 191 height 17
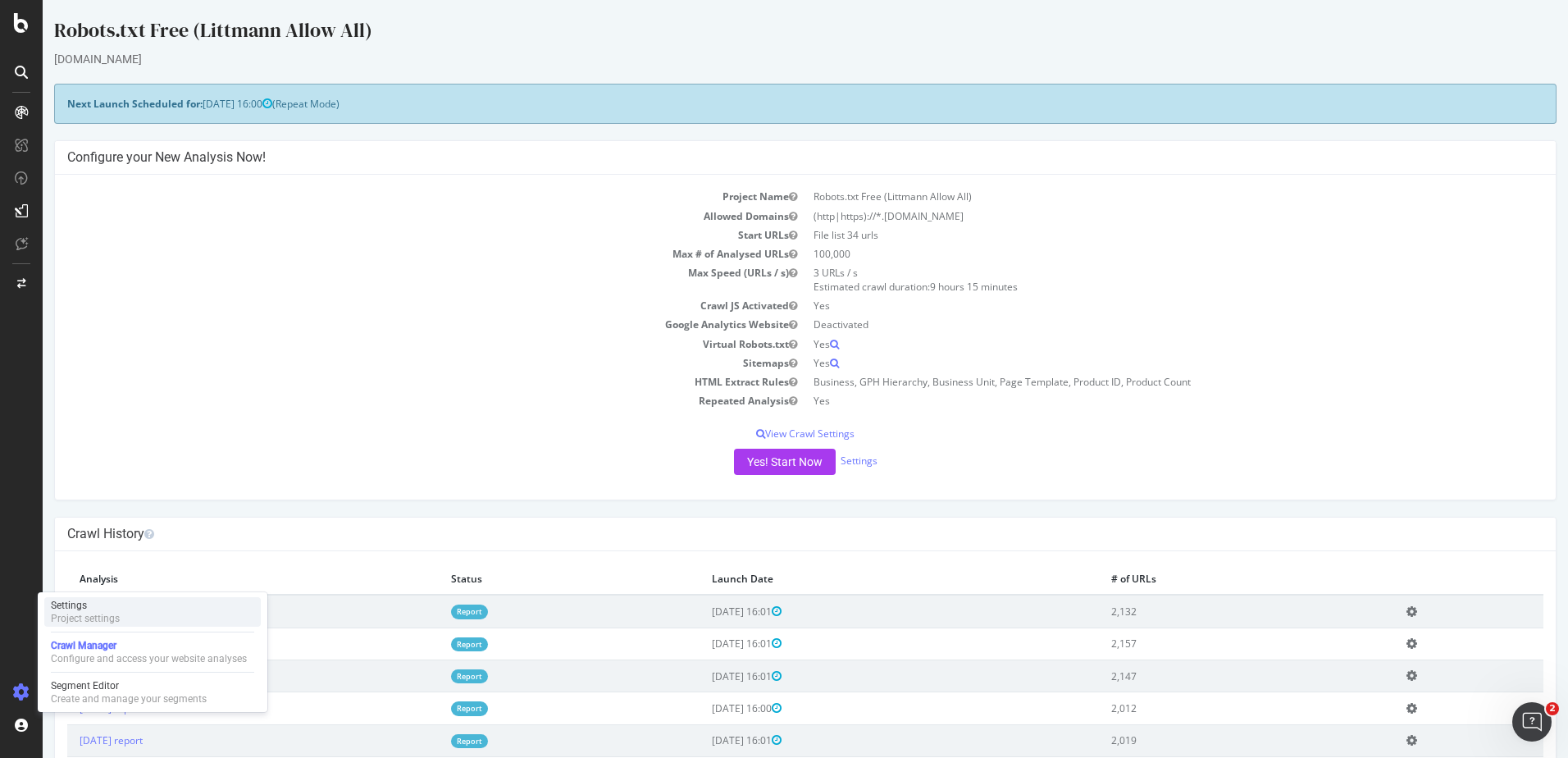
click at [121, 622] on div "Settings Project settings" at bounding box center [153, 612] width 217 height 30
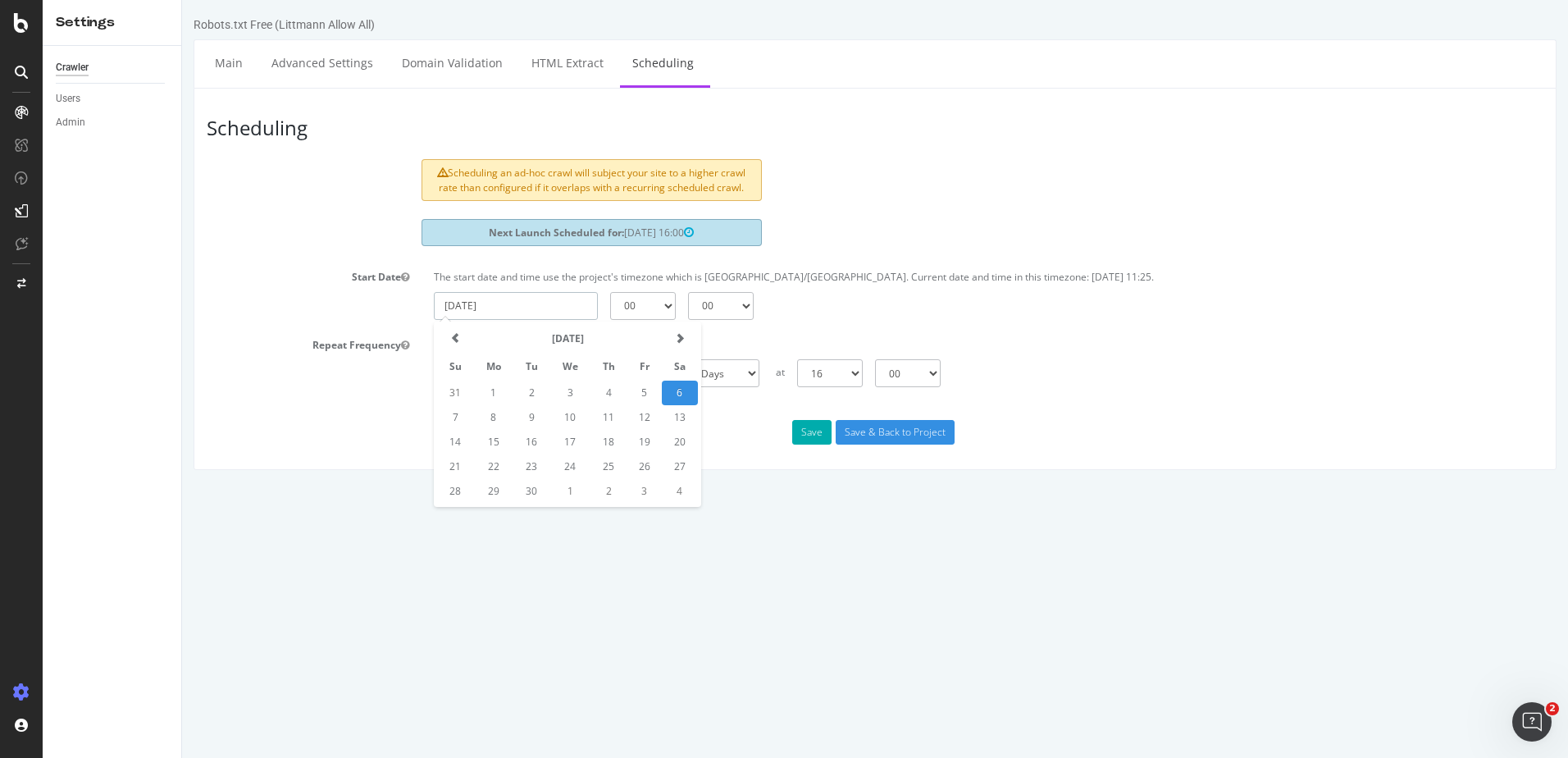
click at [568, 302] on input "[DATE]" at bounding box center [516, 306] width 164 height 28
click at [459, 406] on td "7" at bounding box center [455, 418] width 37 height 25
type input "[DATE]"
click at [664, 308] on select "00 01 02 03 04 05 06 07 08 09 10 11 12 13 14 15 16 17 18 19 20 21 22 23" at bounding box center [643, 306] width 65 height 28
select select "21"
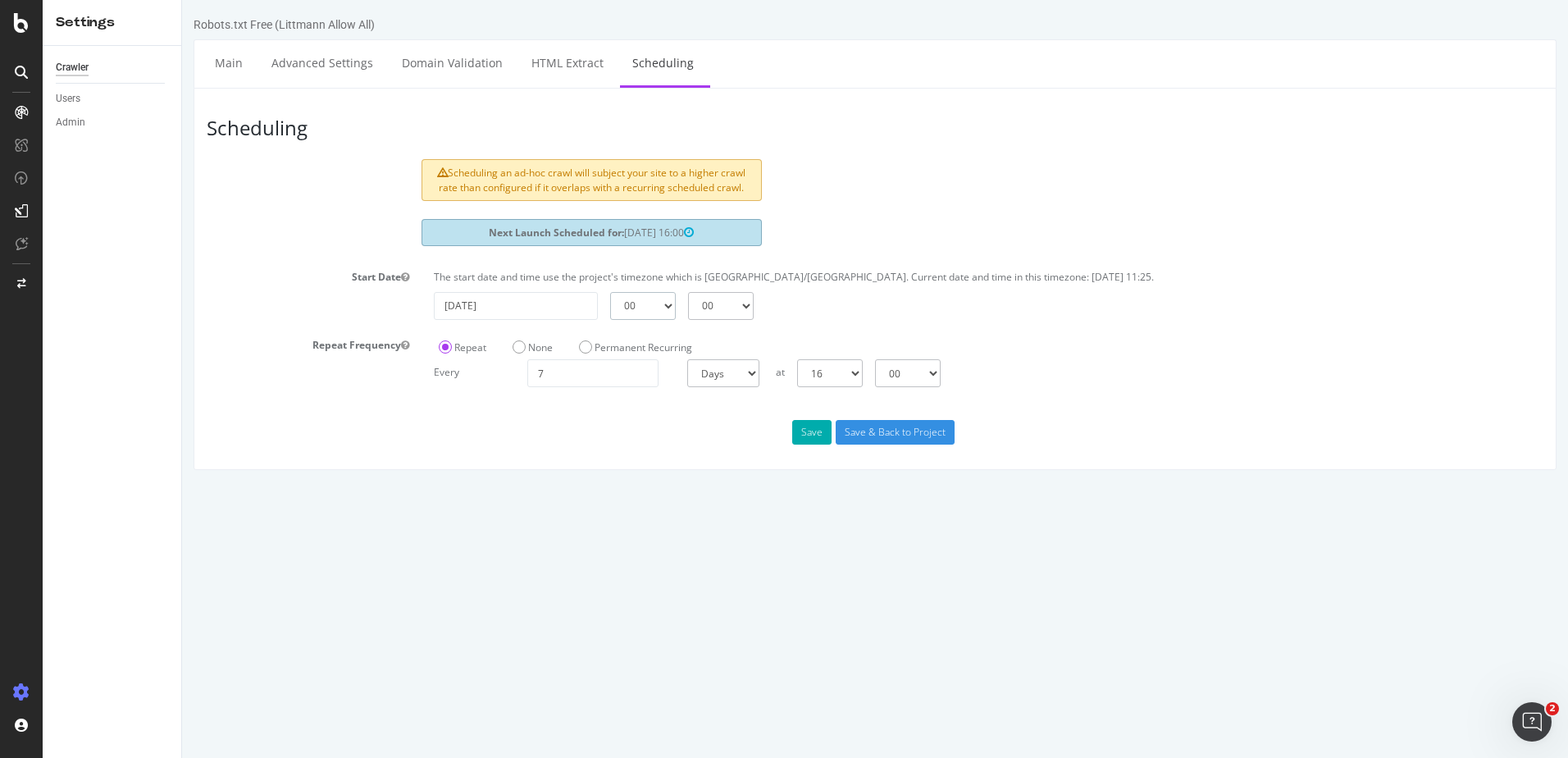
click at [610, 292] on select "00 01 02 03 04 05 06 07 08 09 10 11 12 13 14 15 16 17 18 19 20 21 22 23" at bounding box center [643, 306] width 65 height 28
click at [849, 429] on input "Save & Back to Project" at bounding box center [895, 433] width 119 height 25
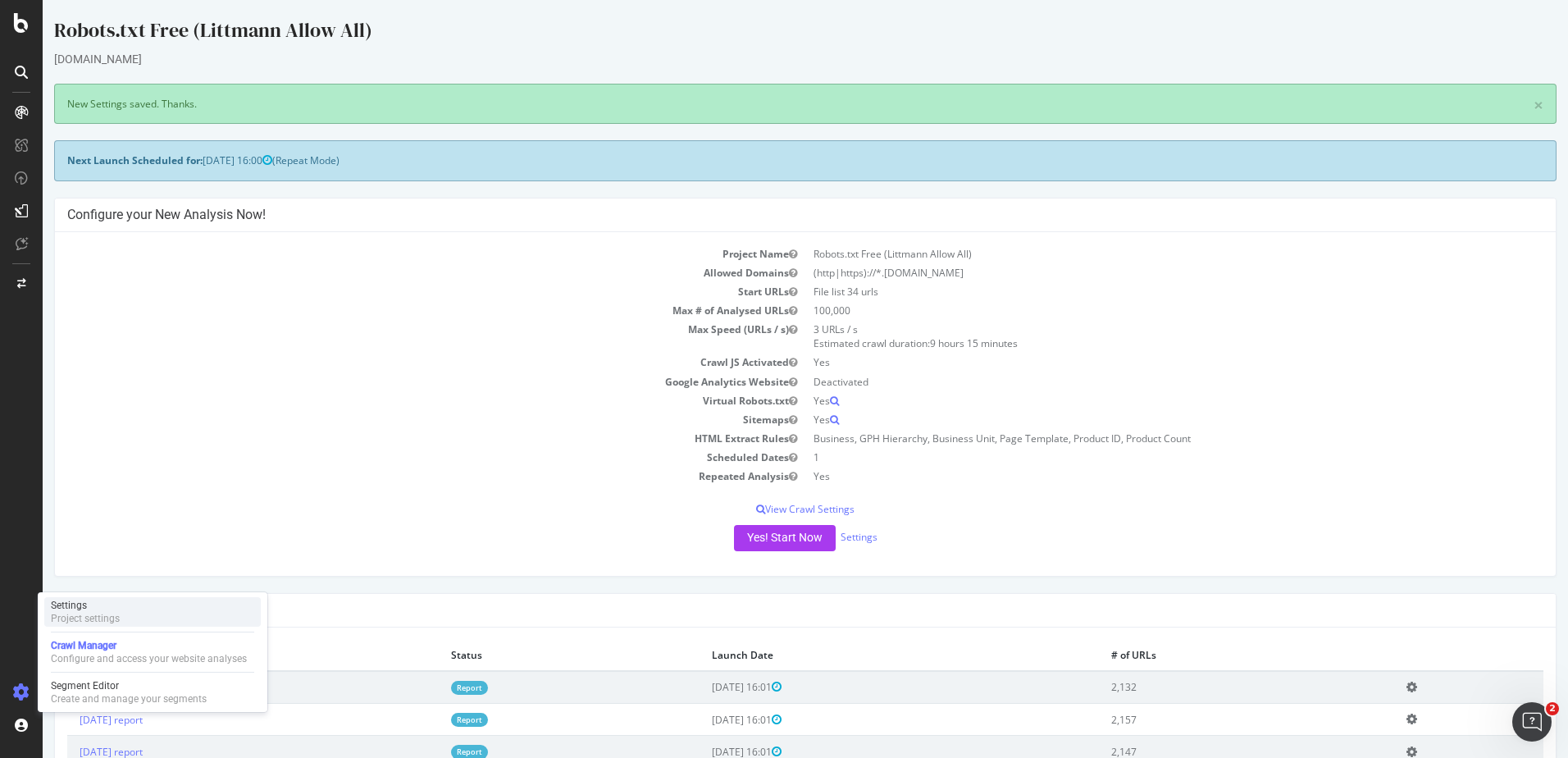
click at [74, 609] on div "Settings" at bounding box center [84, 606] width 69 height 13
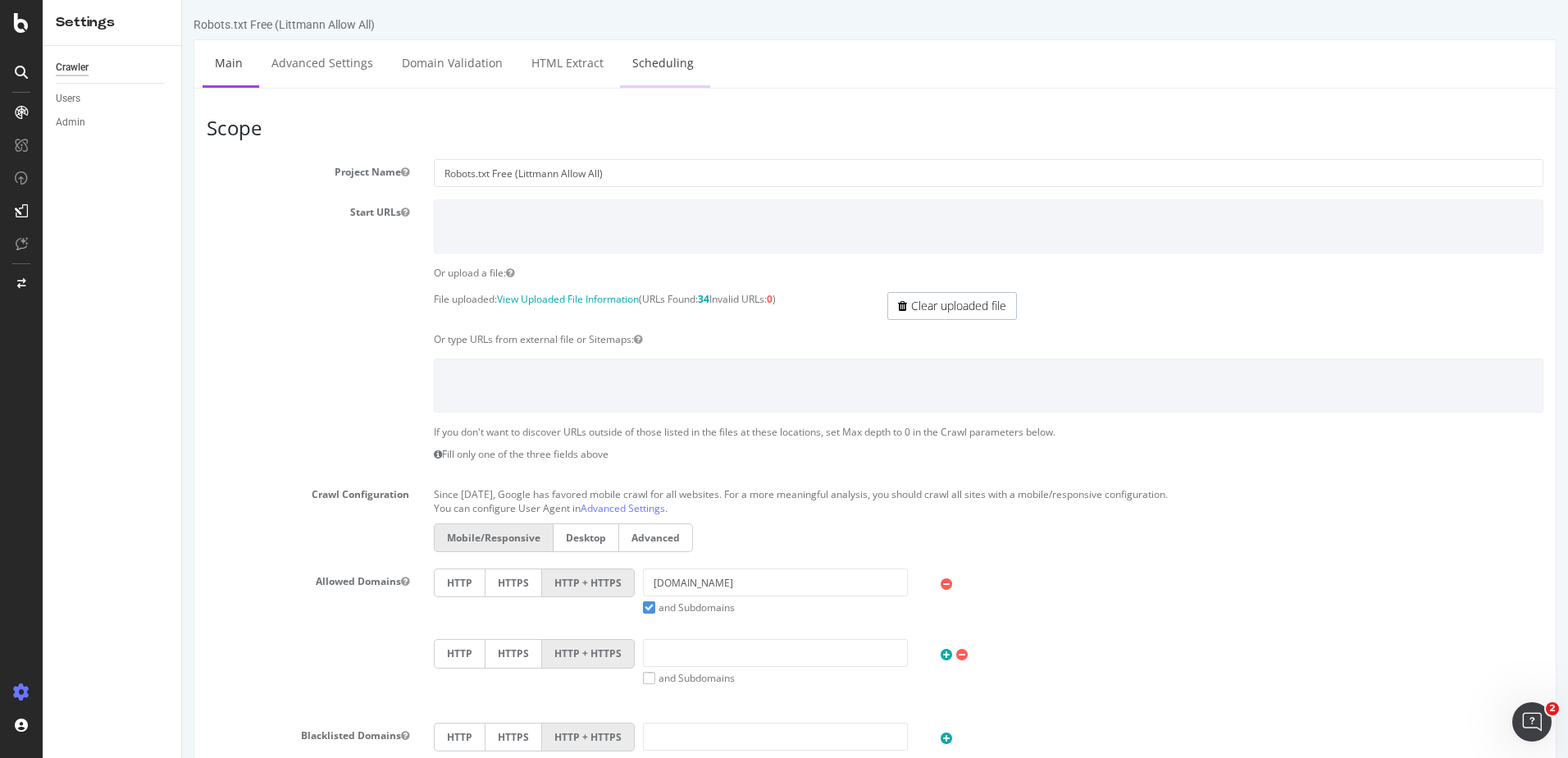
click at [657, 63] on link "Scheduling" at bounding box center [663, 63] width 86 height 46
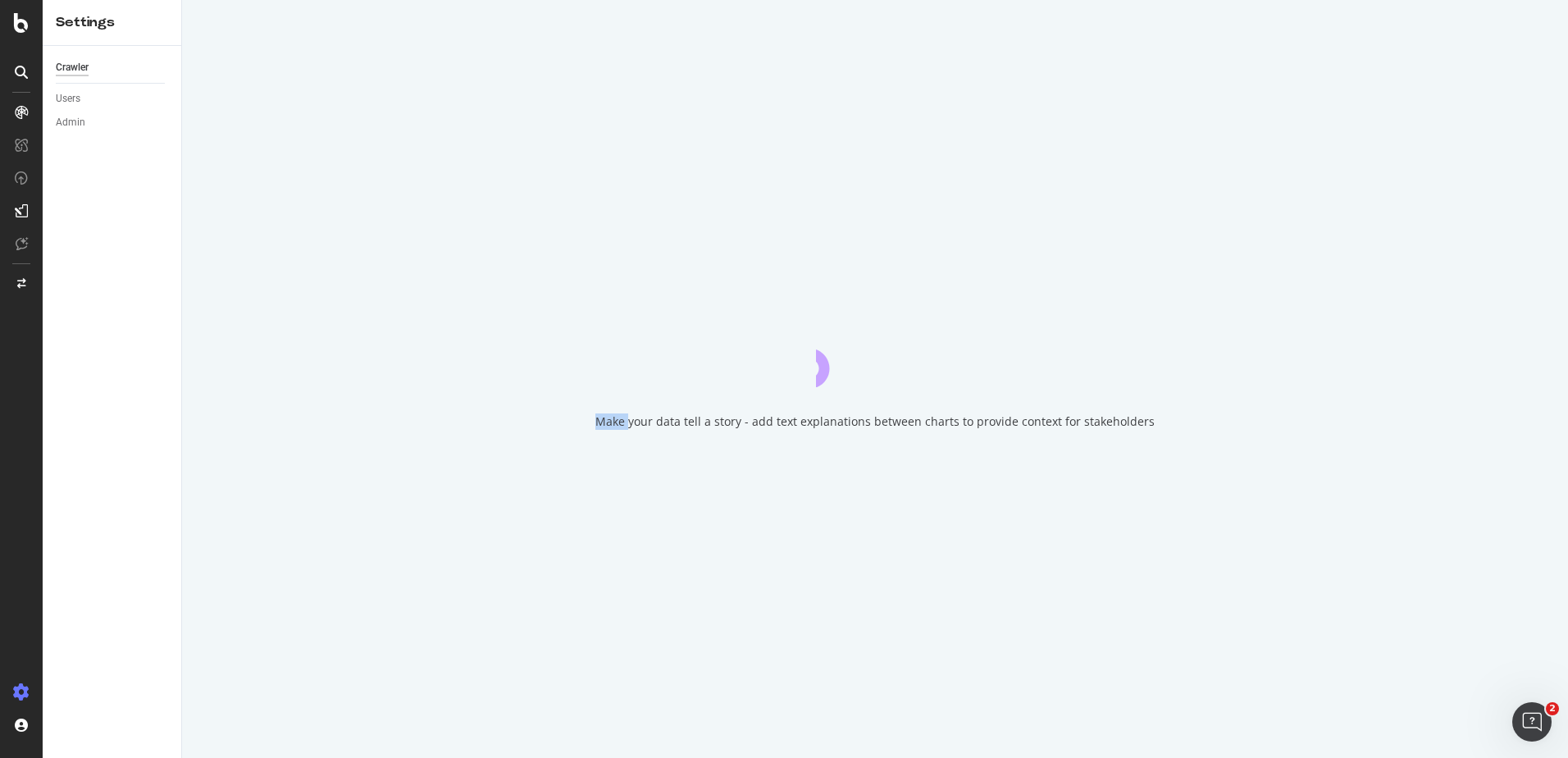
click at [657, 63] on div "Make your data tell a story - add text explanations between charts to provide c…" at bounding box center [875, 379] width 1386 height 758
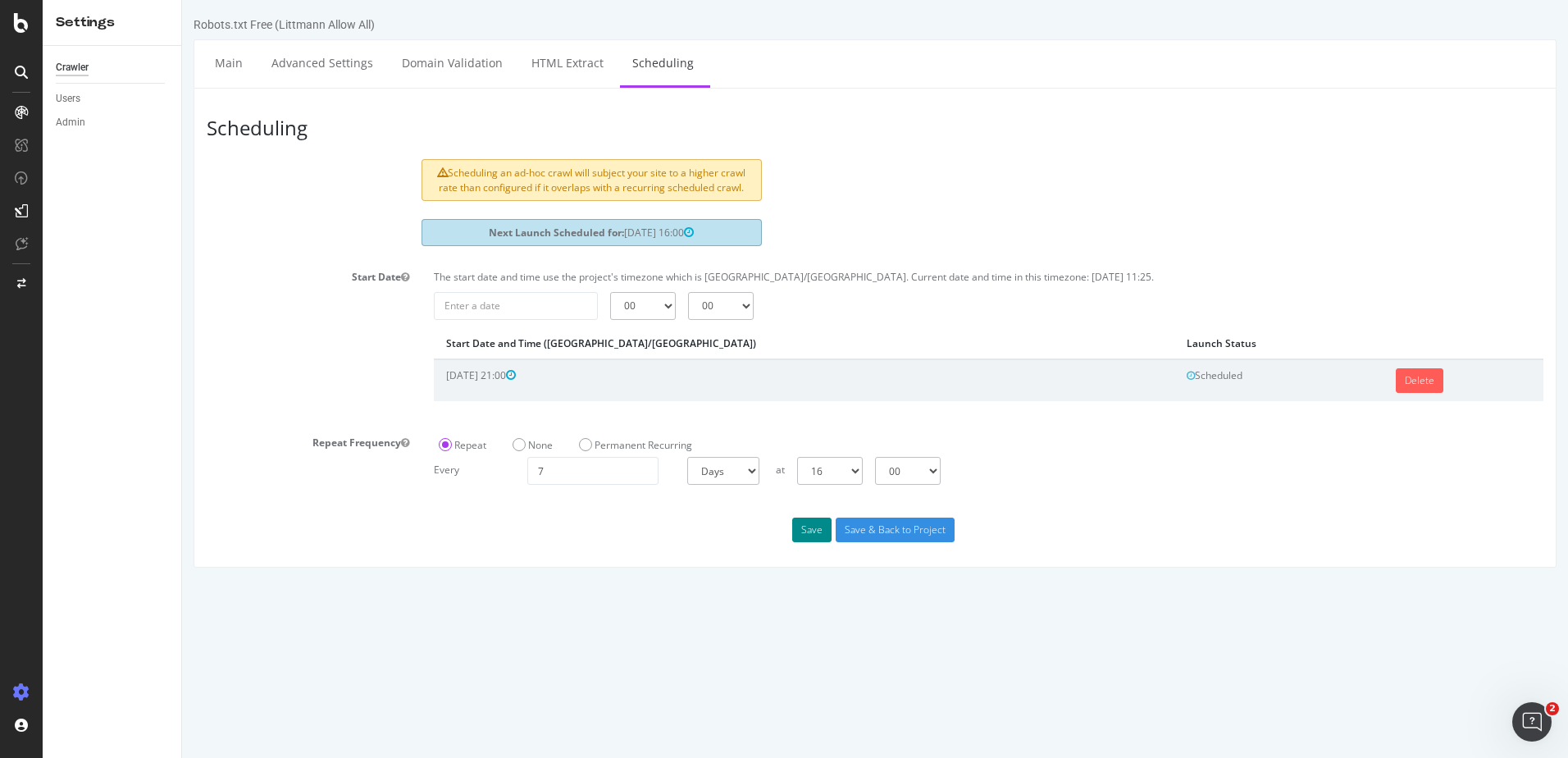
click at [801, 527] on button "Save" at bounding box center [812, 530] width 40 height 25
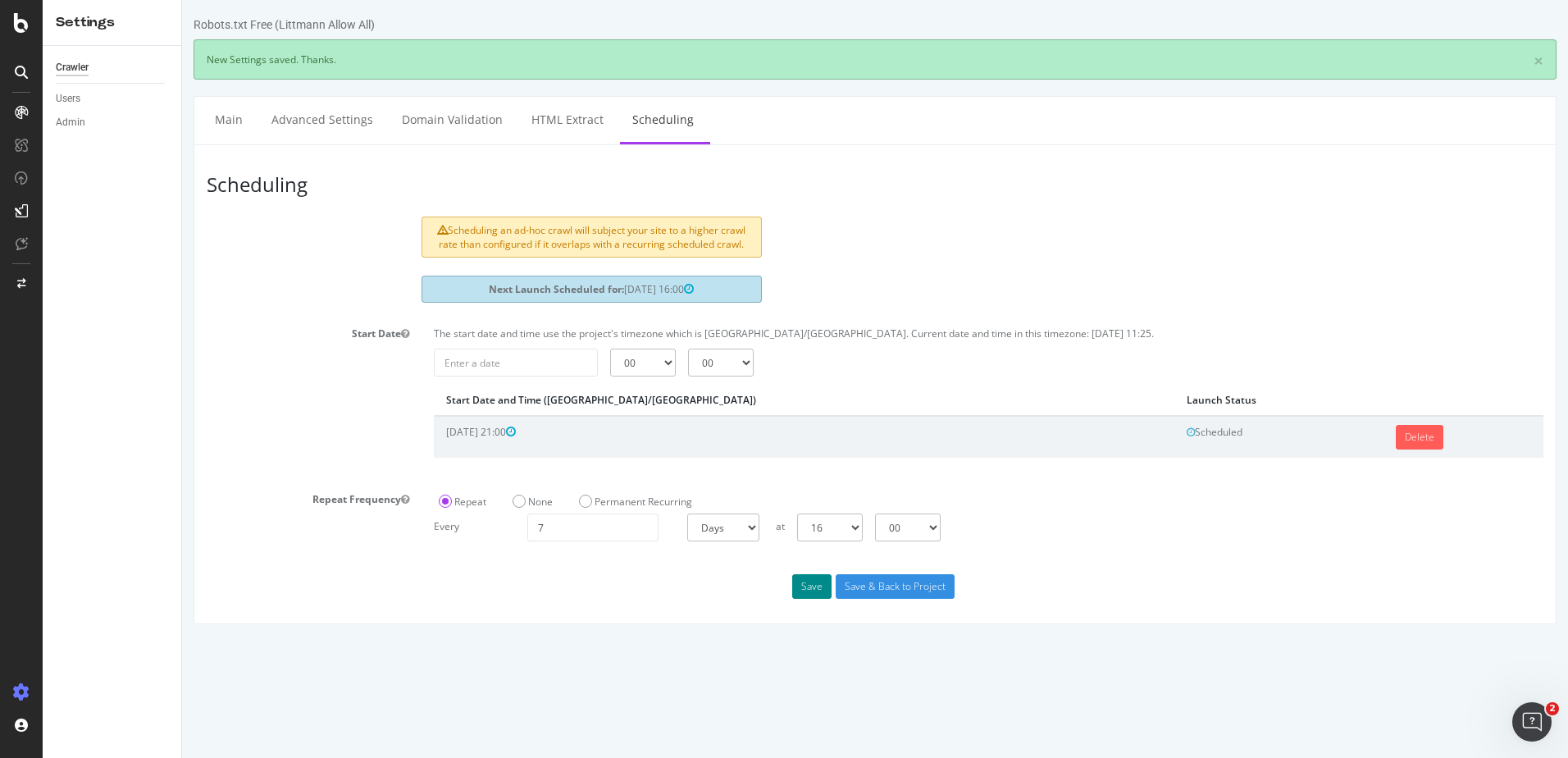
click at [802, 590] on button "Save" at bounding box center [812, 587] width 40 height 25
click at [19, 69] on icon at bounding box center [22, 72] width 13 height 13
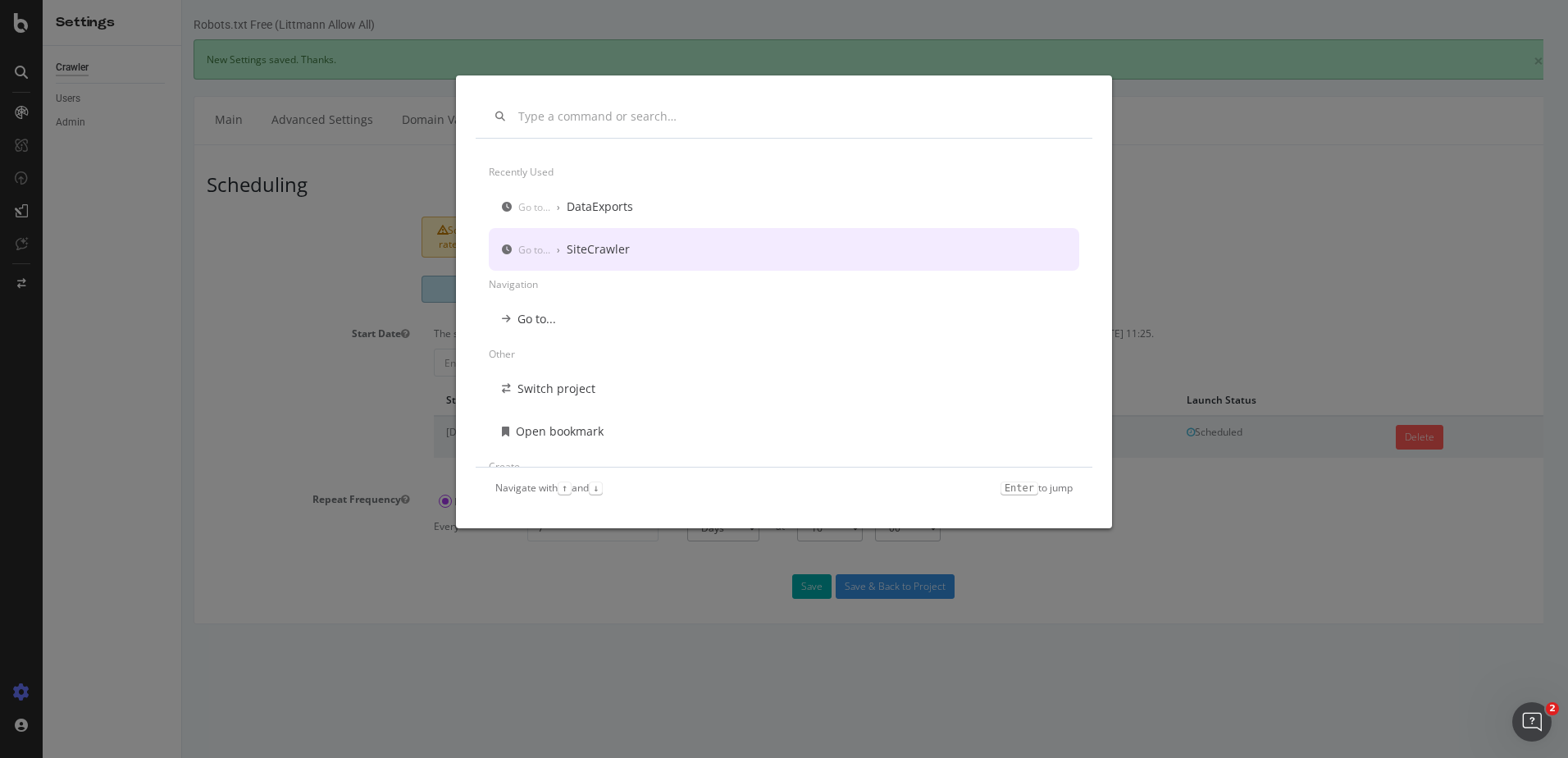
click at [284, 432] on div "Recently used Go to... › DataExports Go to... › SiteCrawler Navigation Go to...…" at bounding box center [784, 379] width 1568 height 758
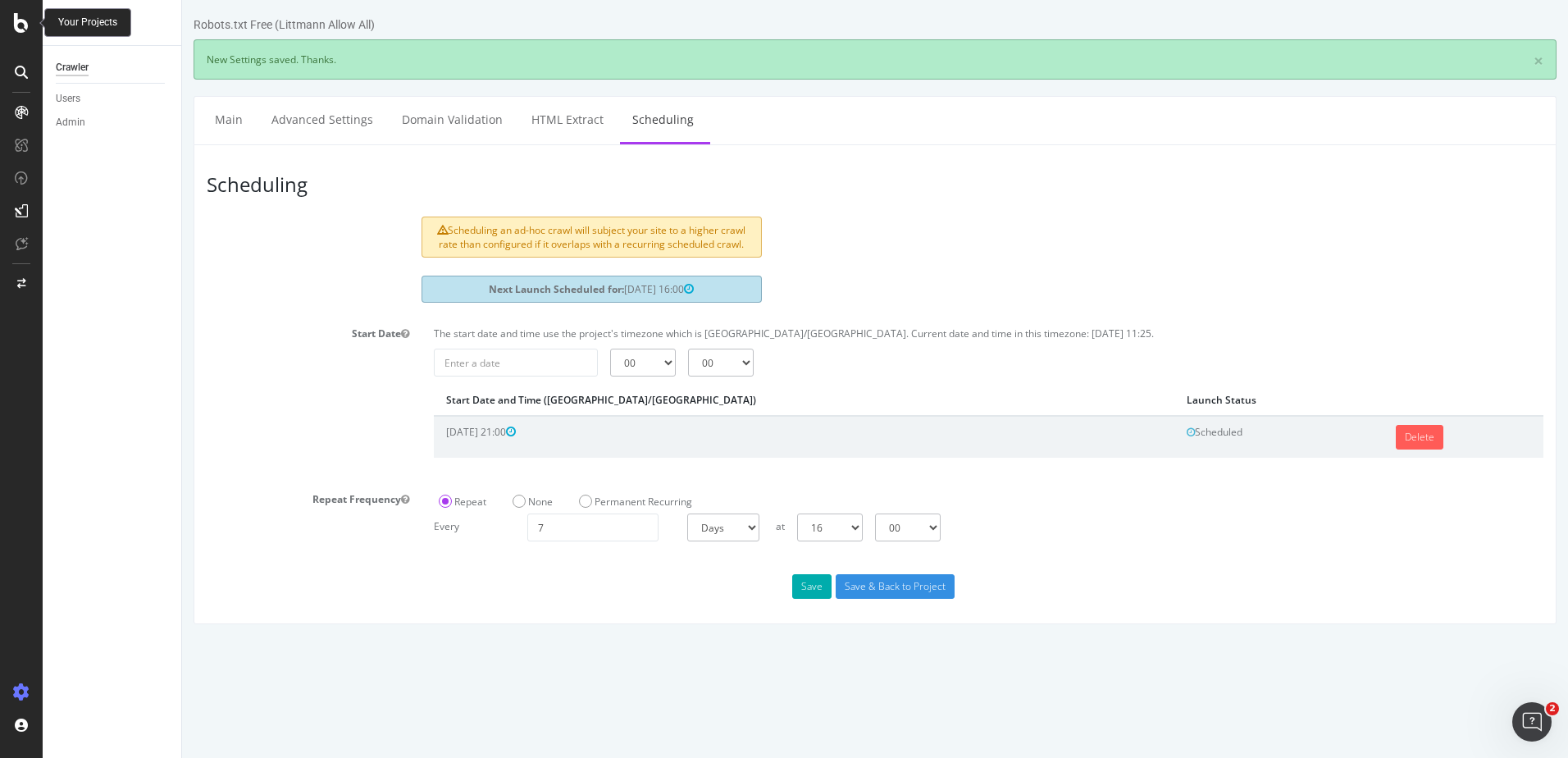
click at [25, 22] on icon at bounding box center [22, 23] width 15 height 20
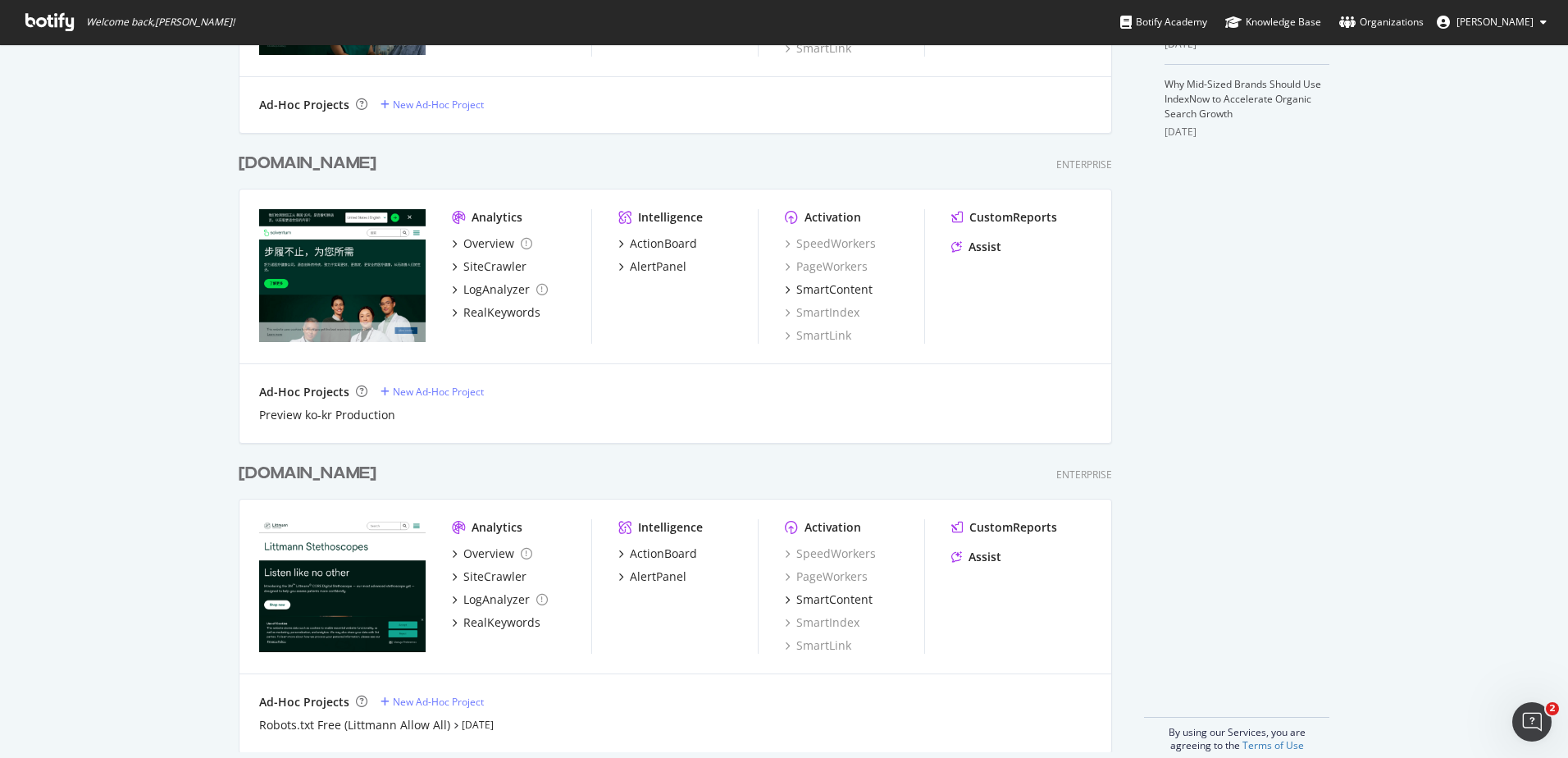
scroll to position [612, 0]
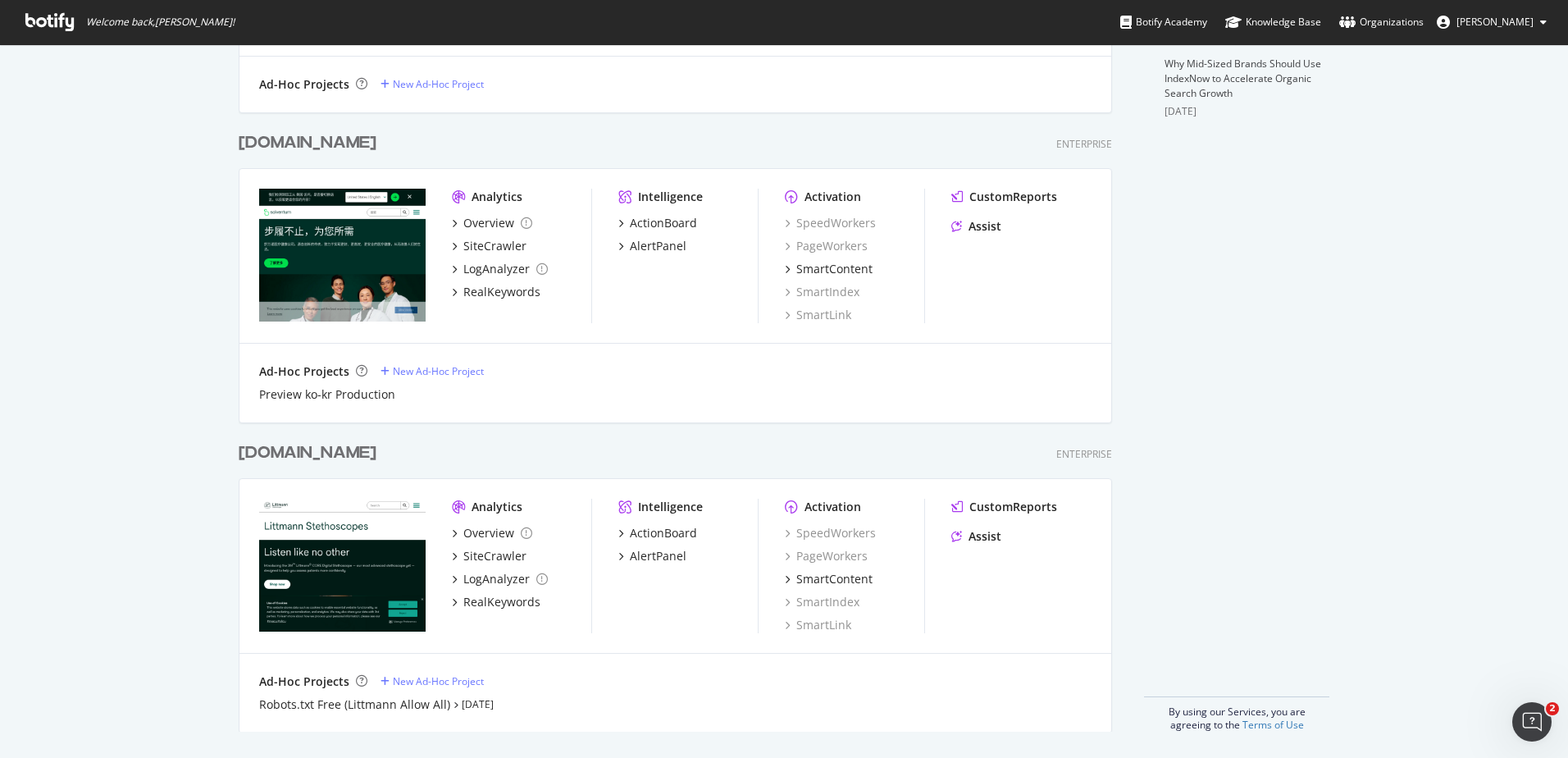
click at [313, 451] on div "[DOMAIN_NAME]" at bounding box center [308, 453] width 138 height 24
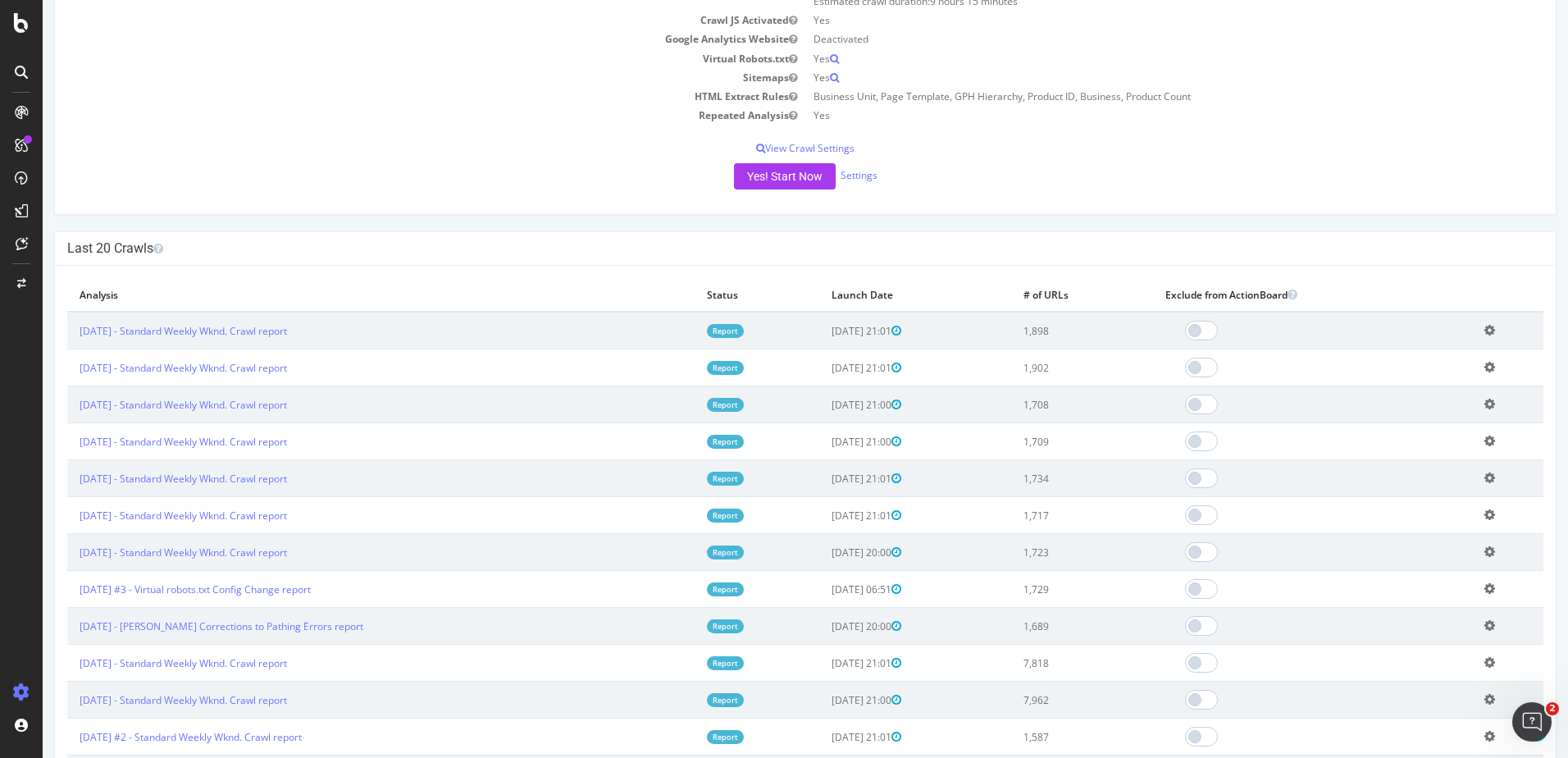
scroll to position [305, 0]
